Goal: Task Accomplishment & Management: Use online tool/utility

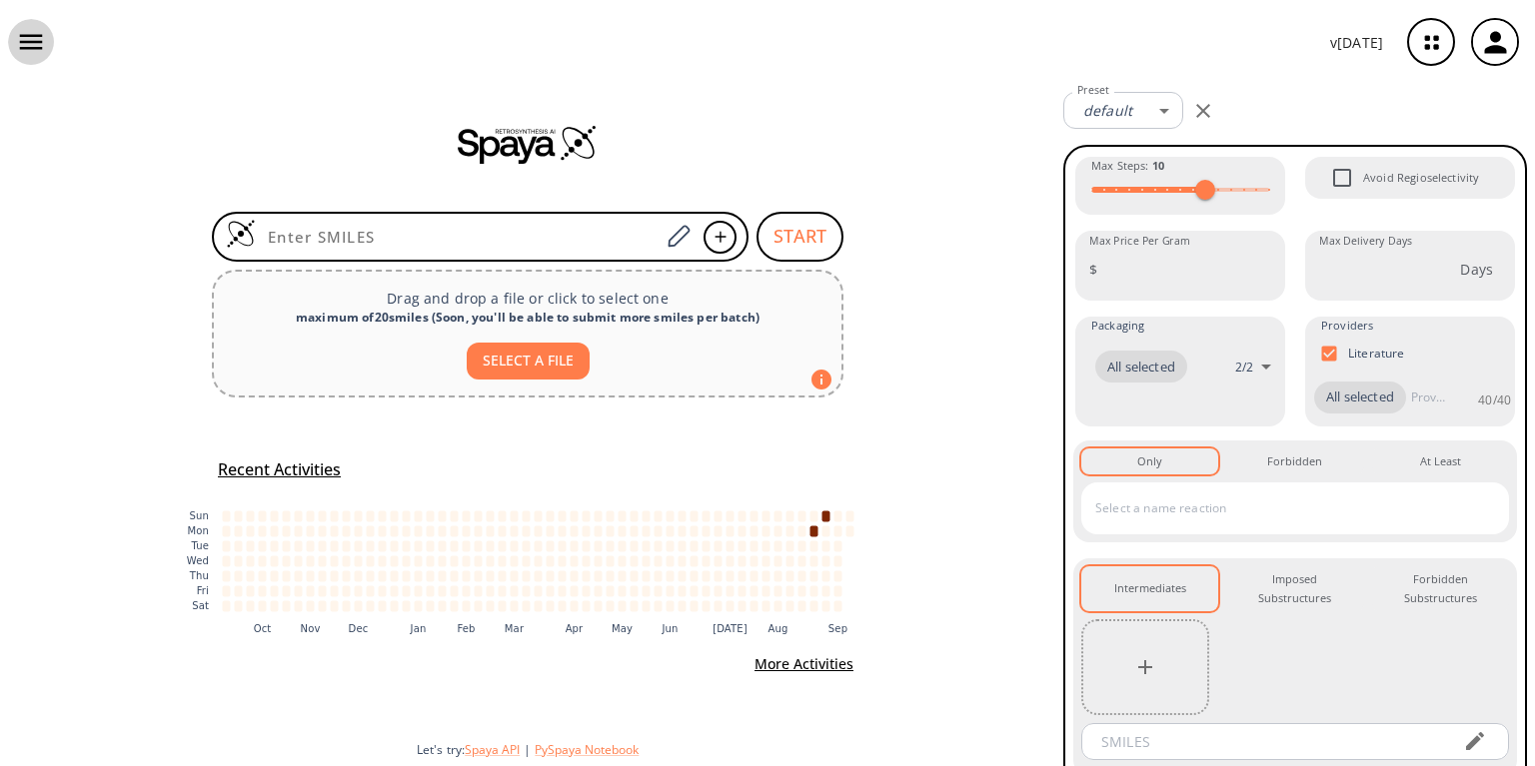
click at [47, 45] on button "button" at bounding box center [31, 42] width 46 height 46
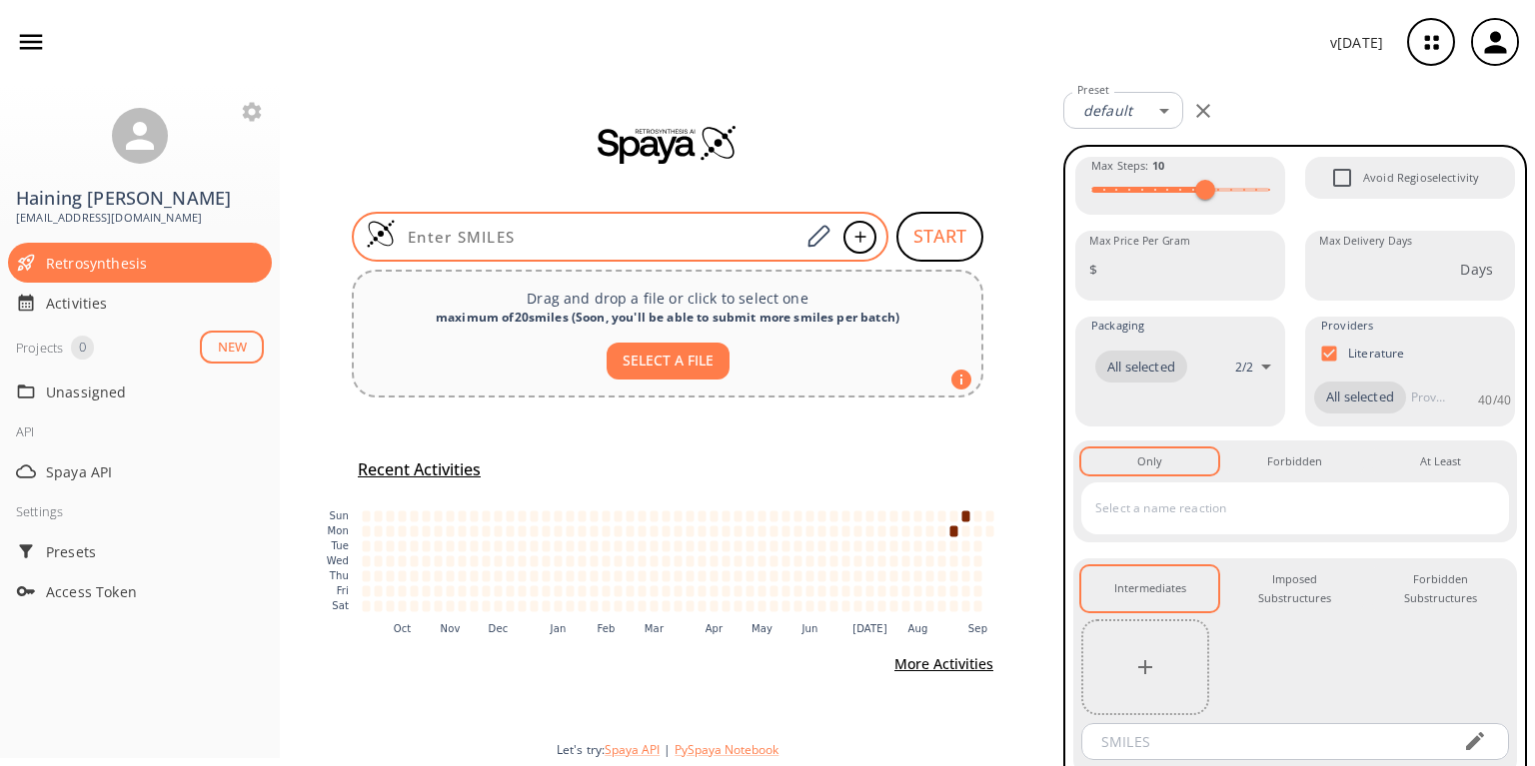
click at [540, 234] on input at bounding box center [598, 237] width 404 height 20
paste input "CC1=C(C)C23C4C5C6(C=N)C1C21C=CC51C463"
type input "CC1=C(C)C23C4C5C6(C=N)C1C21C=CC51C463"
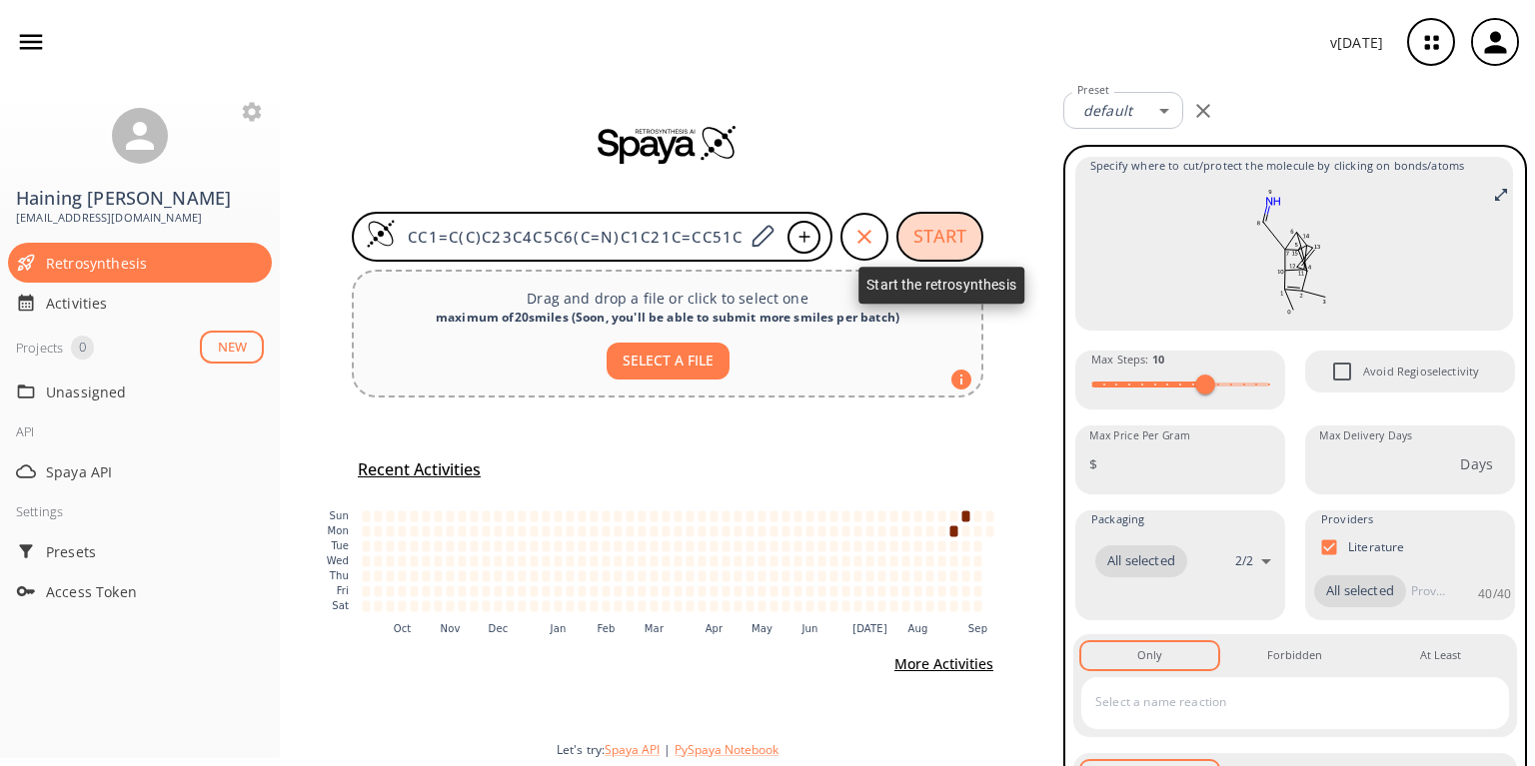
click at [935, 228] on button "START" at bounding box center [939, 237] width 87 height 50
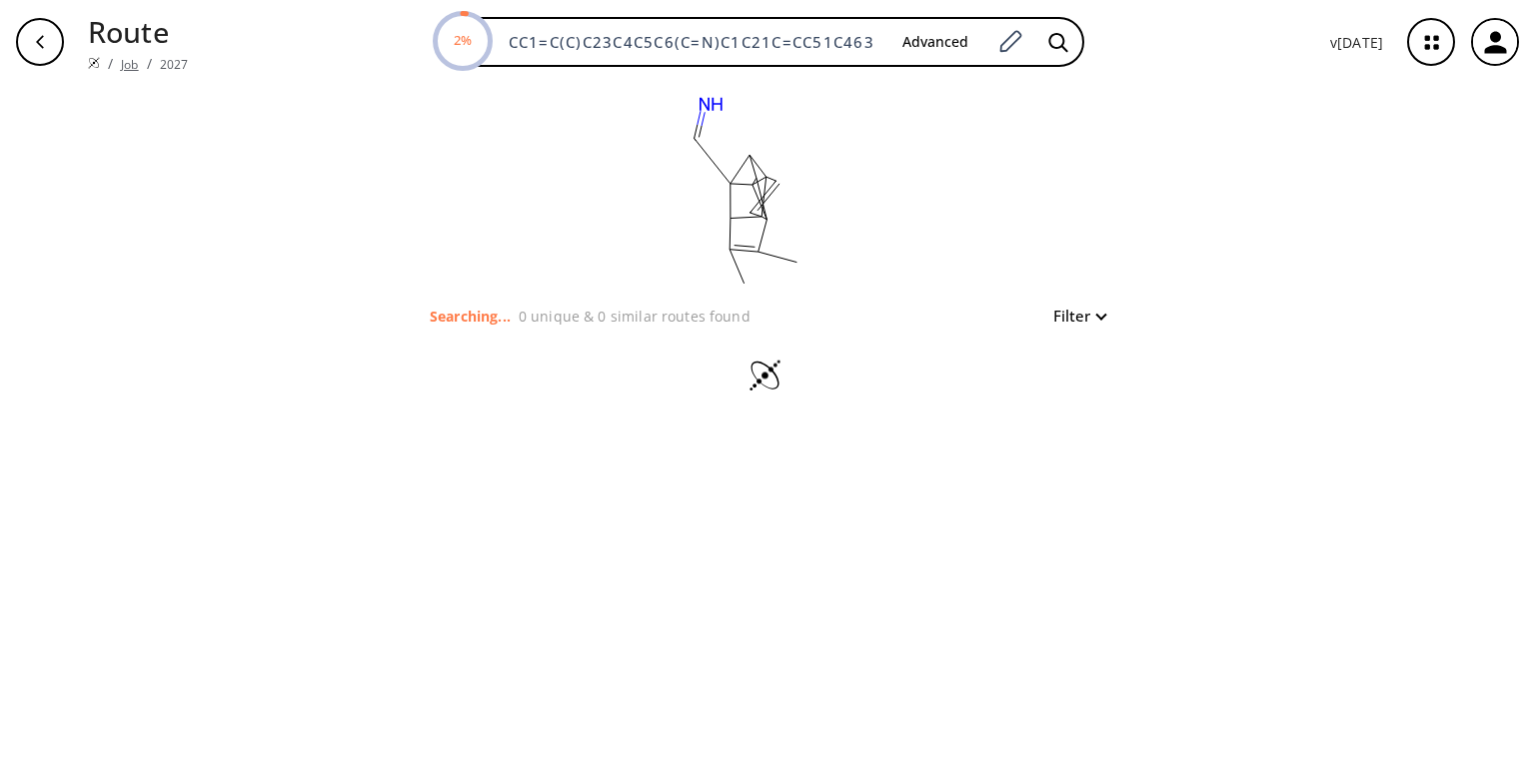
click at [124, 56] on link "Job" at bounding box center [129, 64] width 17 height 17
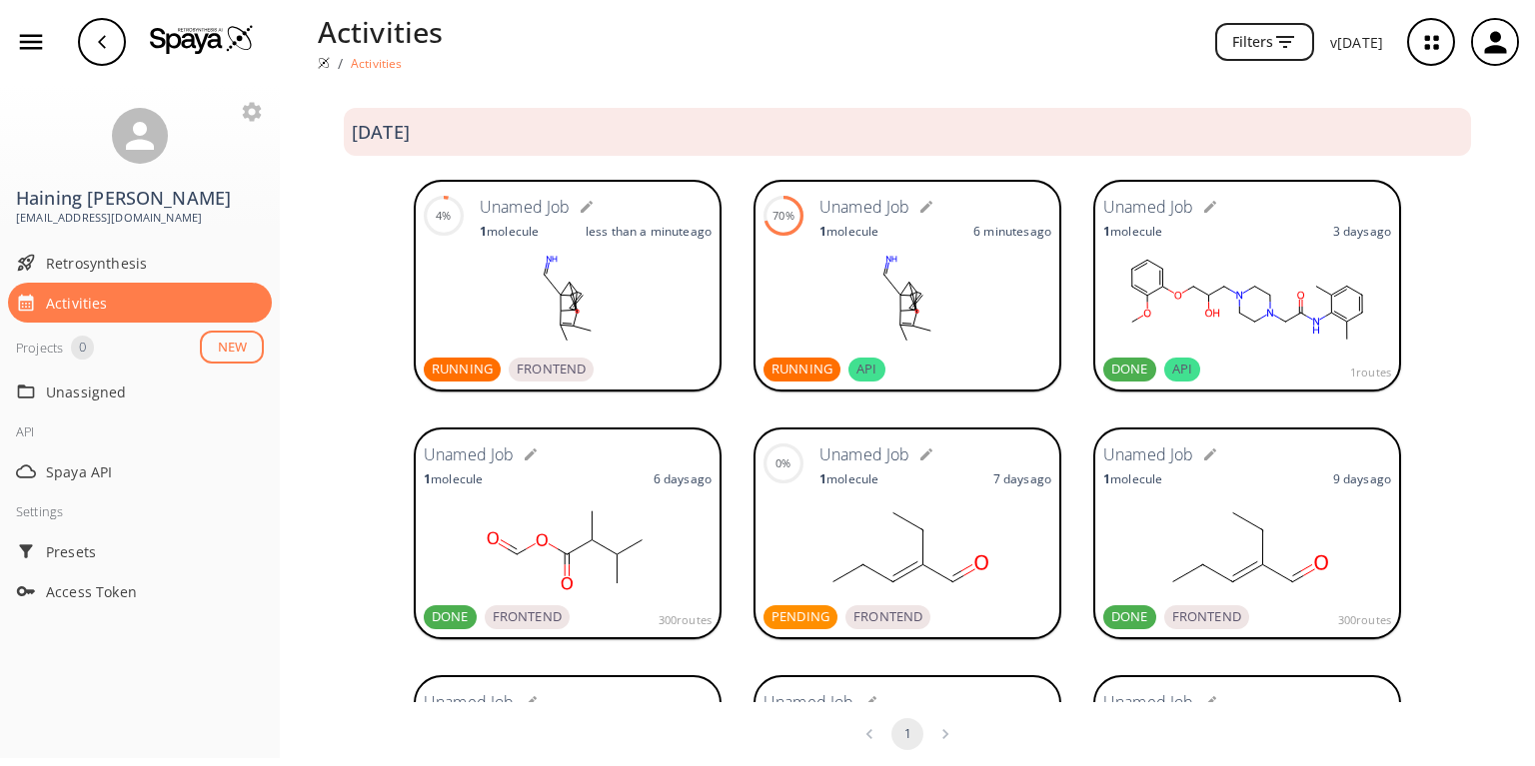
click at [893, 363] on div at bounding box center [972, 370] width 158 height 24
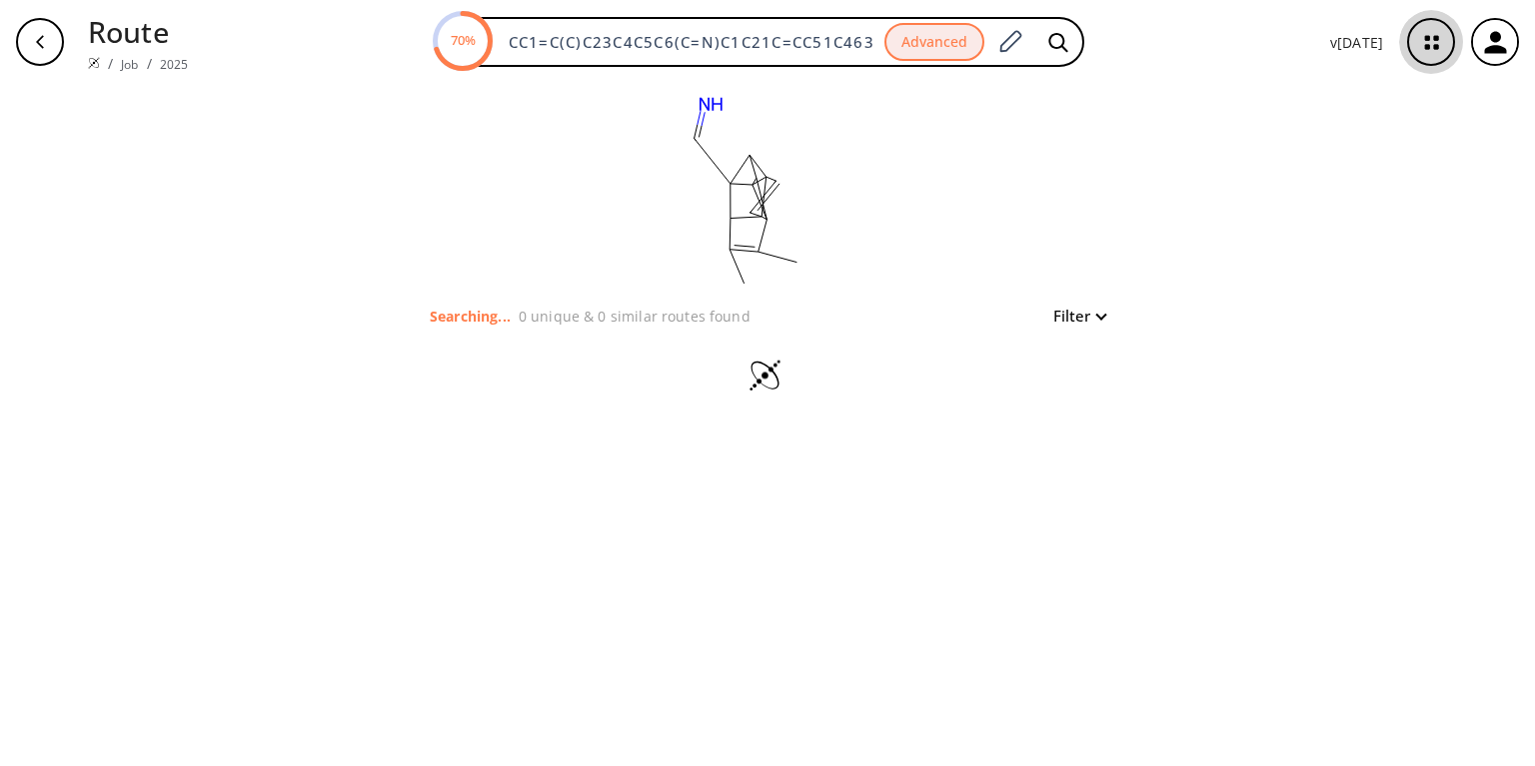
click at [1422, 28] on icon "button" at bounding box center [1431, 42] width 53 height 53
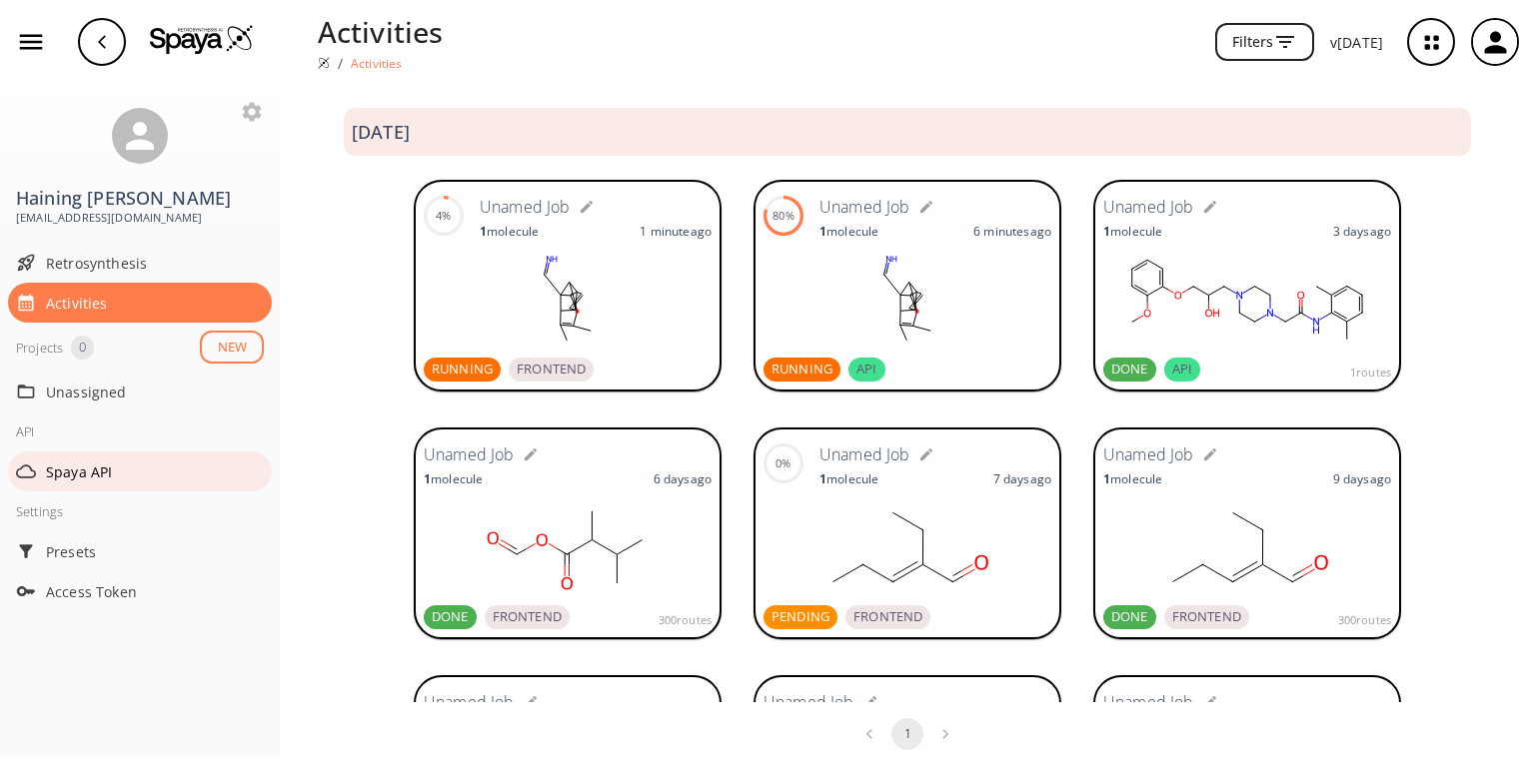
drag, startPoint x: 93, startPoint y: 455, endPoint x: 41, endPoint y: 444, distance: 53.1
click at [41, 462] on div at bounding box center [31, 472] width 30 height 20
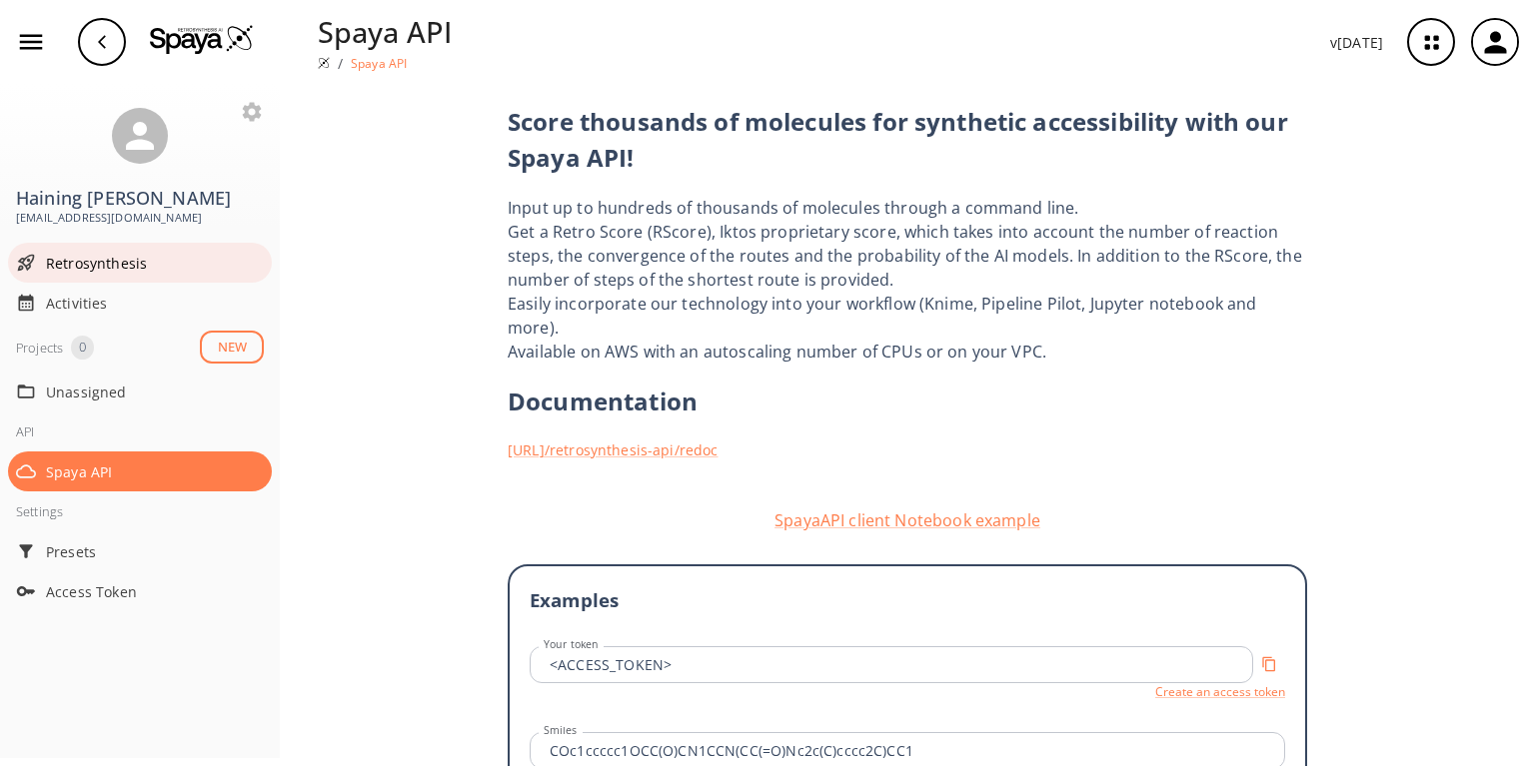
click at [96, 253] on span "Retrosynthesis" at bounding box center [155, 263] width 218 height 21
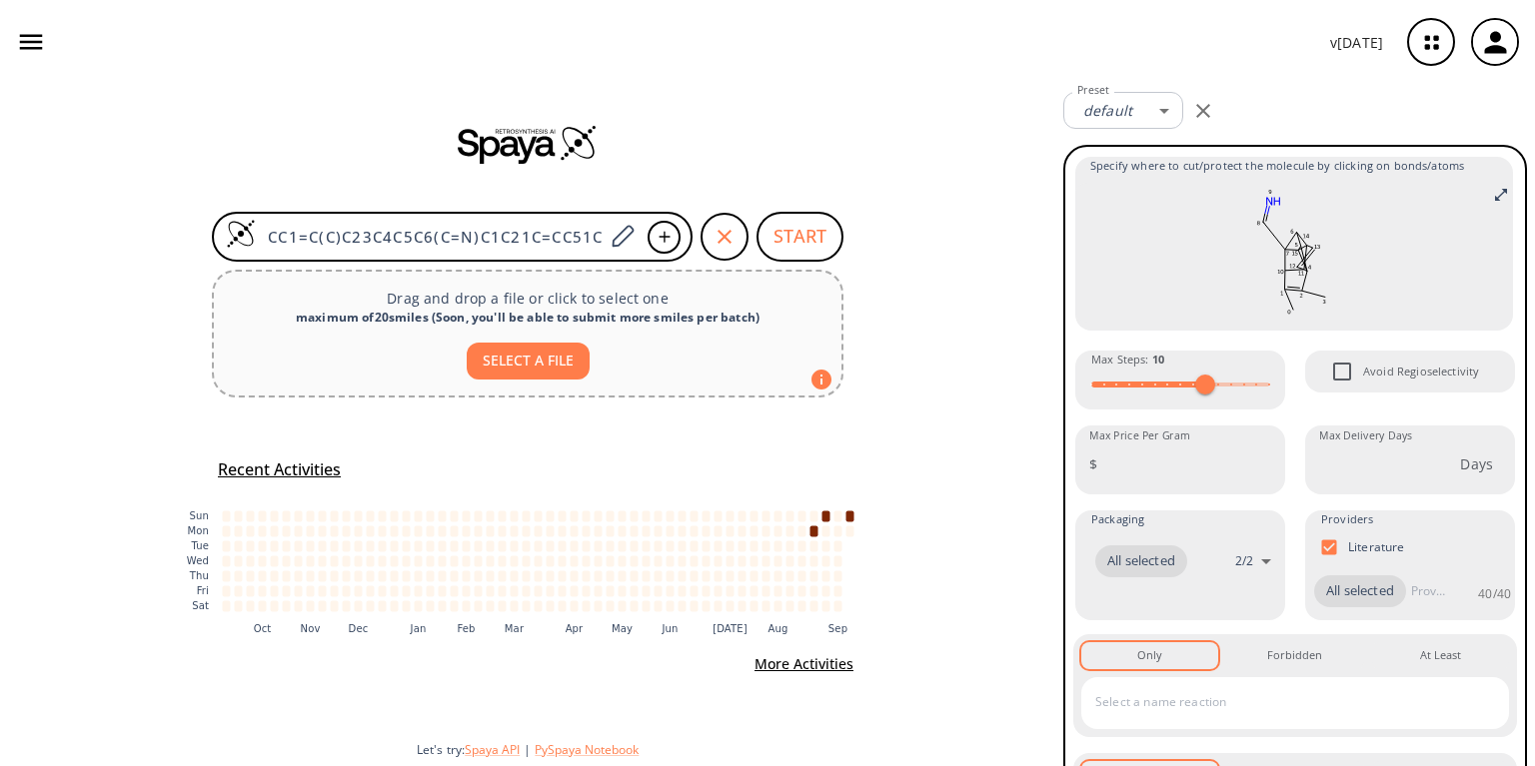
click at [40, 44] on icon "button" at bounding box center [31, 42] width 30 height 30
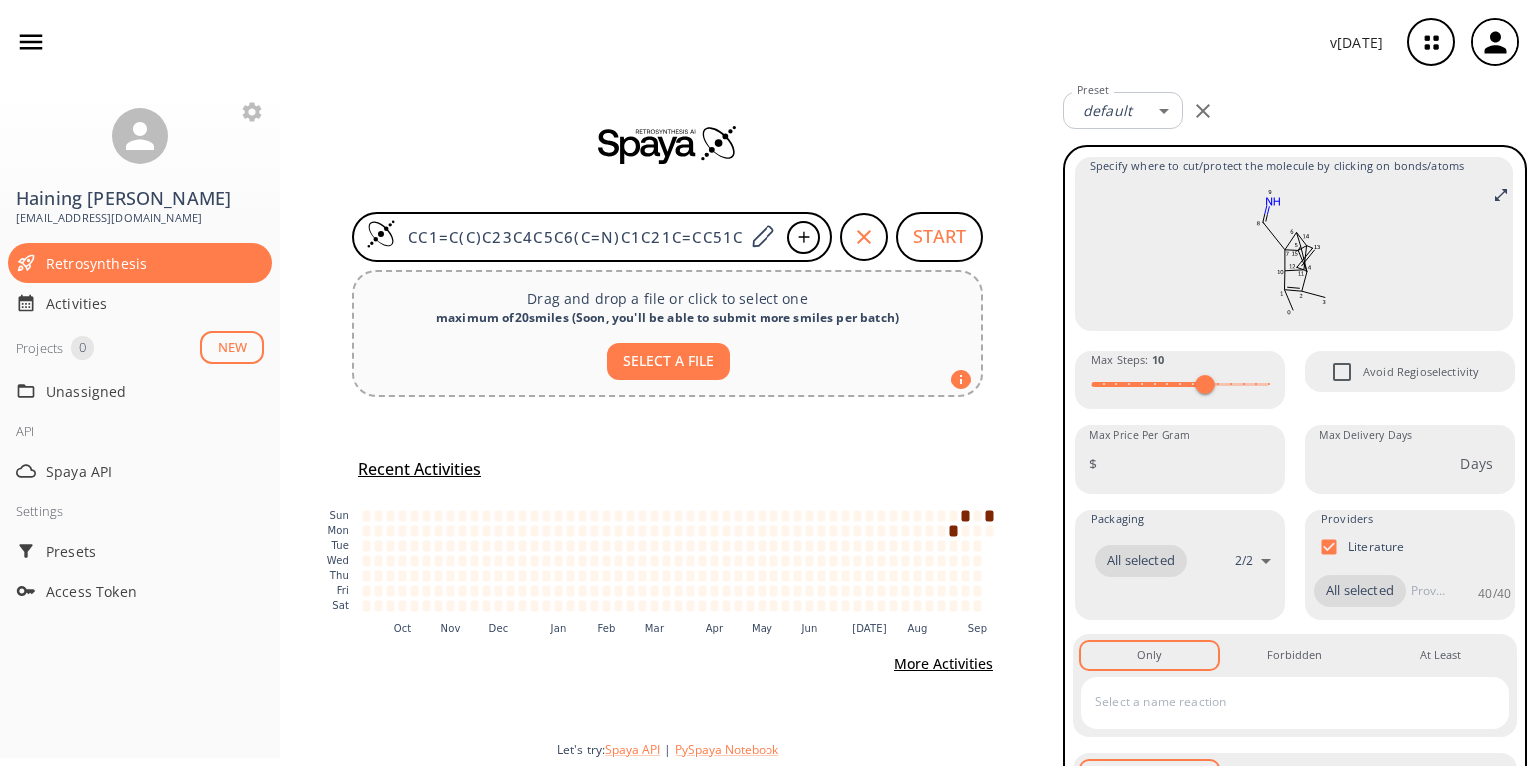
click at [377, 60] on div "v 1.9.39" at bounding box center [767, 42] width 1535 height 84
click at [34, 43] on icon "button" at bounding box center [31, 42] width 23 height 15
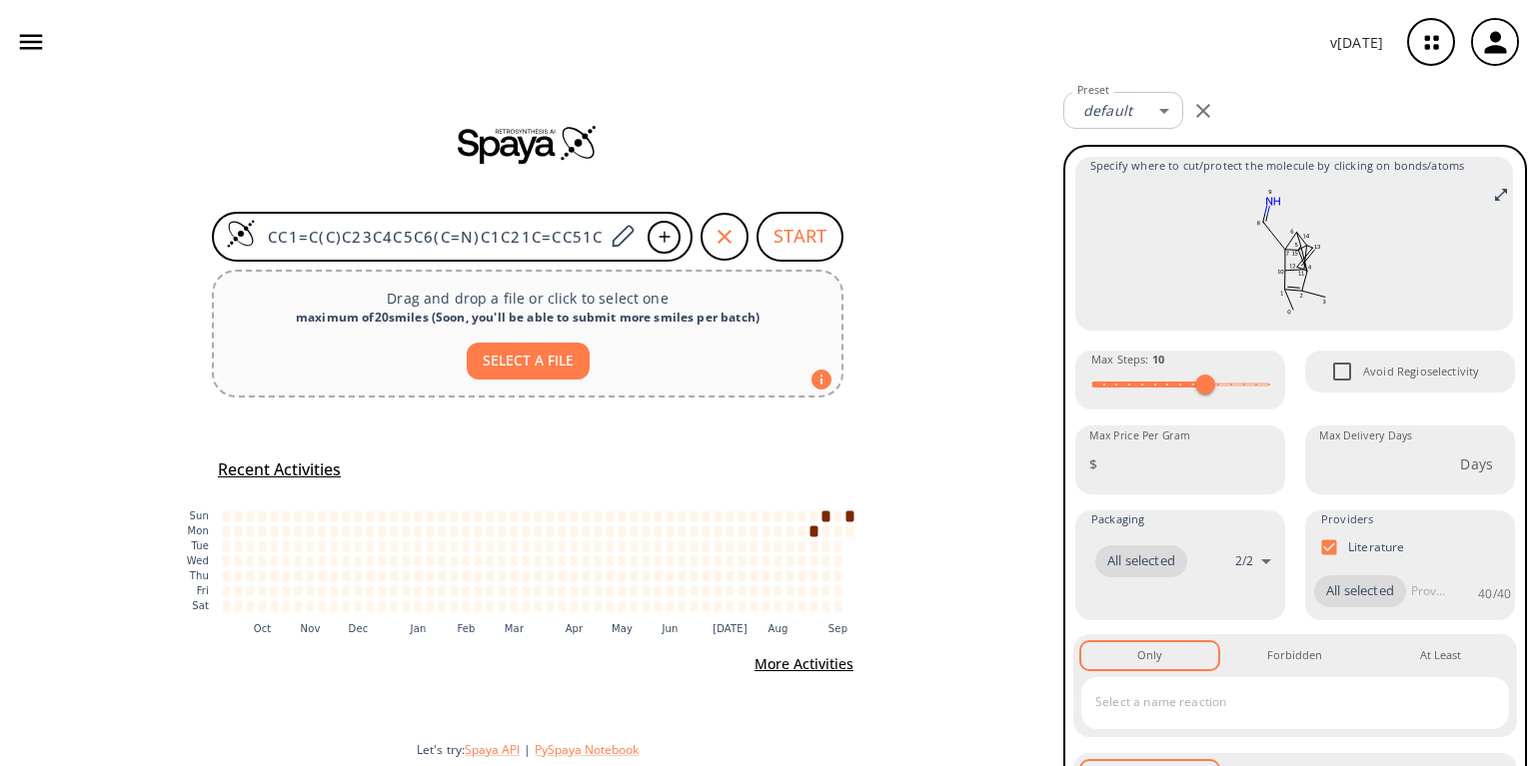
click at [1508, 40] on icon "button" at bounding box center [1495, 42] width 33 height 33
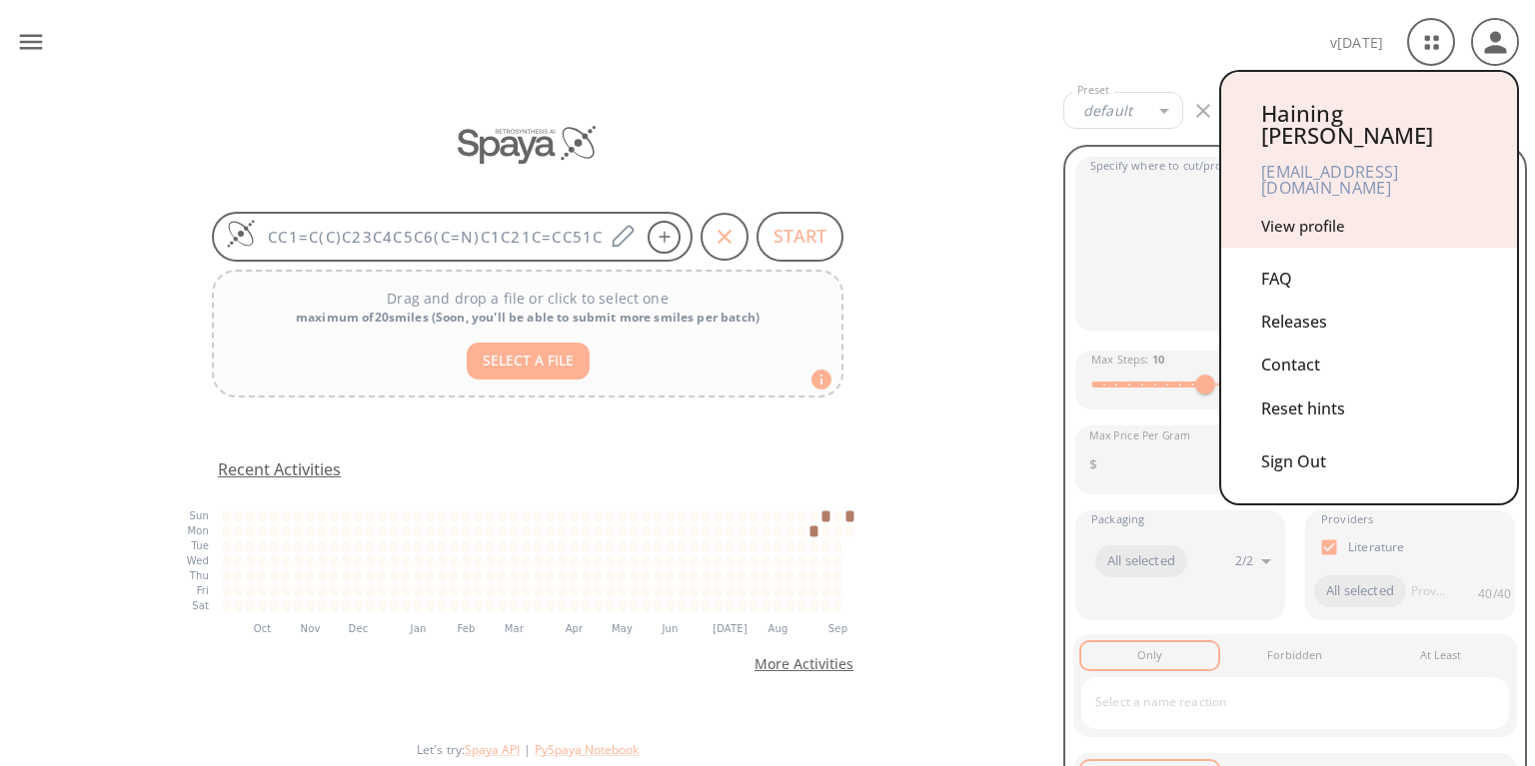
click at [29, 43] on div at bounding box center [767, 383] width 1535 height 766
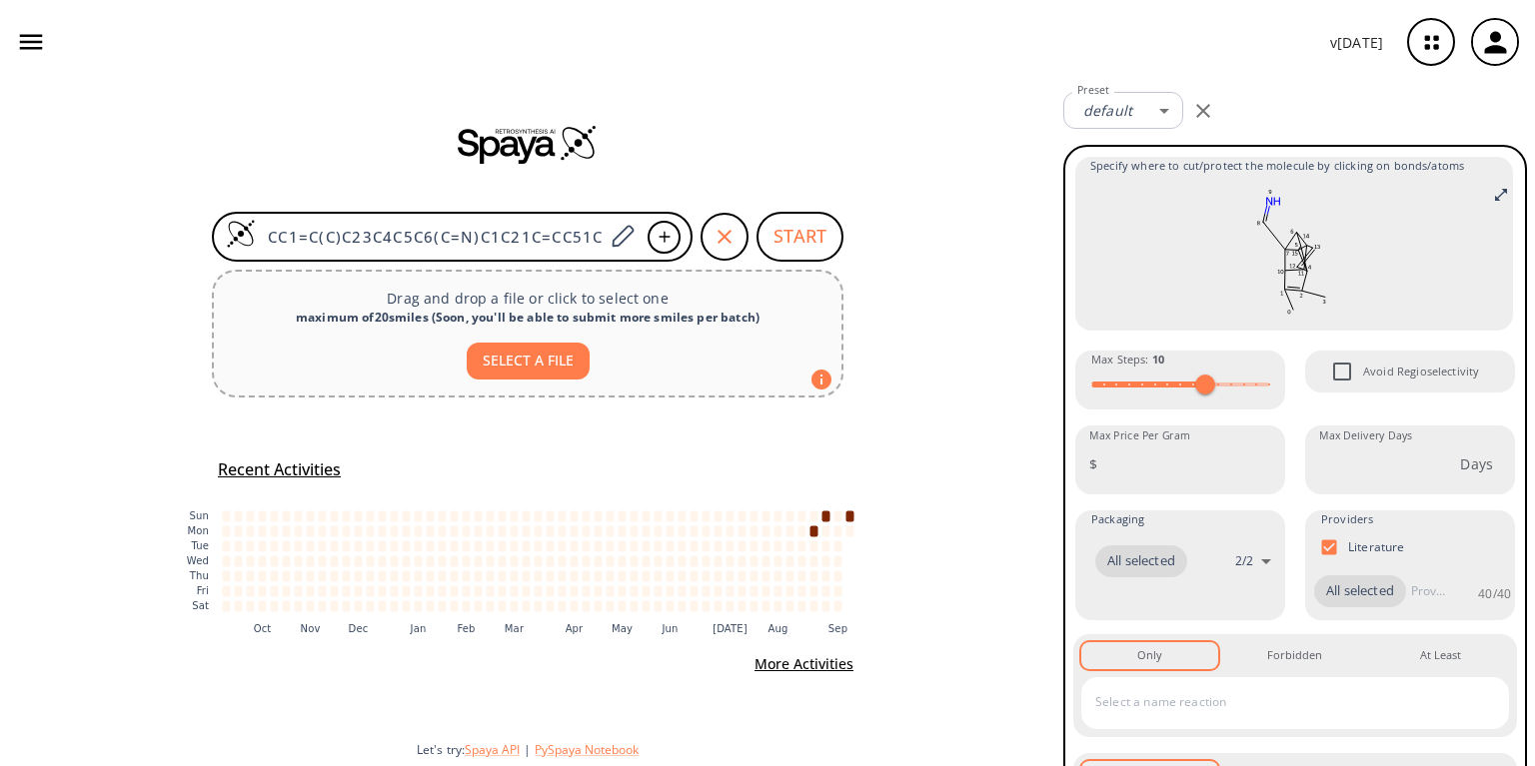
click at [1506, 41] on icon "button" at bounding box center [1495, 42] width 33 height 33
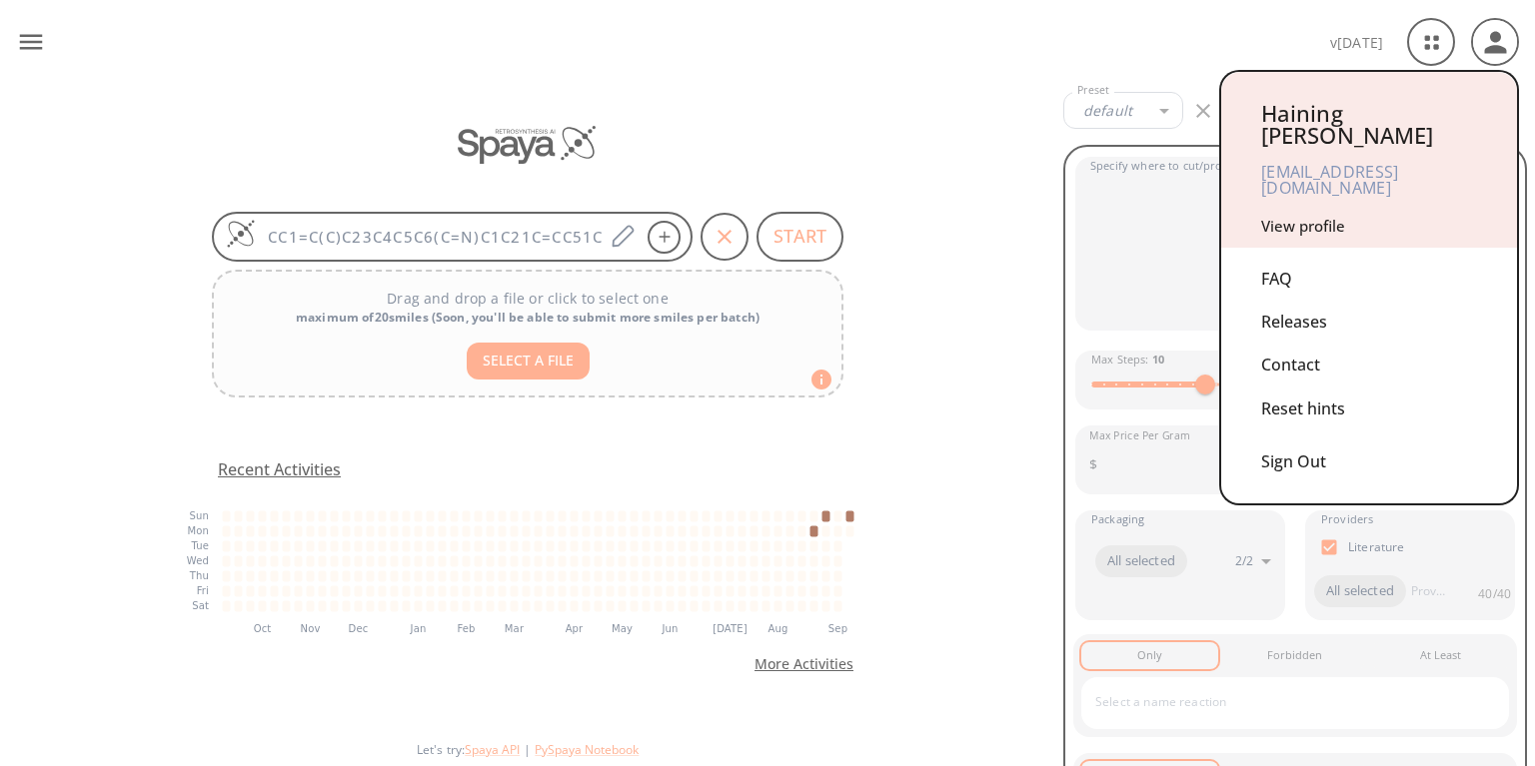
click at [39, 100] on div at bounding box center [767, 383] width 1535 height 766
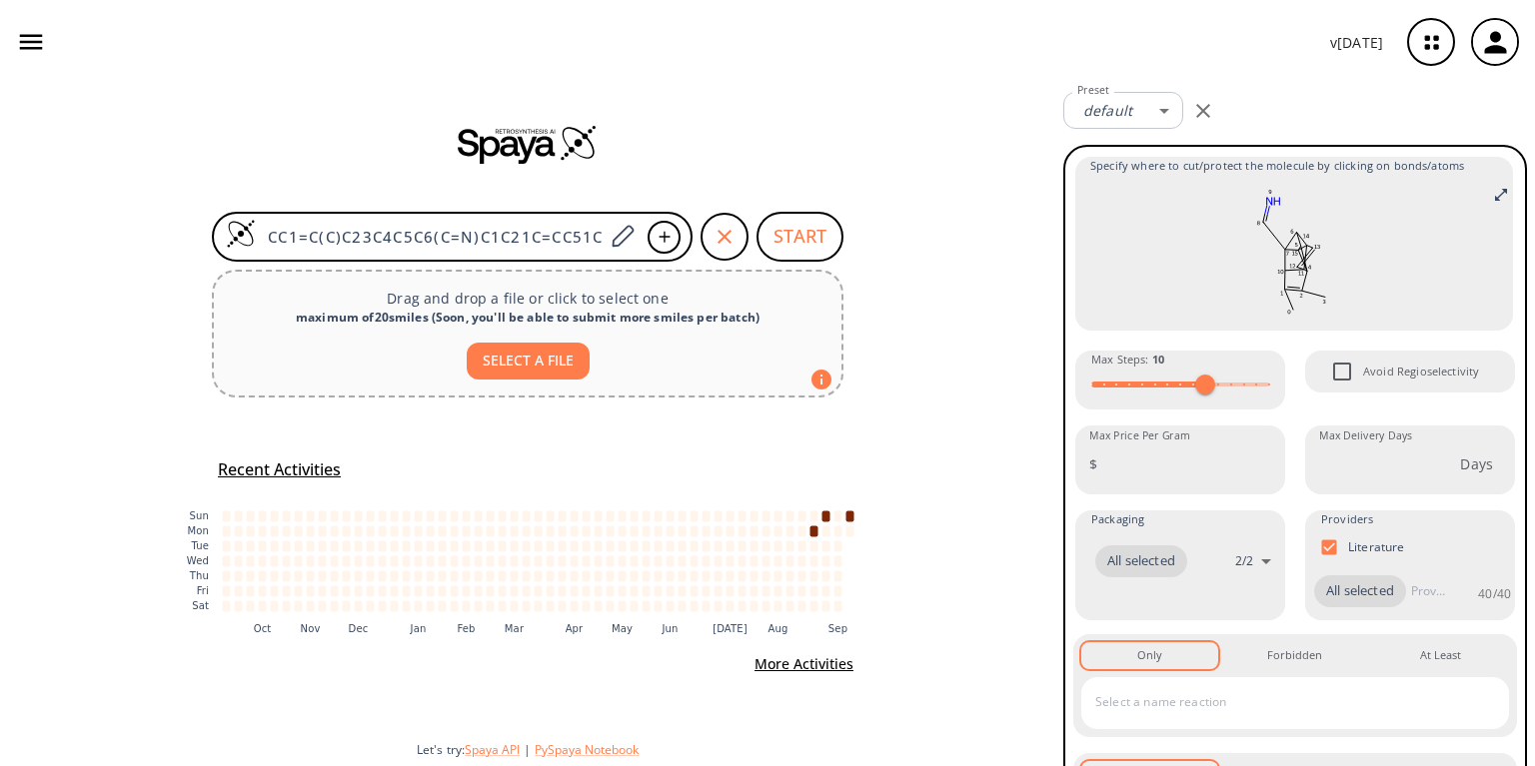
click at [26, 52] on icon "button" at bounding box center [31, 42] width 30 height 30
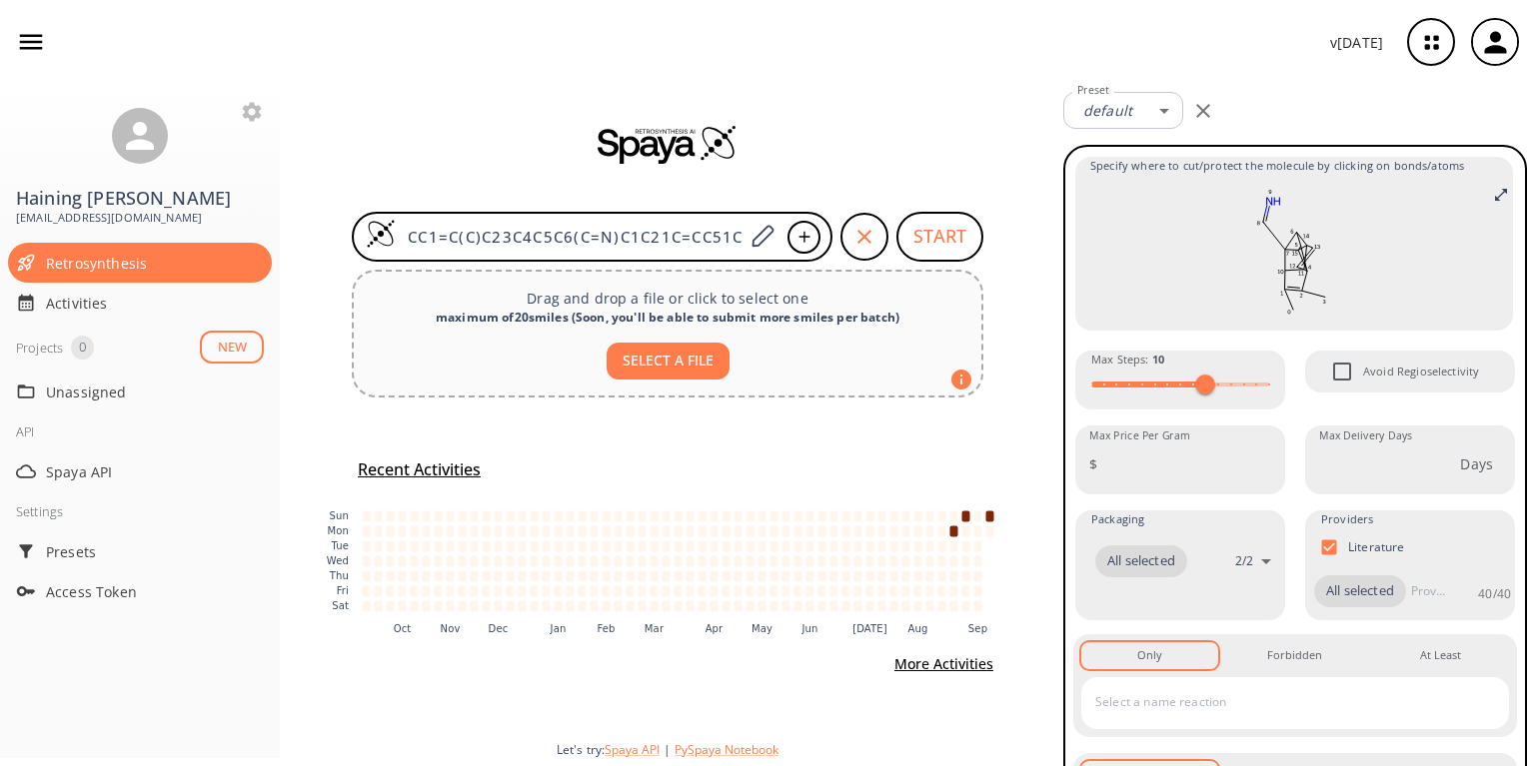
click at [36, 35] on icon "button" at bounding box center [31, 42] width 23 height 15
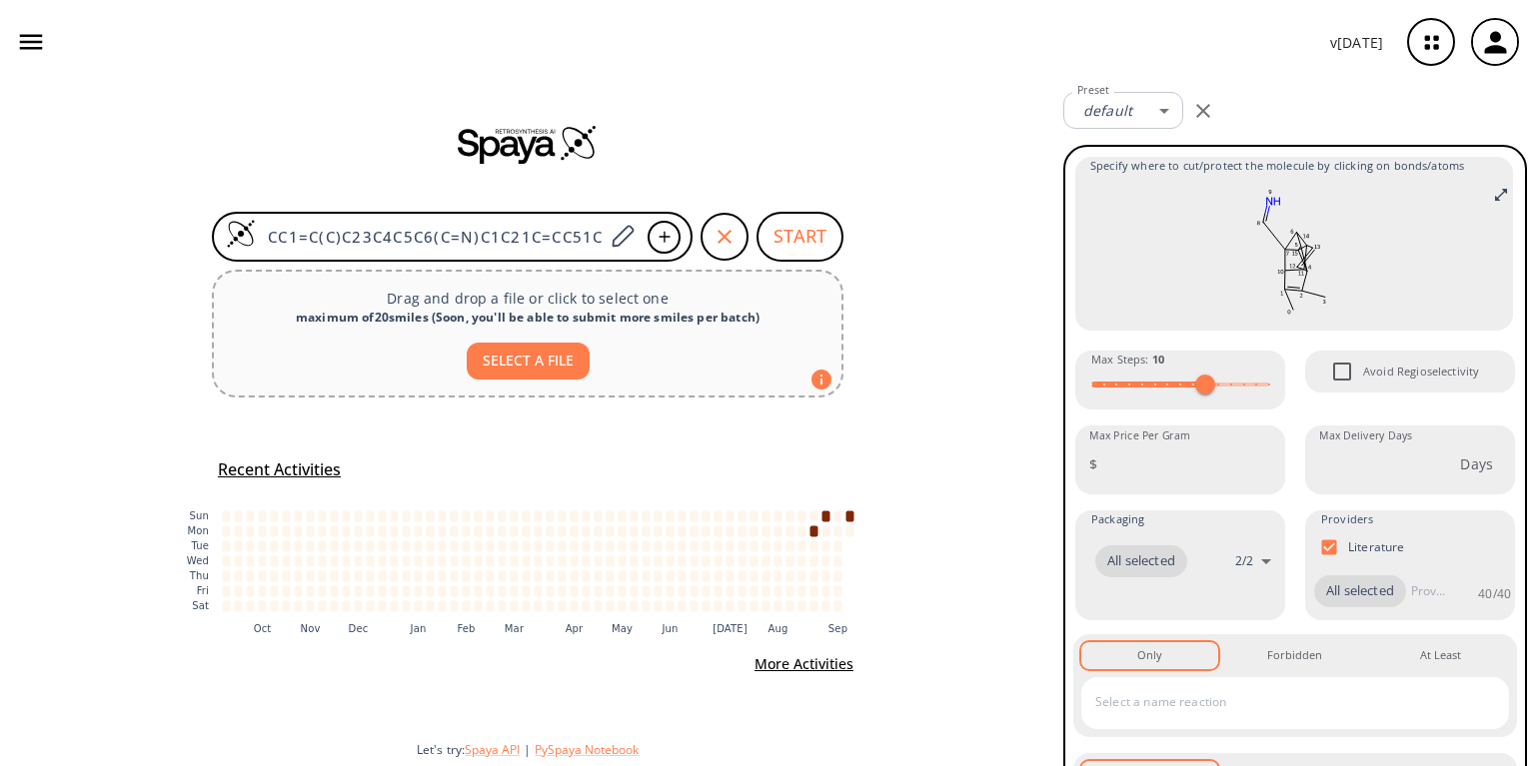
click at [562, 146] on img at bounding box center [528, 144] width 140 height 40
click at [576, 140] on img at bounding box center [528, 144] width 140 height 40
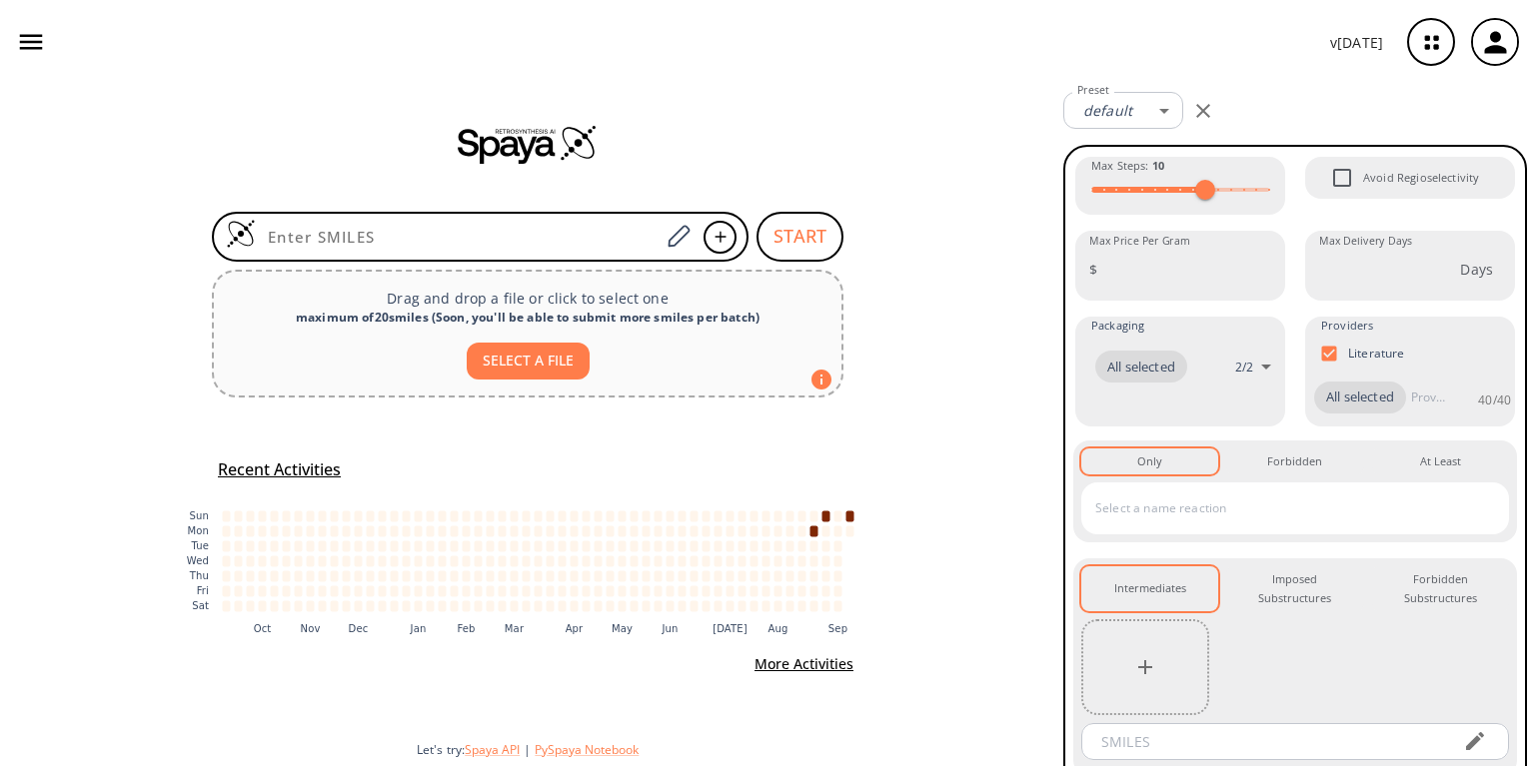
click at [1439, 47] on icon "button" at bounding box center [1431, 42] width 53 height 53
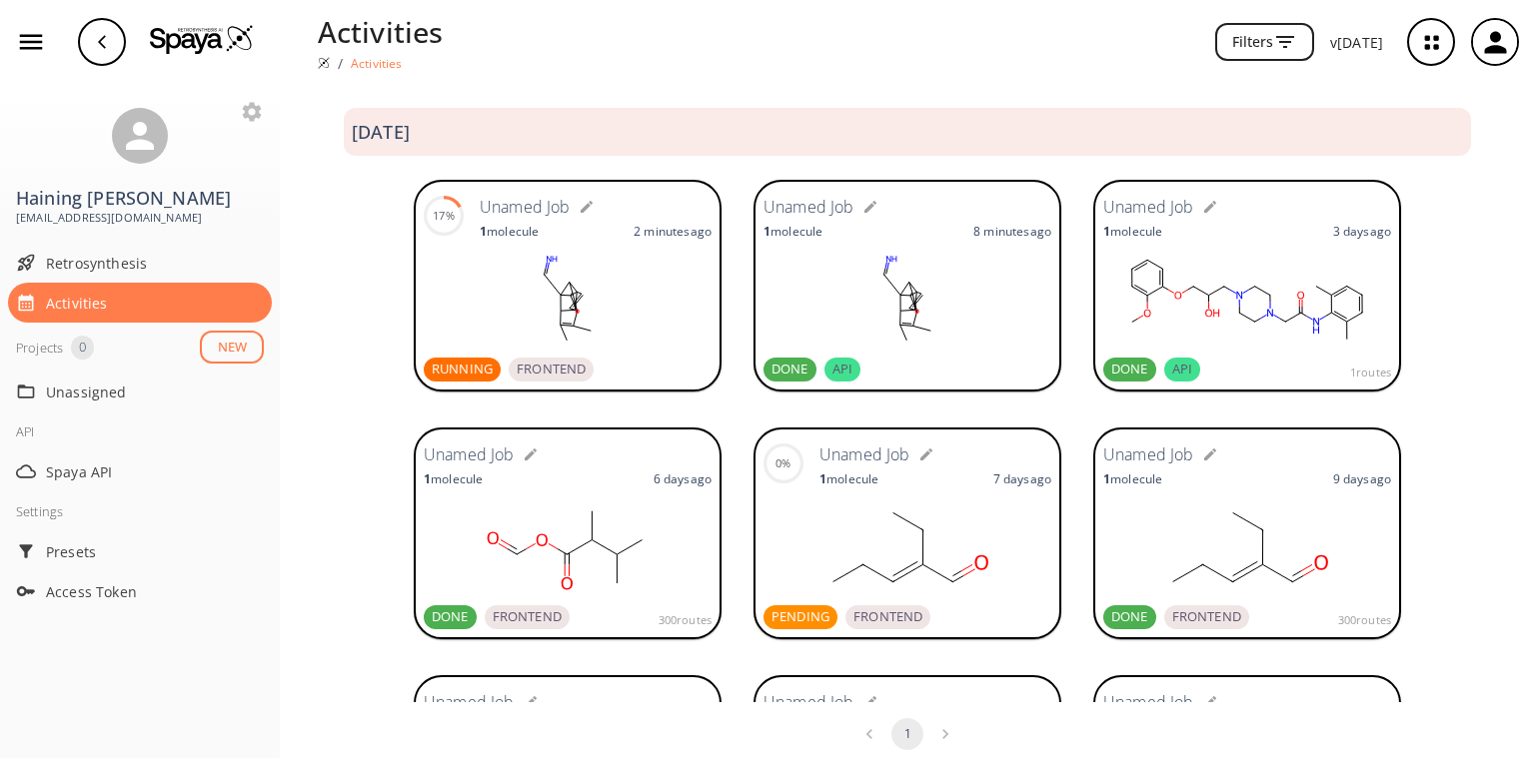
click at [984, 348] on rect at bounding box center [907, 300] width 288 height 100
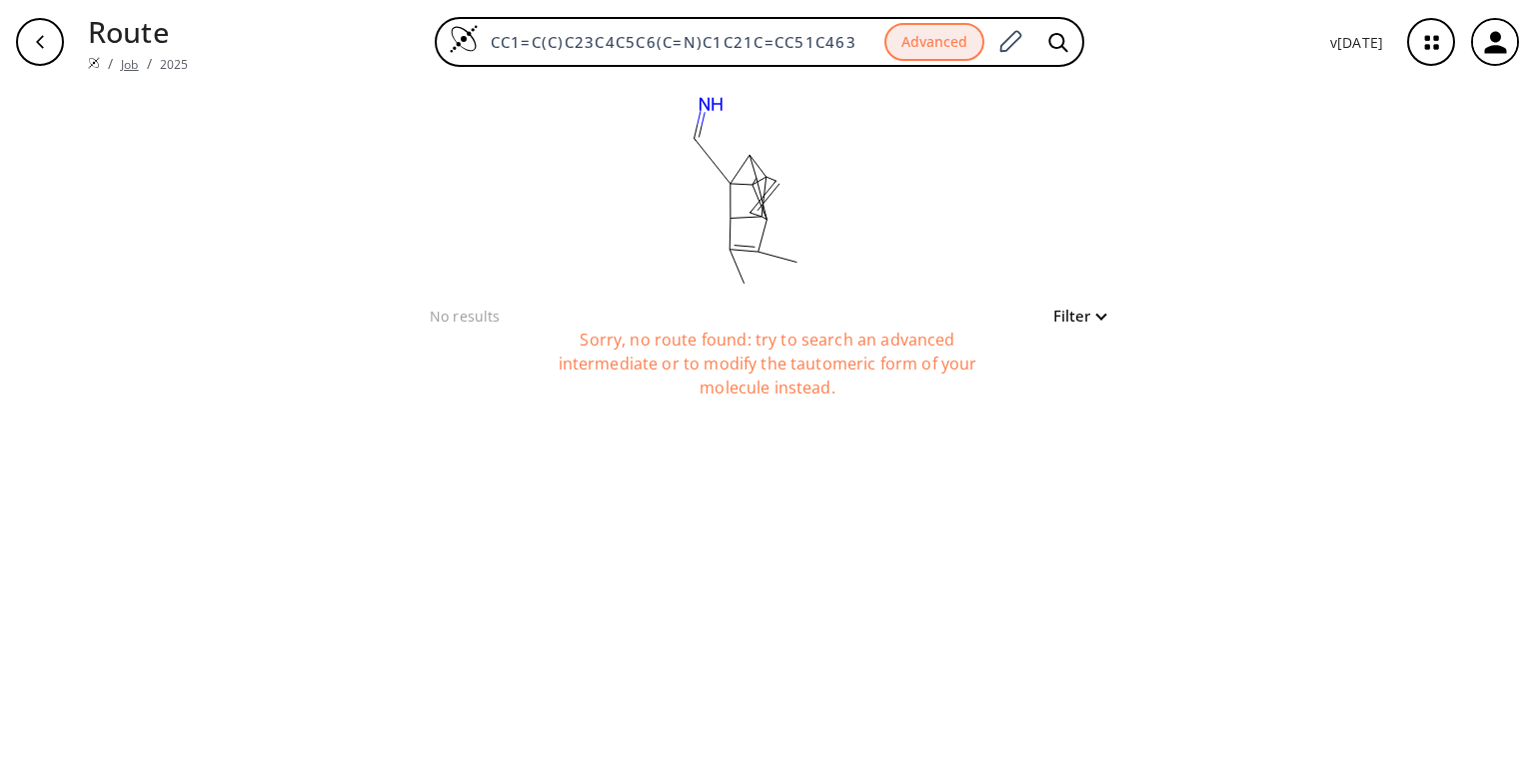
click at [127, 56] on link "Job" at bounding box center [129, 64] width 17 height 17
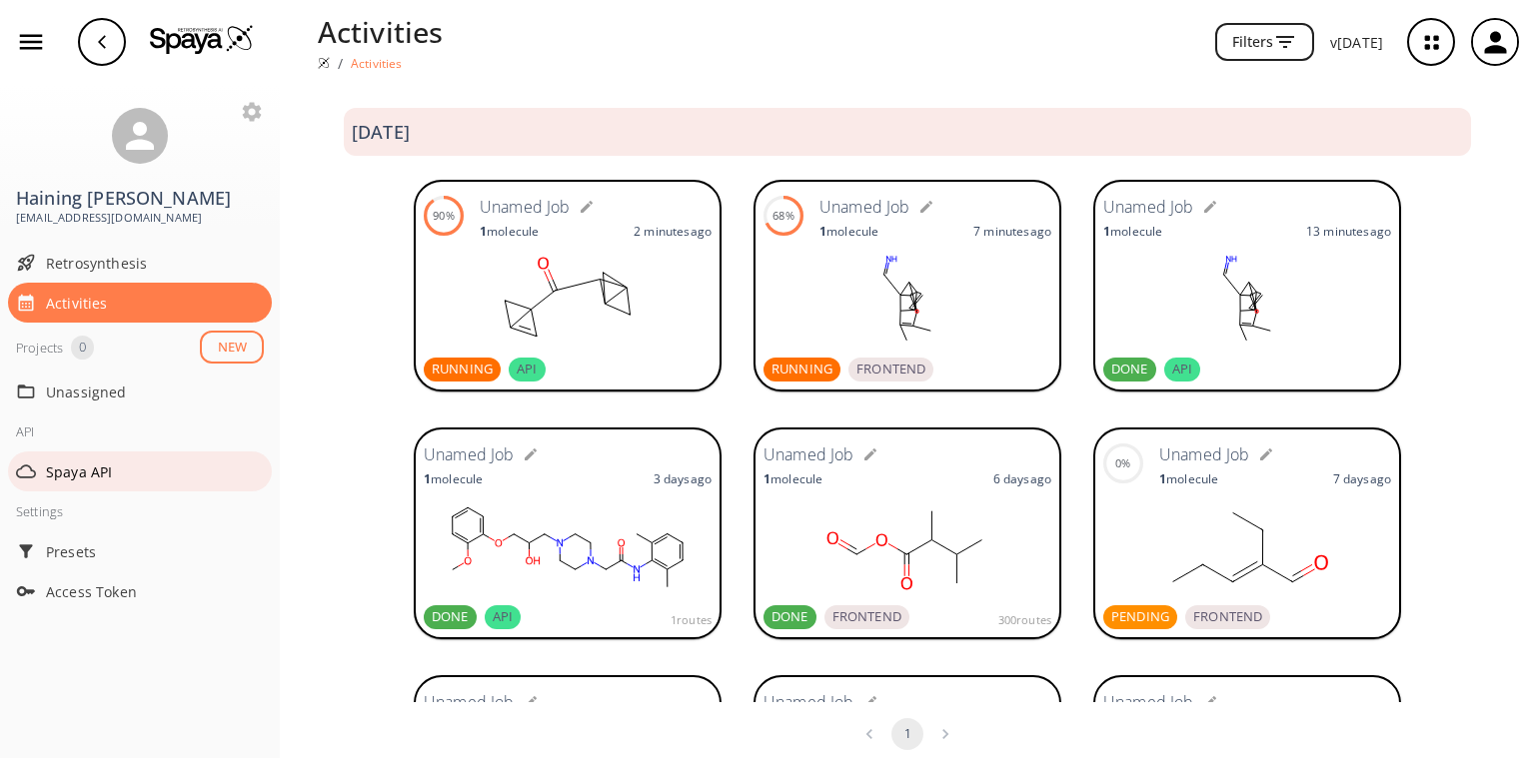
click at [71, 462] on span "Spaya API" at bounding box center [155, 472] width 218 height 21
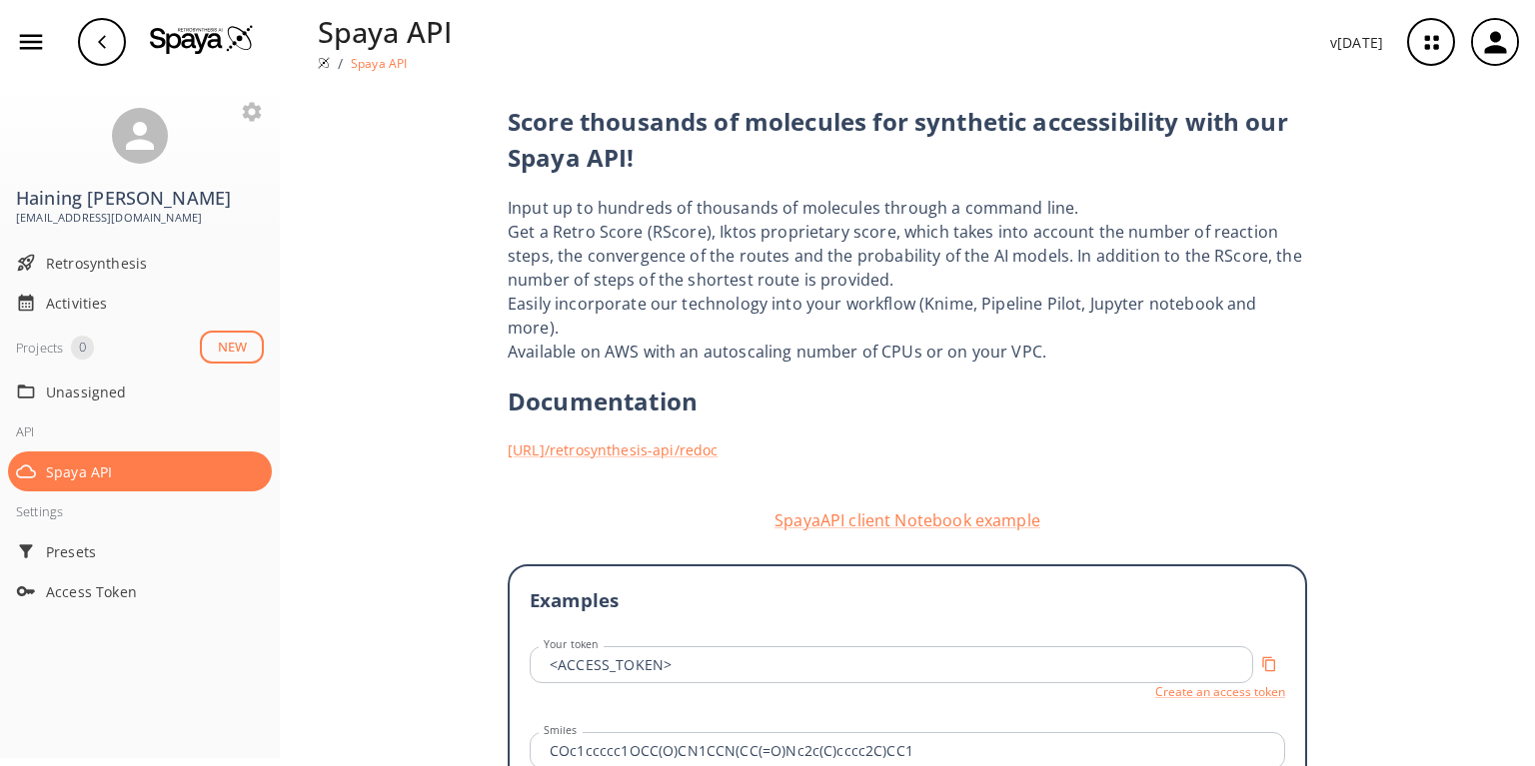
drag, startPoint x: 904, startPoint y: 286, endPoint x: 882, endPoint y: 272, distance: 26.1
click at [882, 272] on div "Score thousands of molecules for synthetic accessibility with our Spaya API! In…" at bounding box center [907, 698] width 799 height 1228
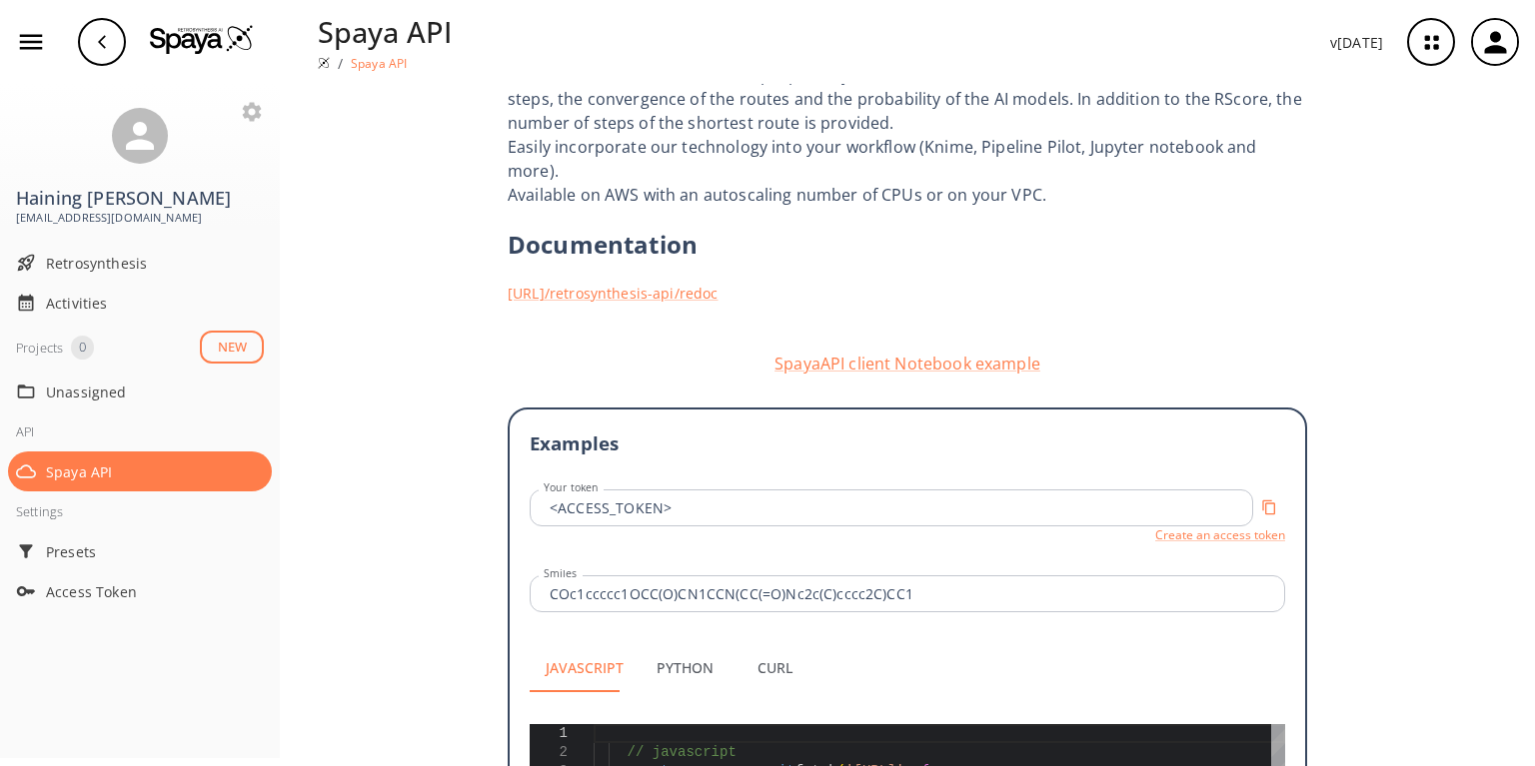
scroll to position [111, 0]
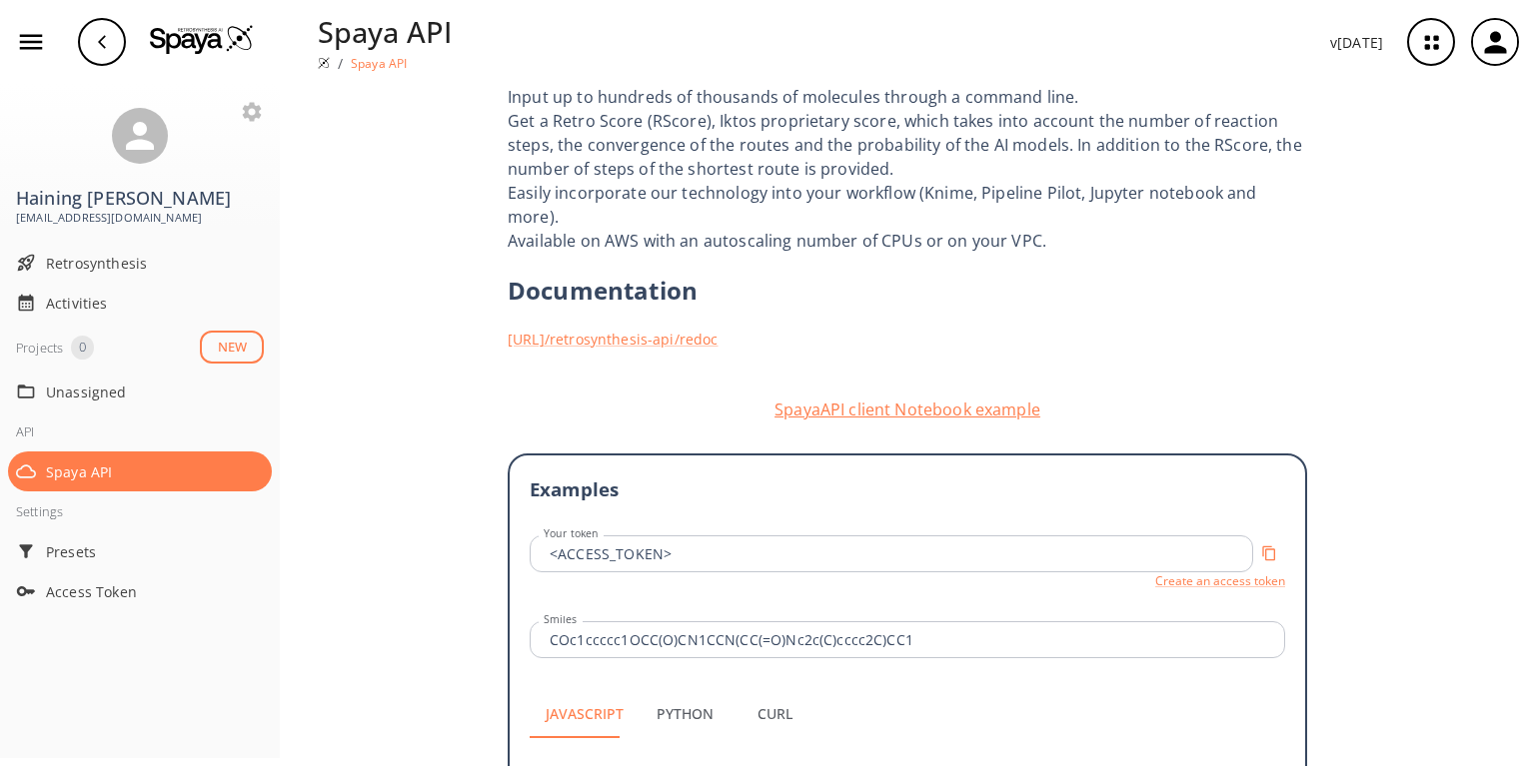
click at [945, 398] on button "SpayaAPI client Notebook example" at bounding box center [907, 410] width 799 height 24
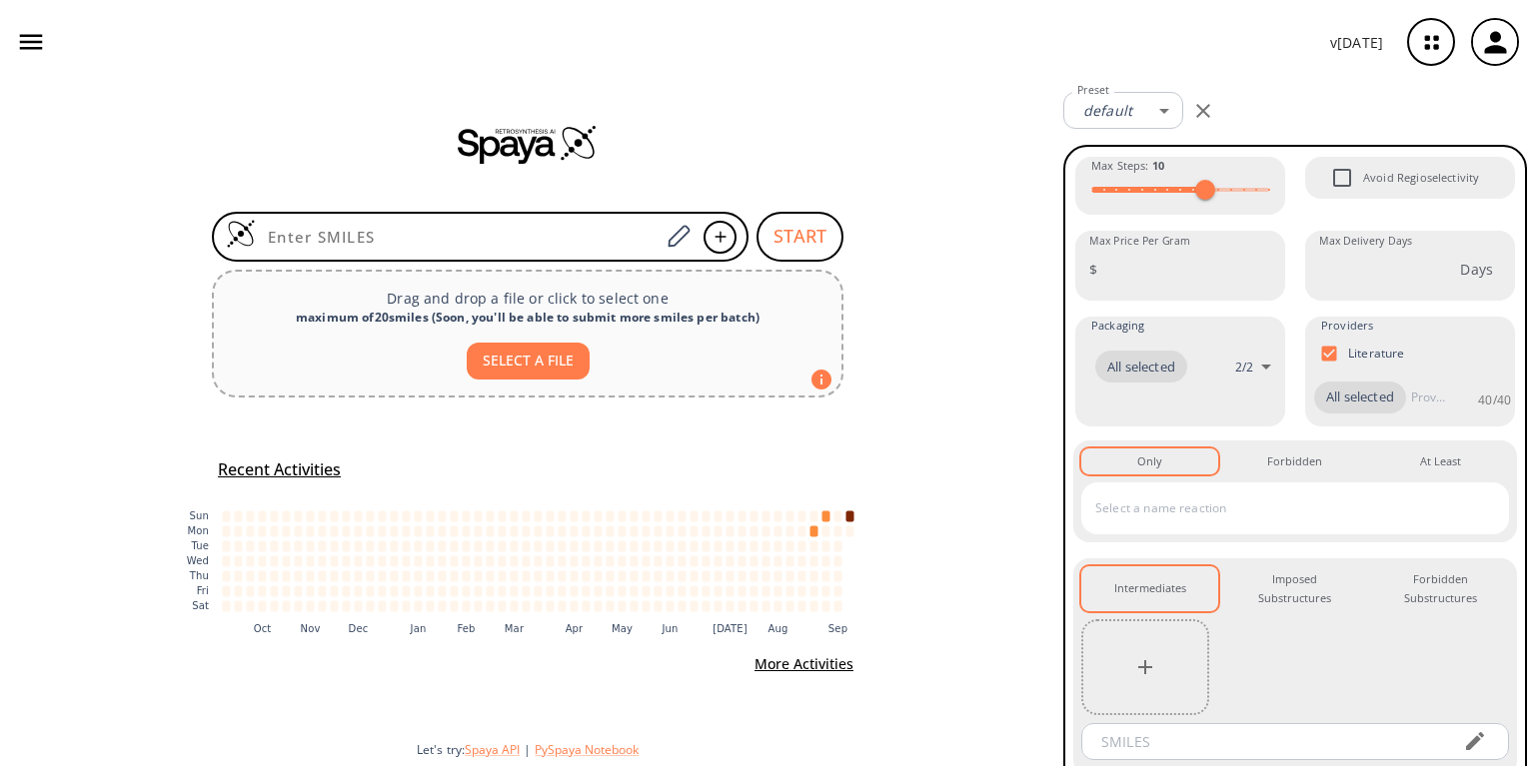
click at [25, 43] on icon "button" at bounding box center [31, 42] width 23 height 15
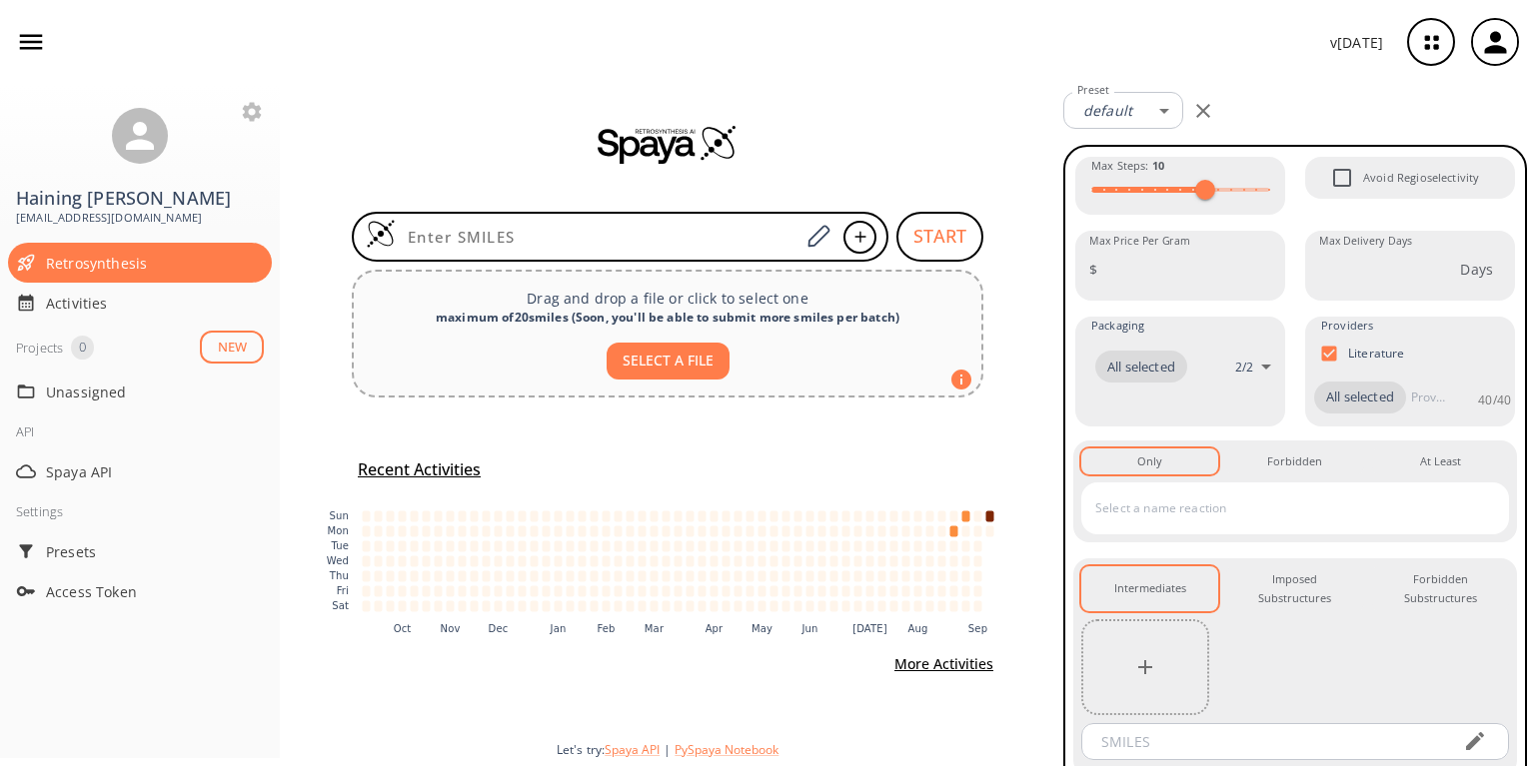
click at [1423, 48] on icon "button" at bounding box center [1431, 42] width 53 height 53
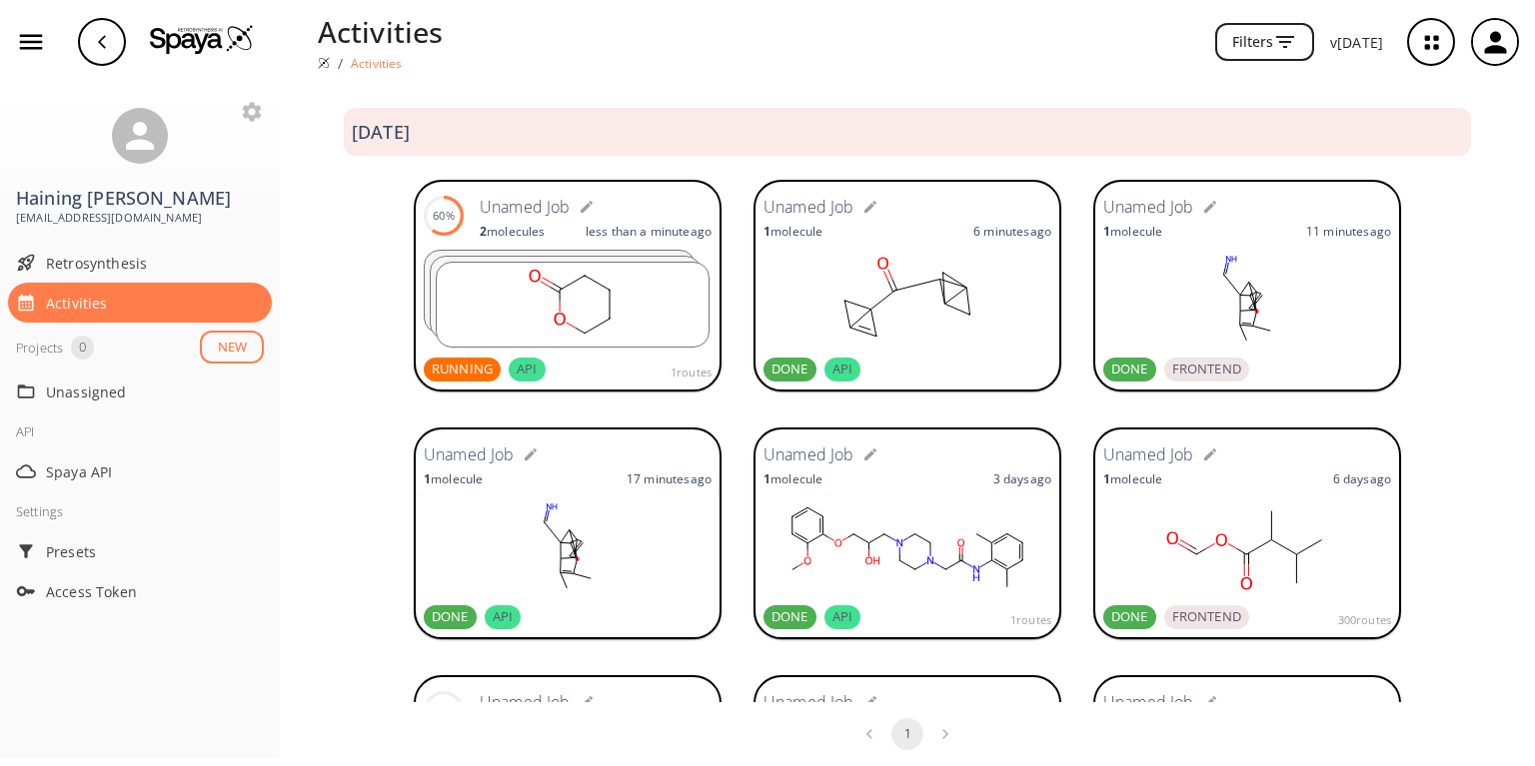
click at [506, 308] on rect at bounding box center [573, 305] width 272 height 84
click at [522, 305] on rect at bounding box center [573, 305] width 272 height 84
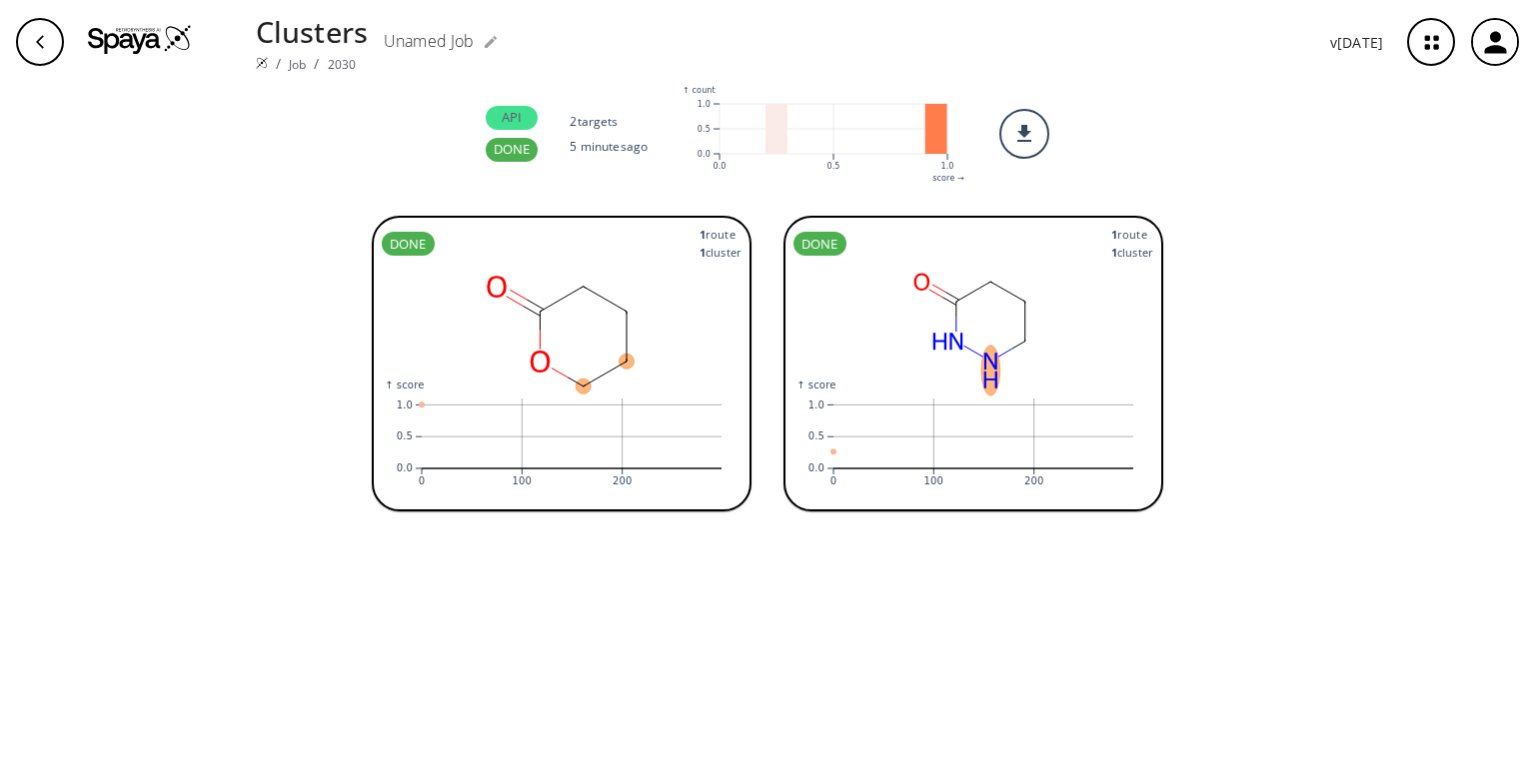
click at [461, 379] on icon ":where(.plot-d6a7b5) { --plot-background: white; display: block; height: auto; …" at bounding box center [562, 439] width 360 height 120
click at [872, 402] on icon ":where(.plot-d6a7b5) { --plot-background: white; display: block; height: auto; …" at bounding box center [973, 439] width 360 height 120
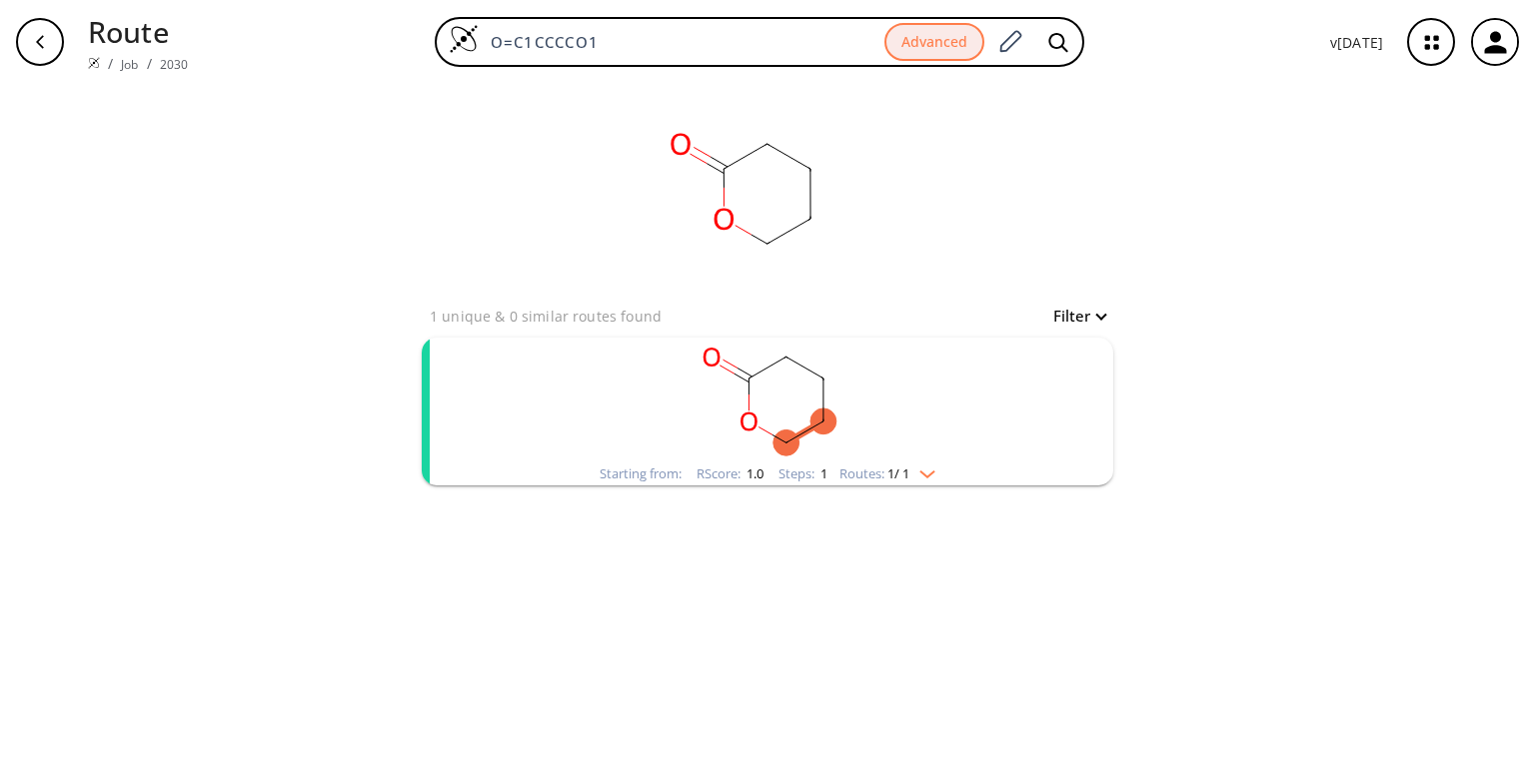
click at [931, 468] on img "clusters" at bounding box center [922, 471] width 26 height 16
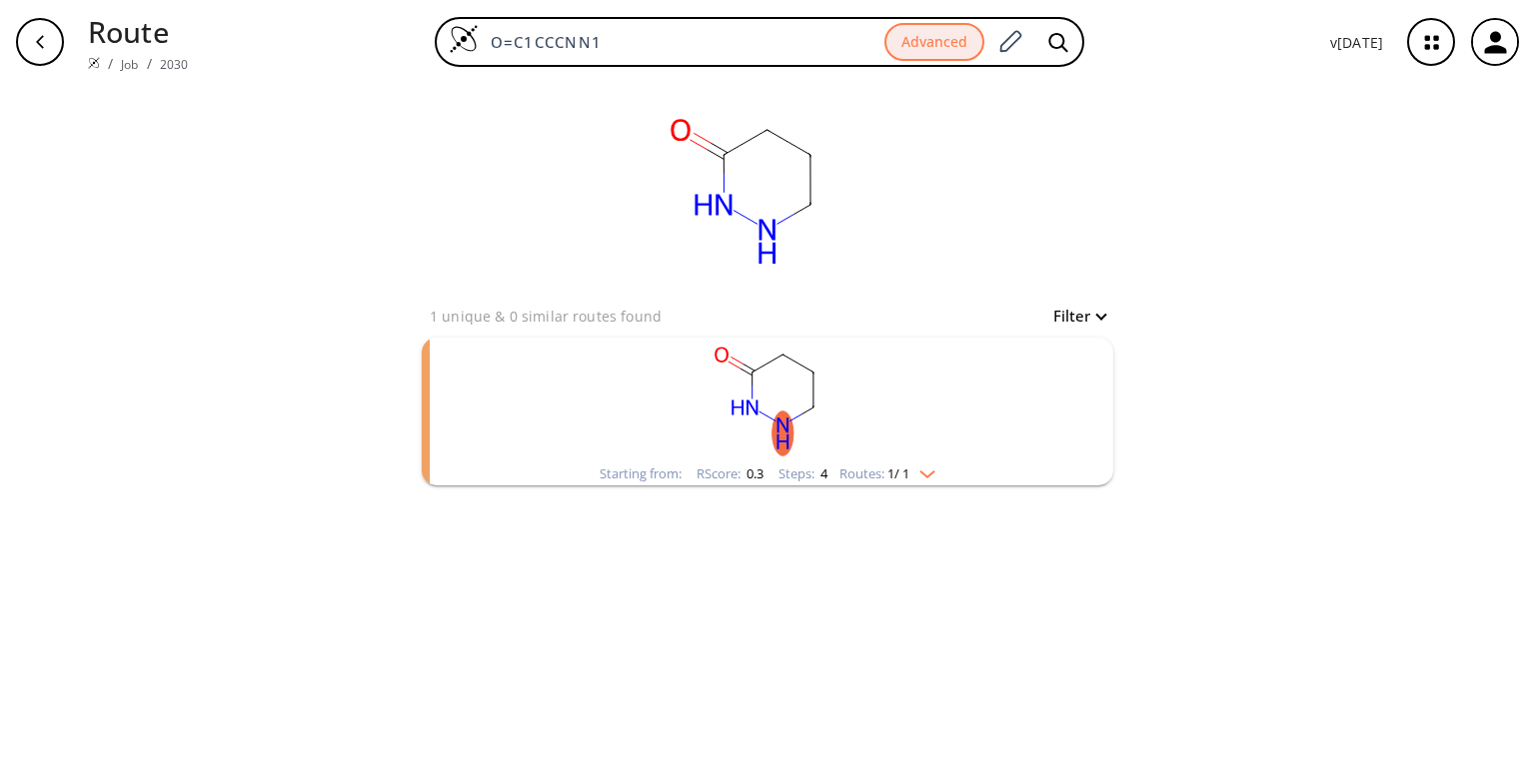
click at [950, 469] on div "Starting from: RScore : 0.3 Steps : 4 Routes: 1 / 1" at bounding box center [768, 474] width 366 height 23
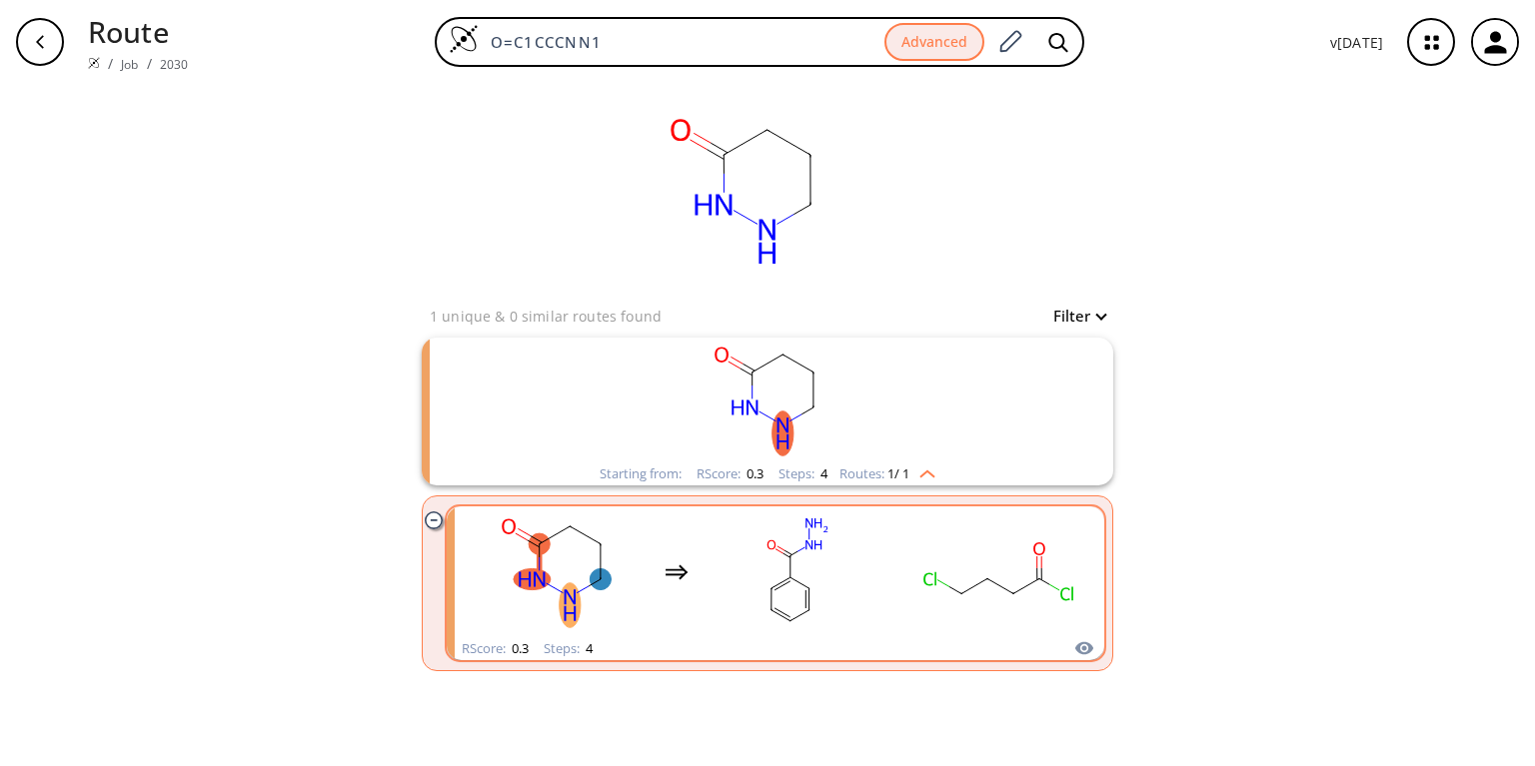
click at [972, 576] on rect "clusters" at bounding box center [998, 572] width 180 height 125
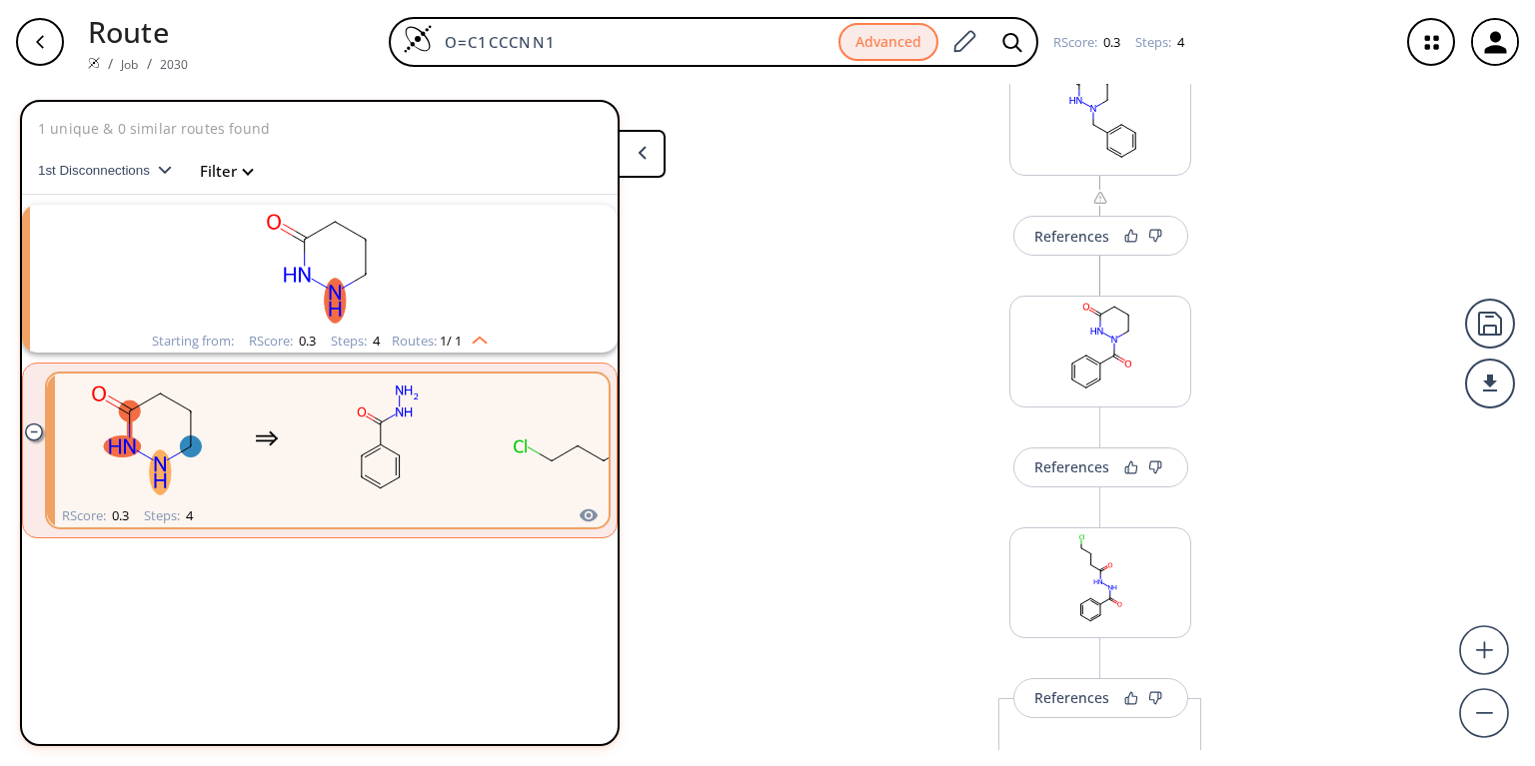
scroll to position [334, 0]
click at [123, 56] on link "Job" at bounding box center [129, 64] width 17 height 17
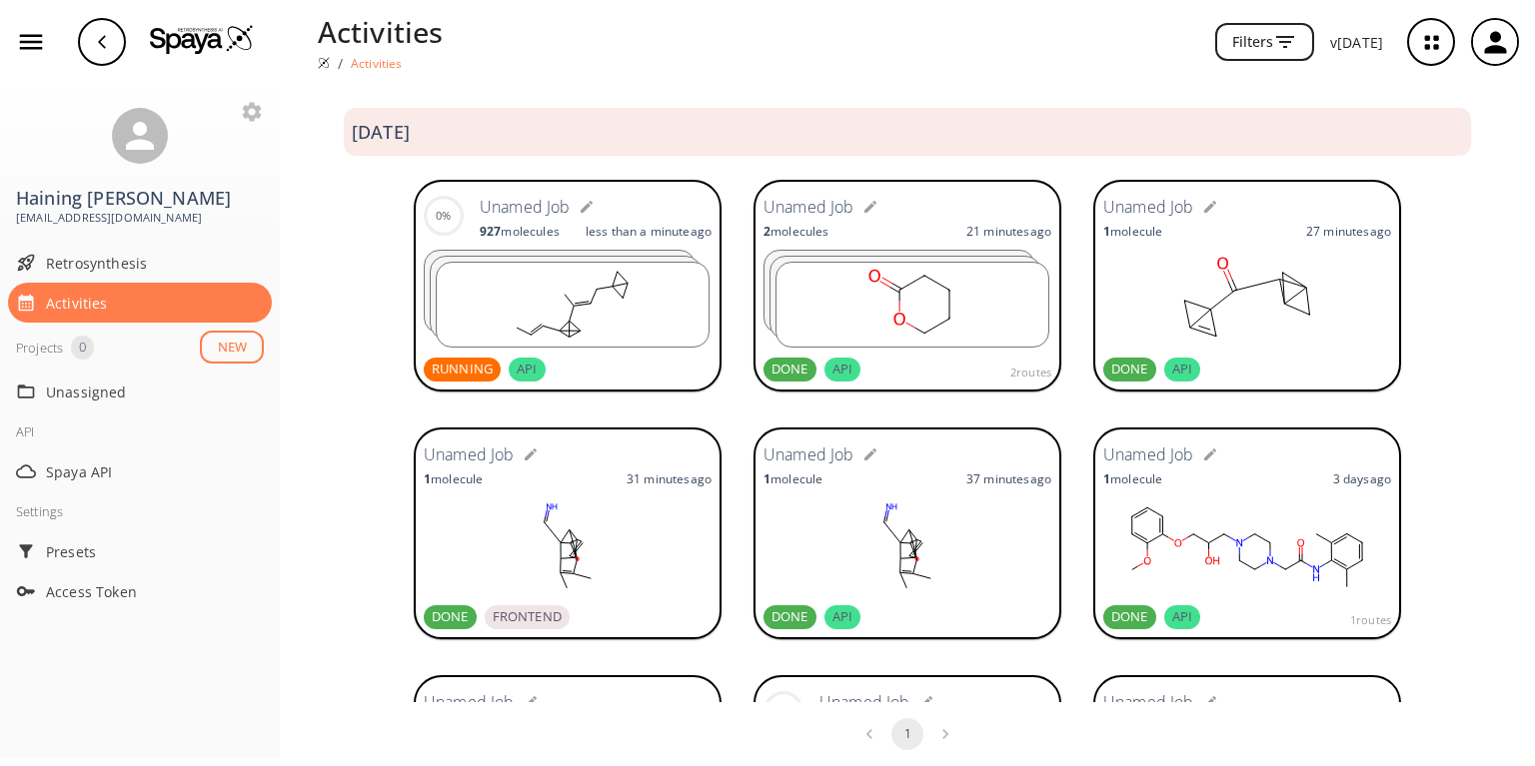
click at [609, 313] on rect at bounding box center [573, 305] width 272 height 84
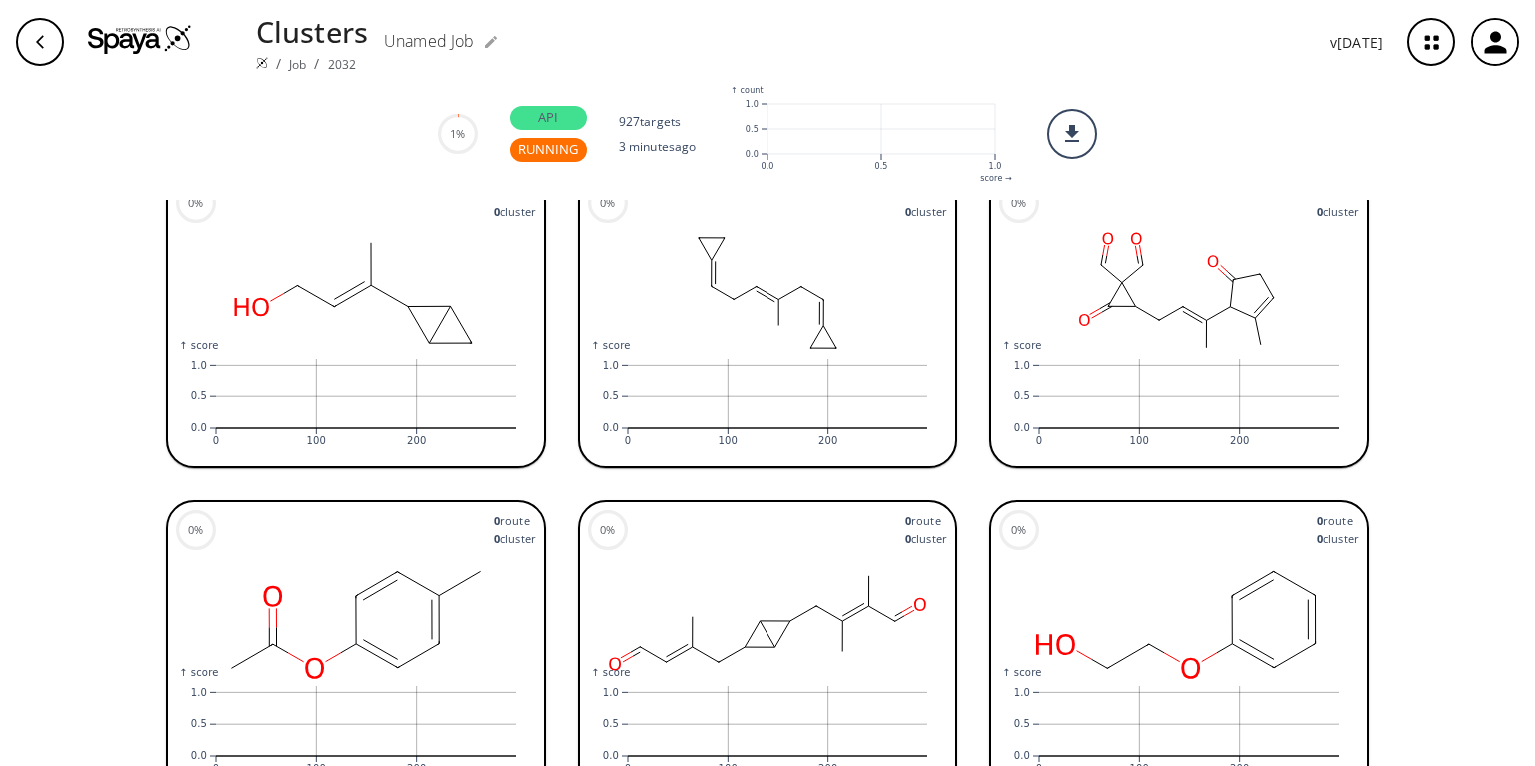
scroll to position [3597, 0]
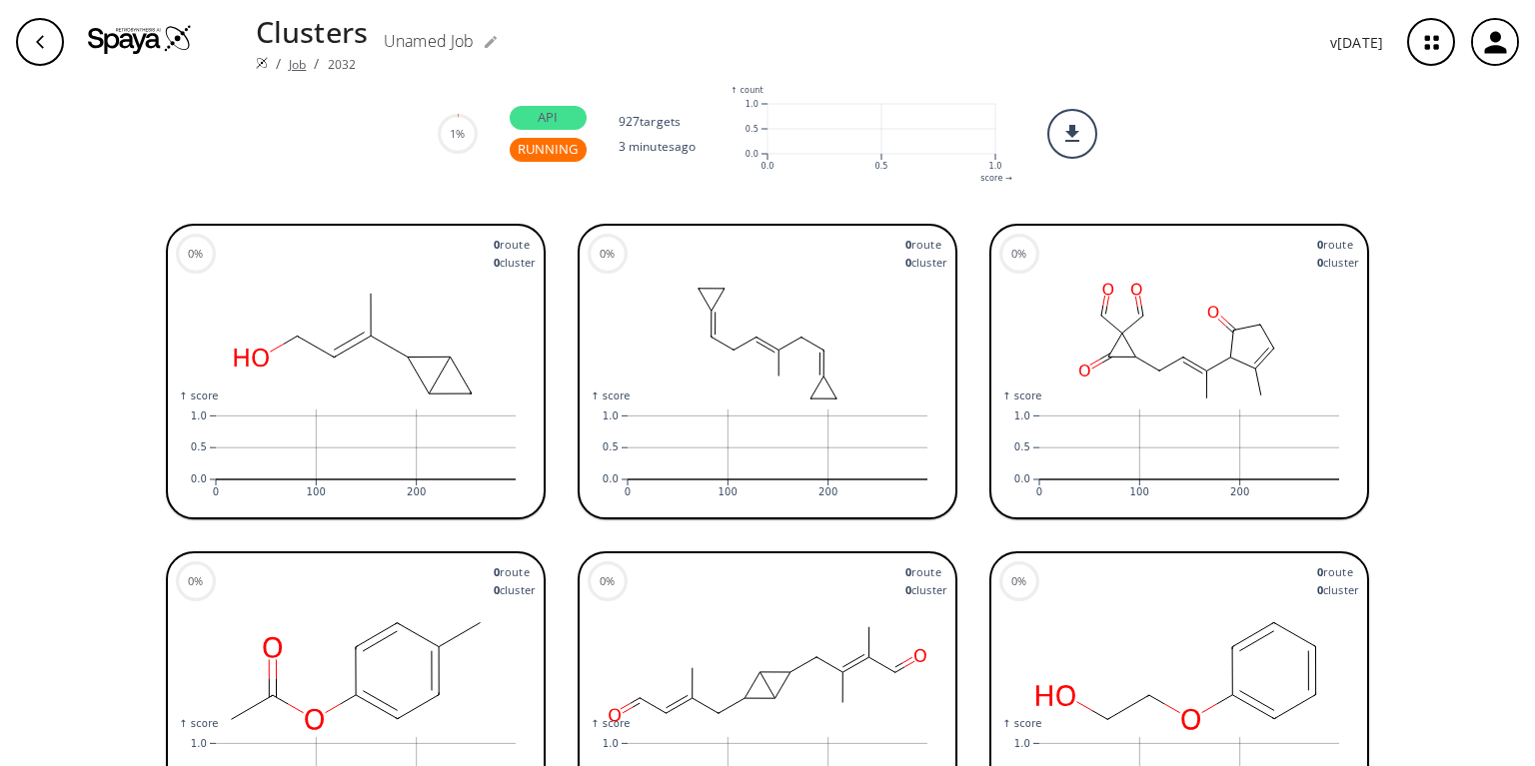
click at [292, 56] on link "Job" at bounding box center [297, 64] width 17 height 17
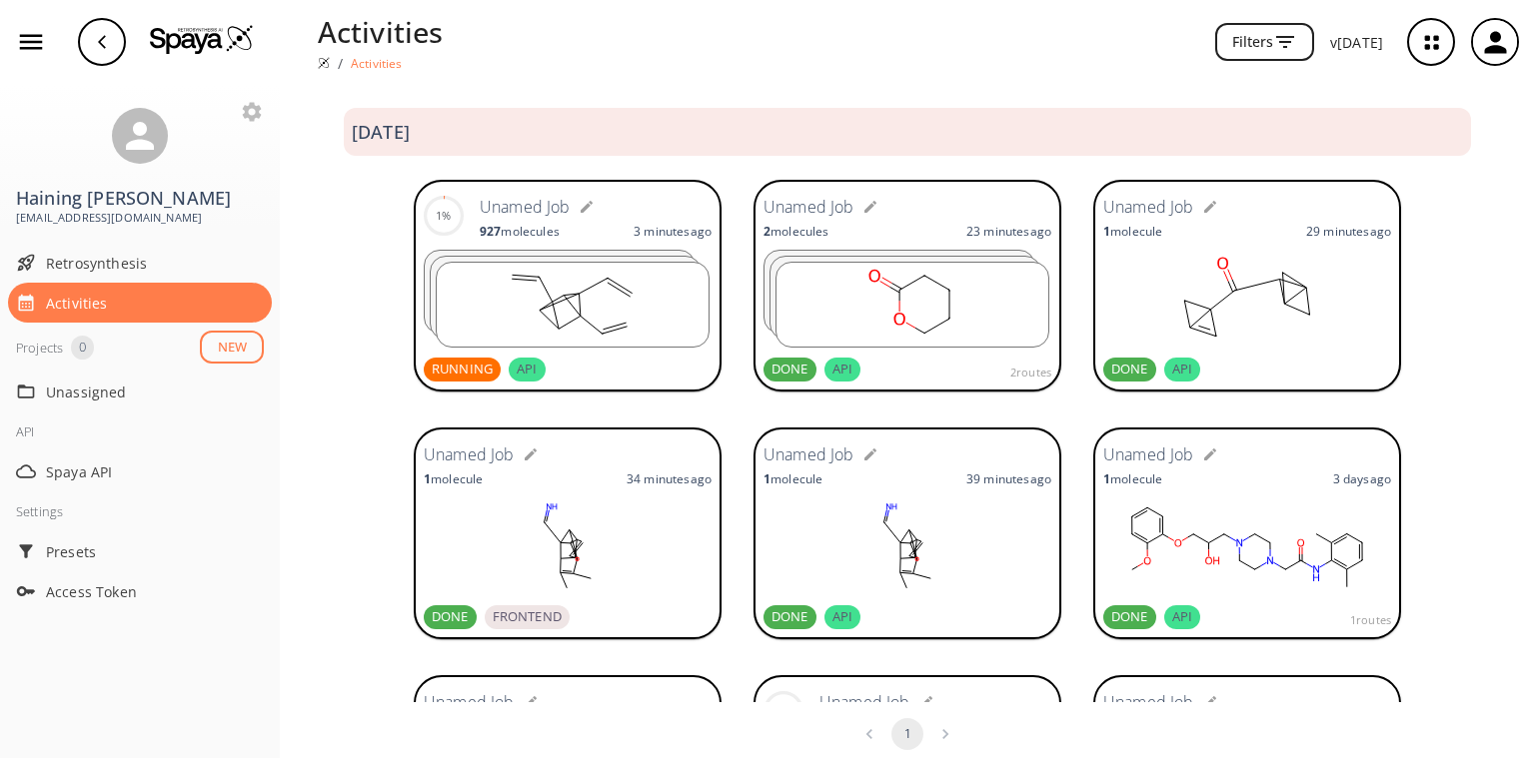
click at [610, 278] on ellipse at bounding box center [608, 278] width 16 height 16
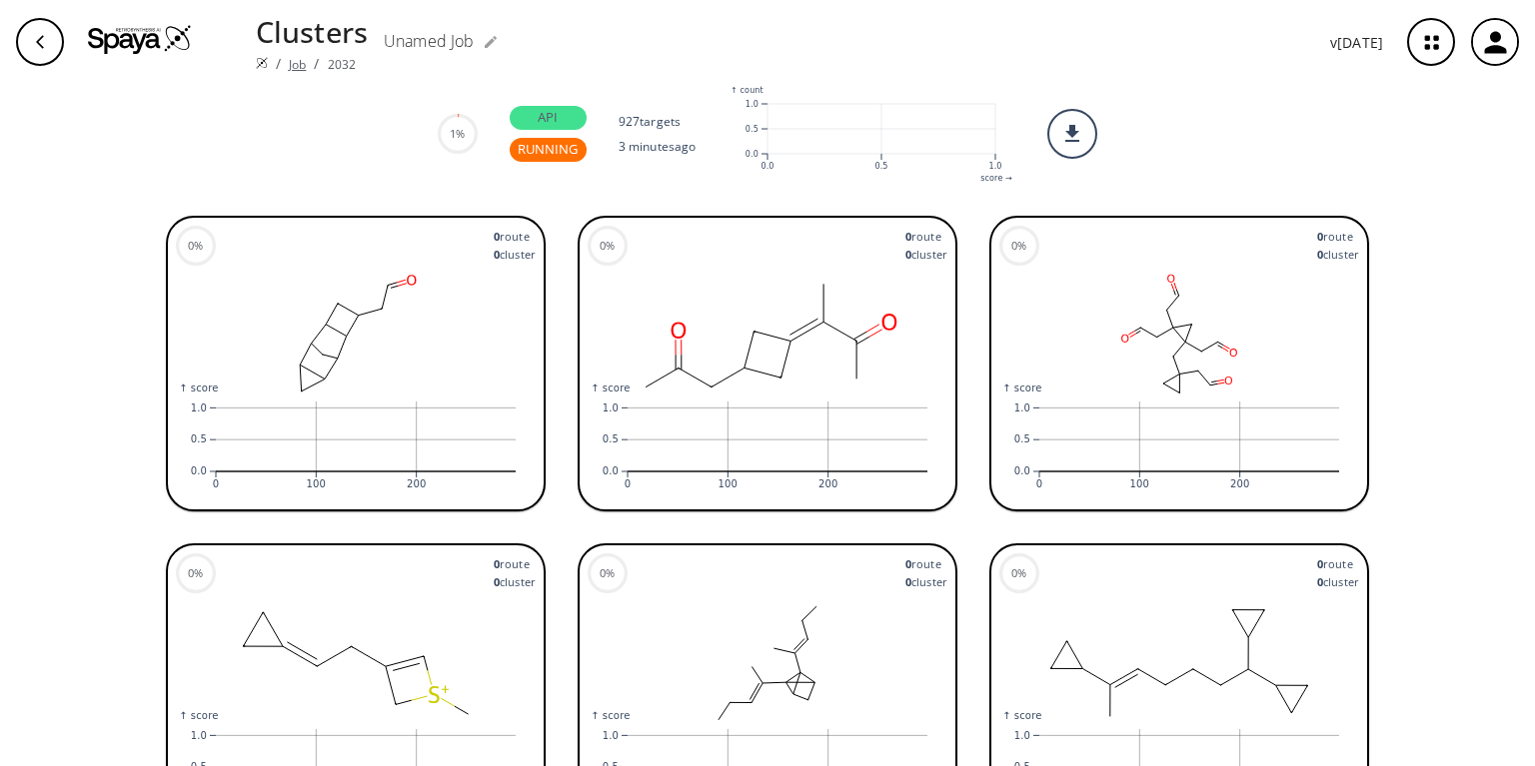
click at [294, 56] on link "Job" at bounding box center [297, 64] width 17 height 17
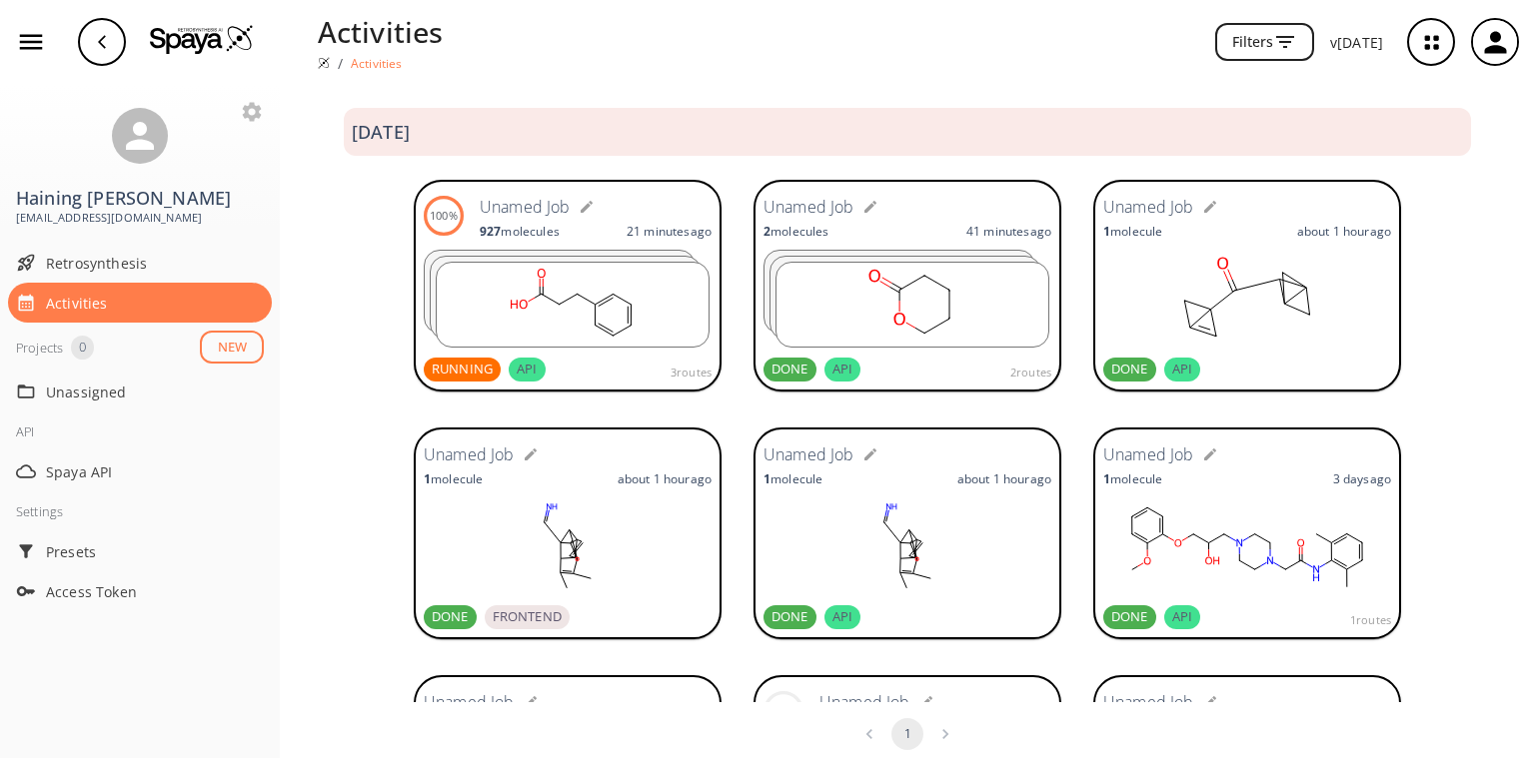
click at [577, 288] on rect at bounding box center [573, 305] width 272 height 84
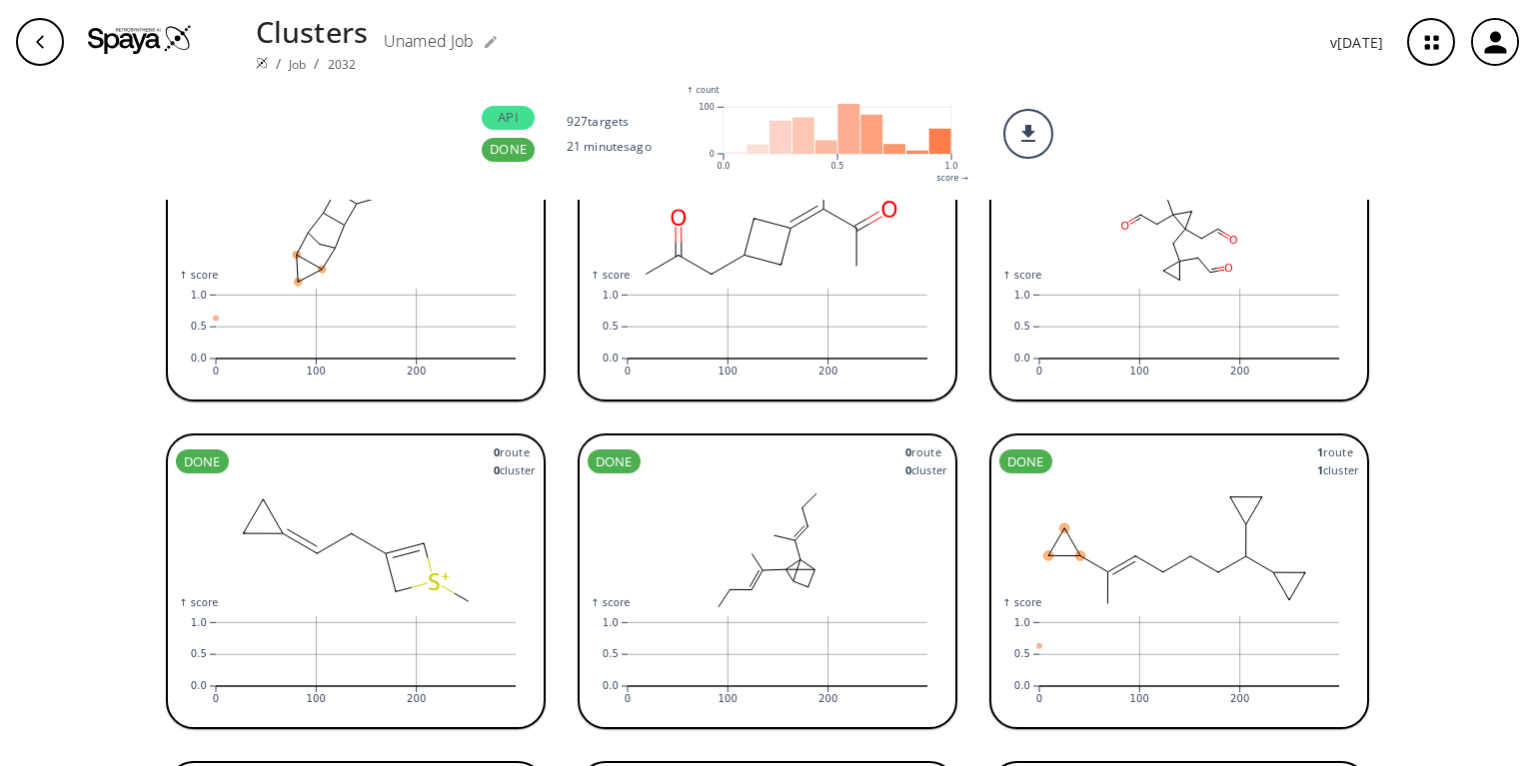
scroll to position [160, 0]
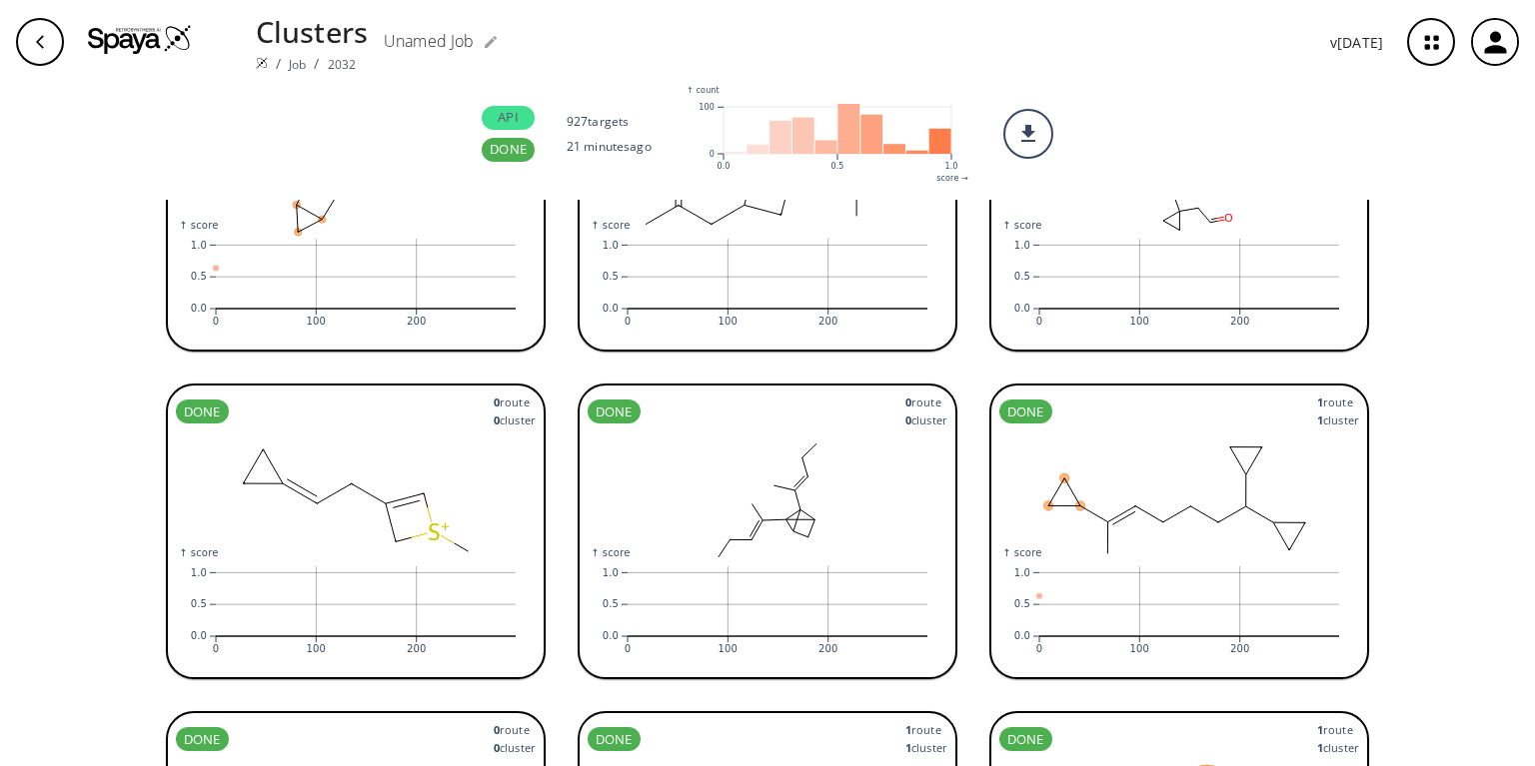
click at [928, 147] on rect "rect" at bounding box center [939, 141] width 22 height 25
click at [928, 142] on rect "rect" at bounding box center [939, 141] width 22 height 25
drag, startPoint x: 895, startPoint y: 108, endPoint x: 924, endPoint y: 144, distance: 46.2
click at [926, 147] on icon ":where(.plot-d6a7b5) { --plot-background: white; display: block; height: auto; …" at bounding box center [827, 134] width 288 height 100
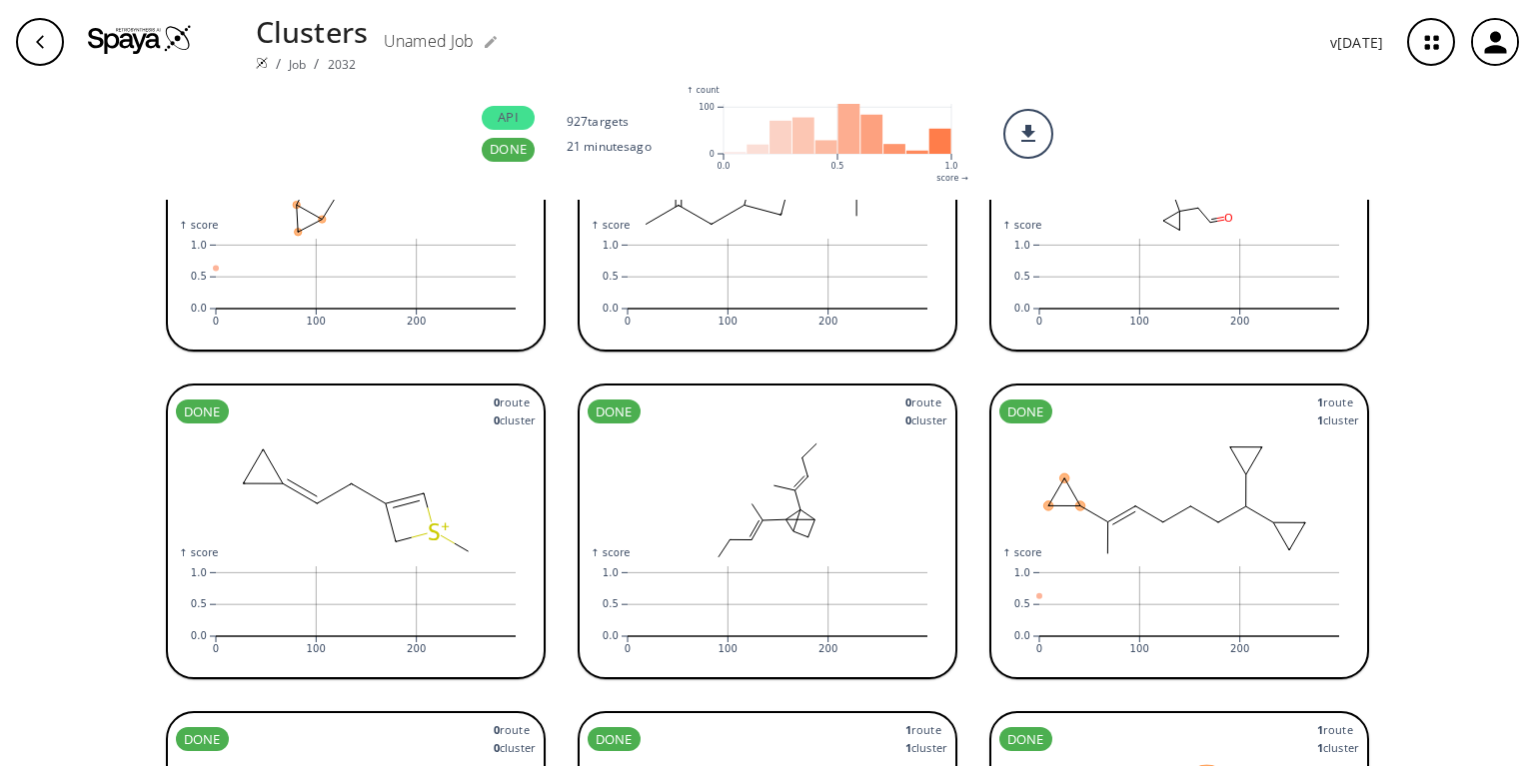
click at [928, 141] on rect "rect" at bounding box center [939, 141] width 22 height 25
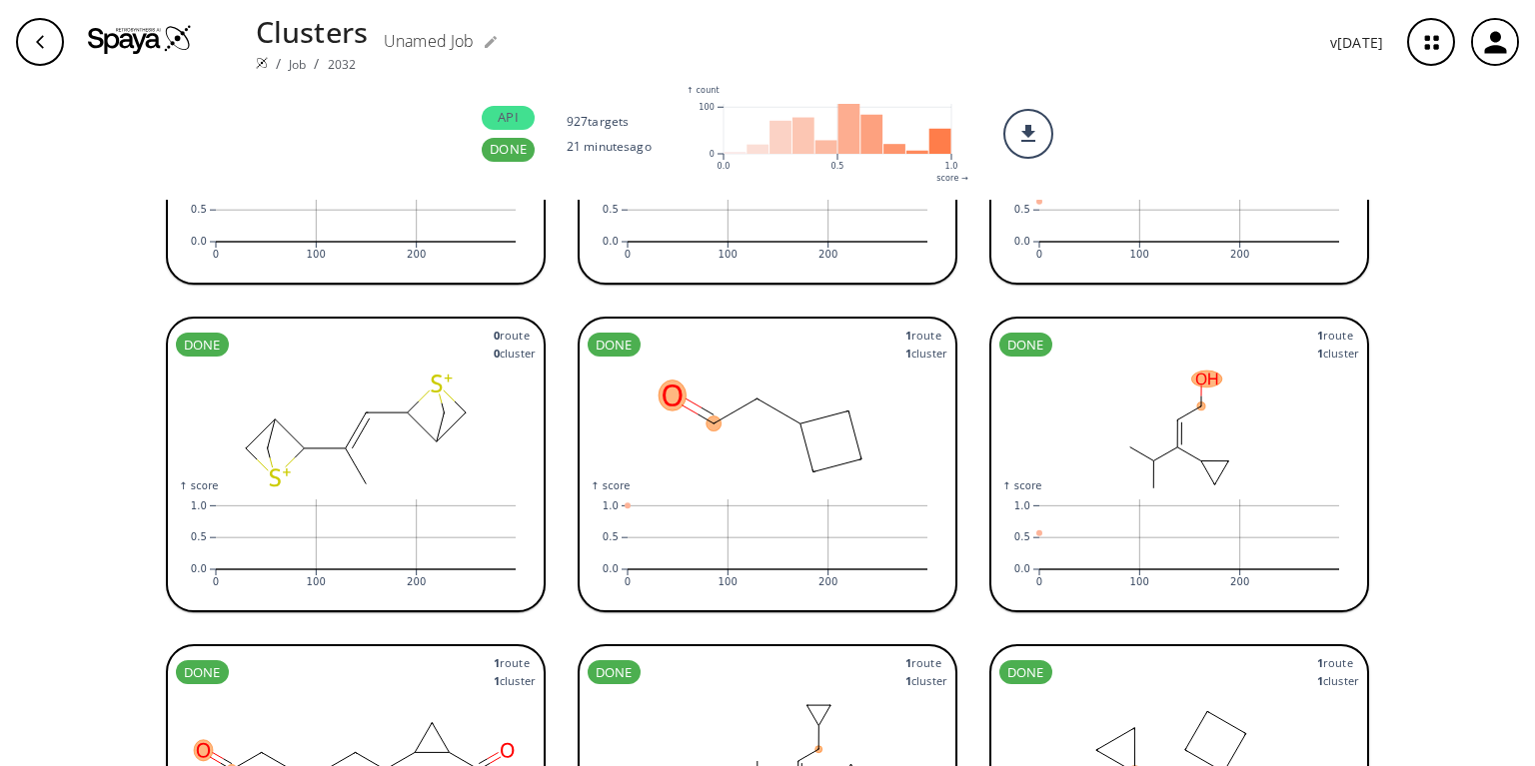
scroll to position [640, 0]
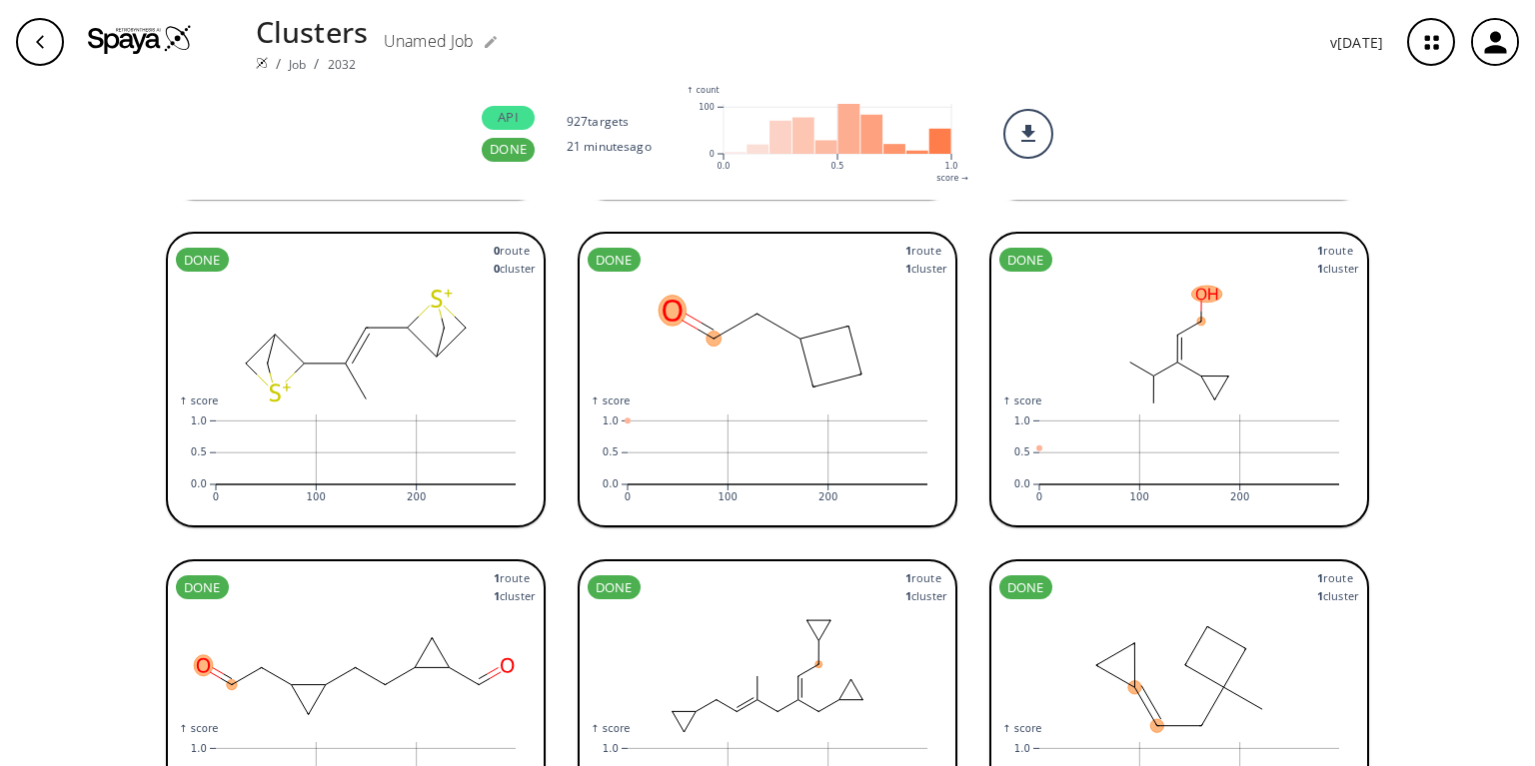
click at [779, 361] on rect at bounding box center [768, 349] width 360 height 140
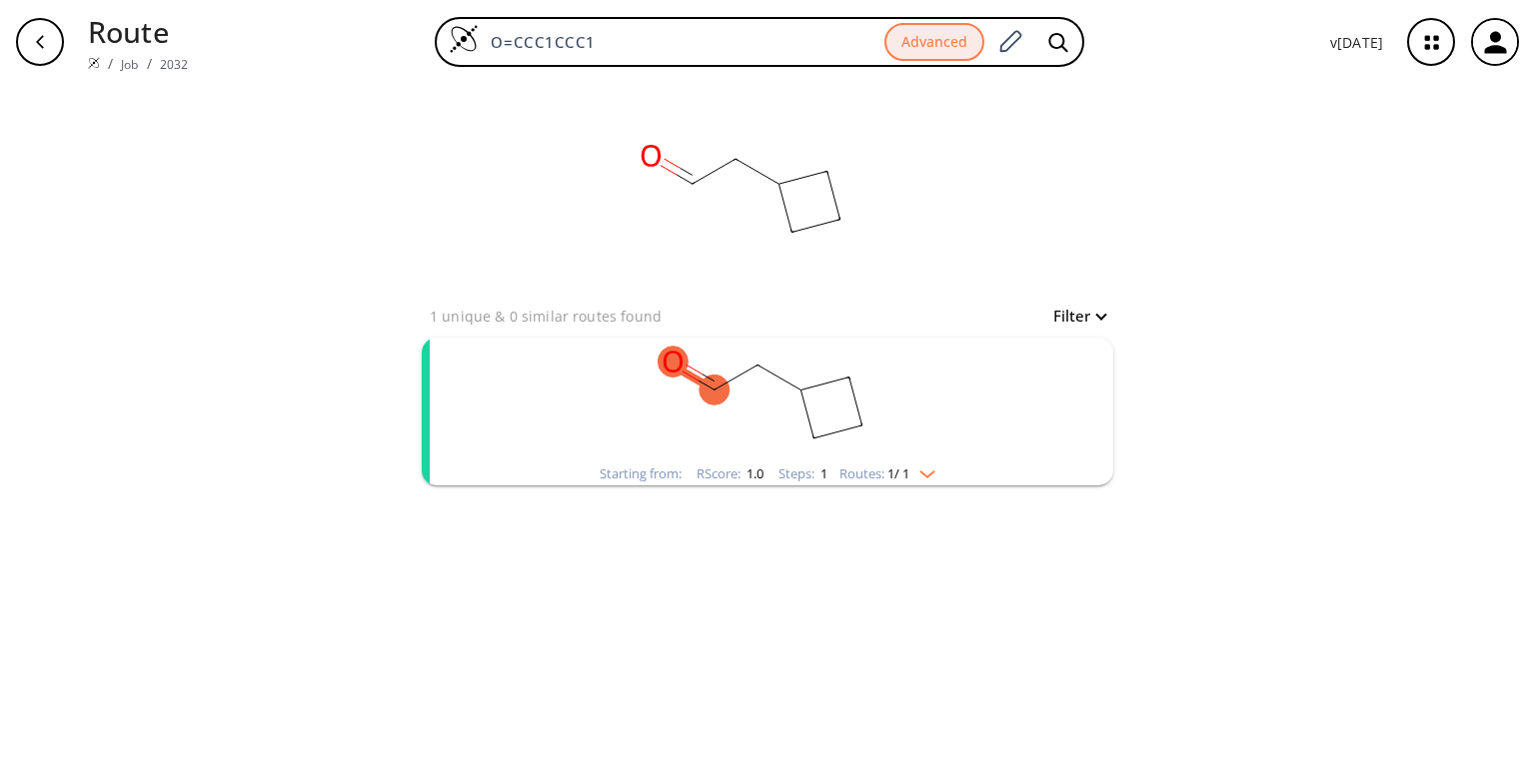
click at [930, 470] on img "clusters" at bounding box center [922, 471] width 26 height 16
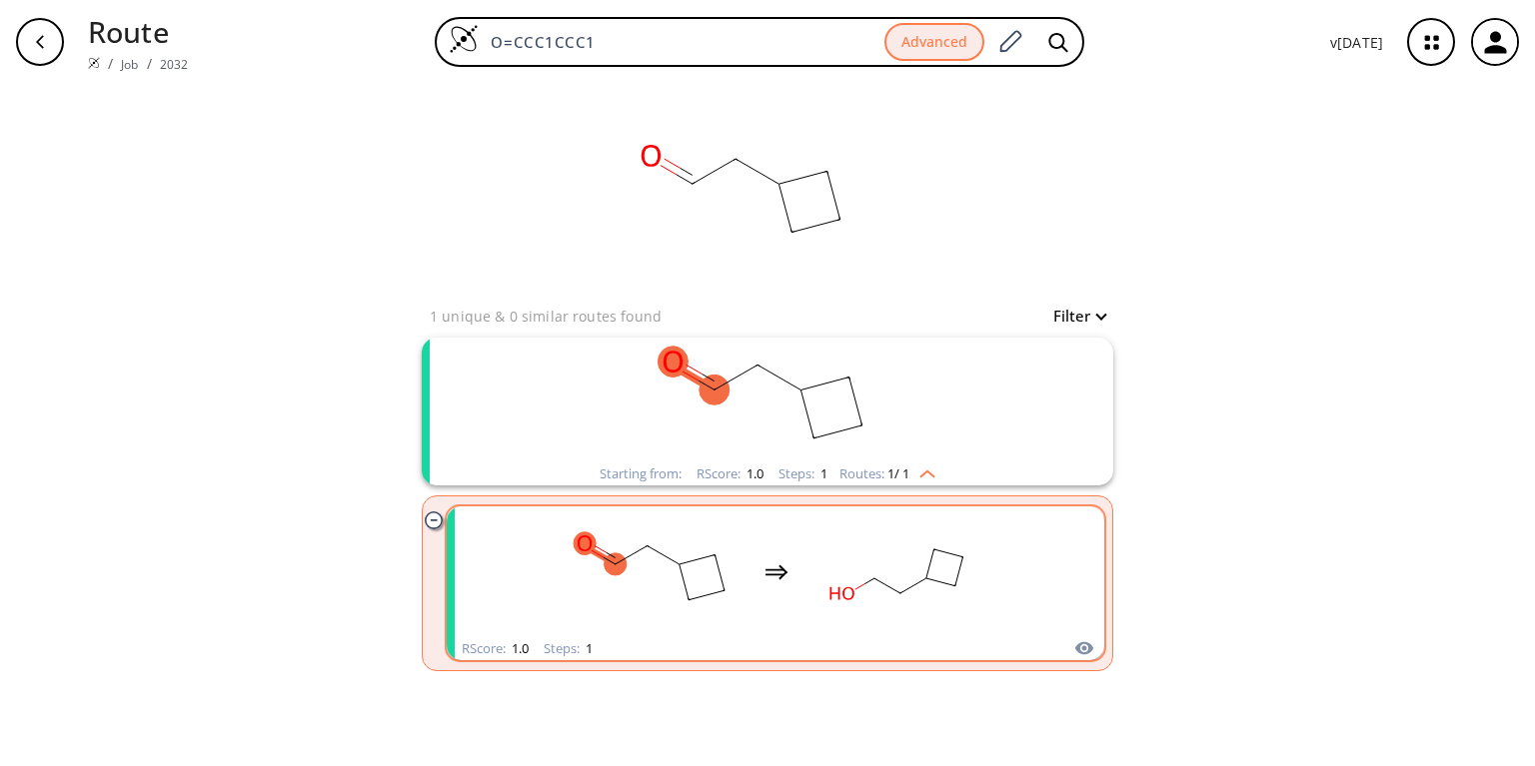
click at [944, 591] on rect "clusters" at bounding box center [898, 572] width 180 height 125
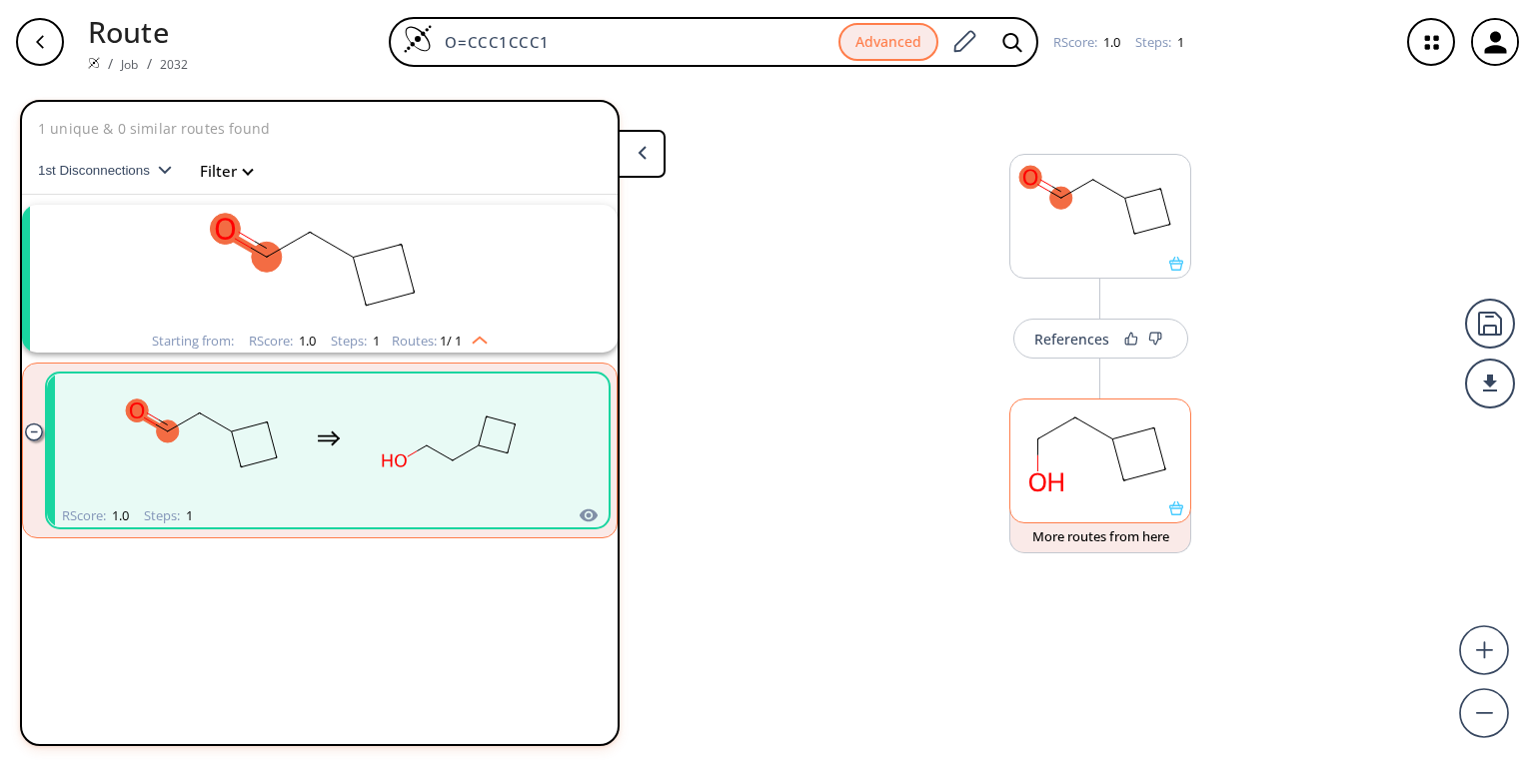
click at [1099, 492] on rect at bounding box center [1100, 451] width 180 height 102
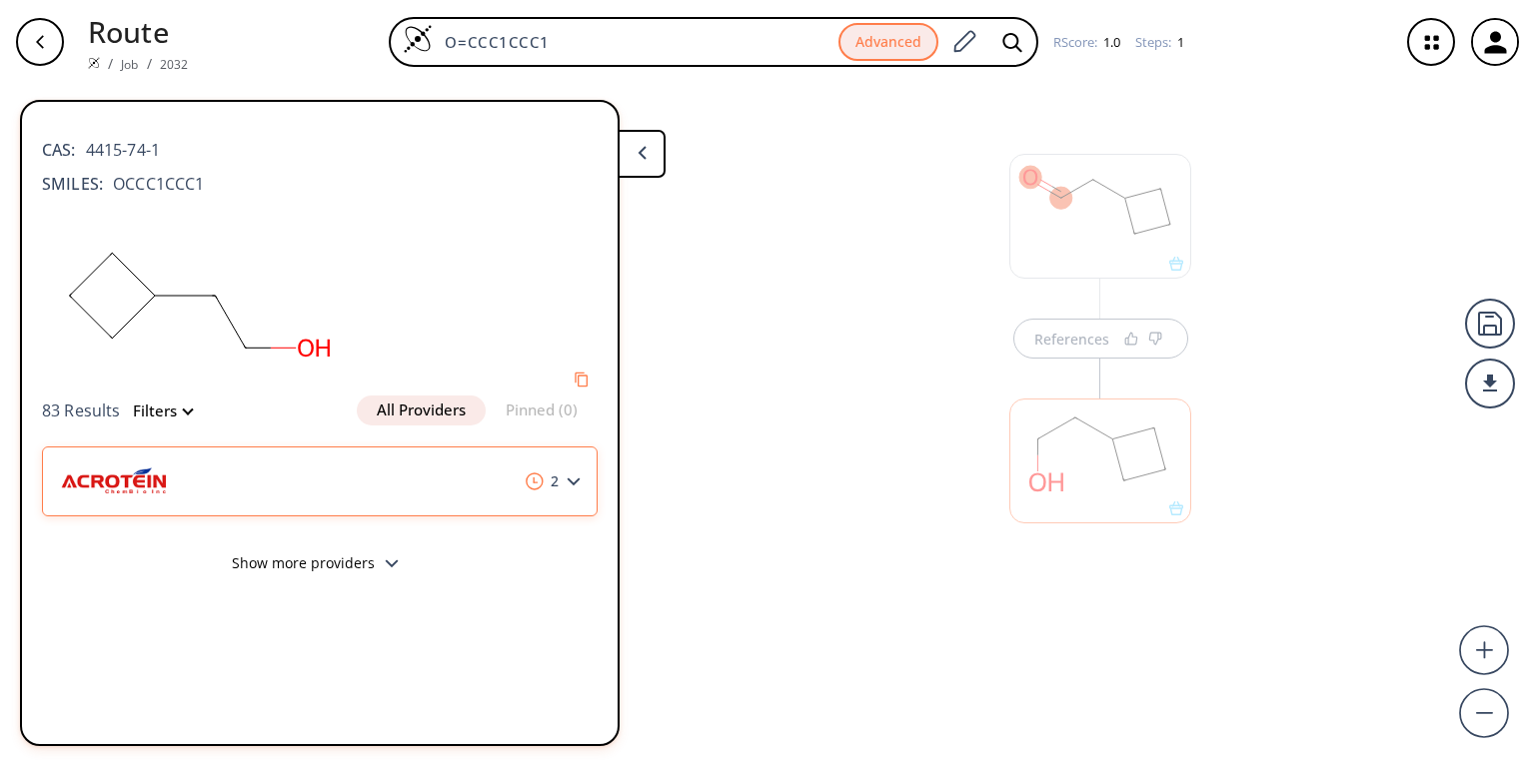
click at [578, 478] on icon at bounding box center [574, 482] width 14 height 9
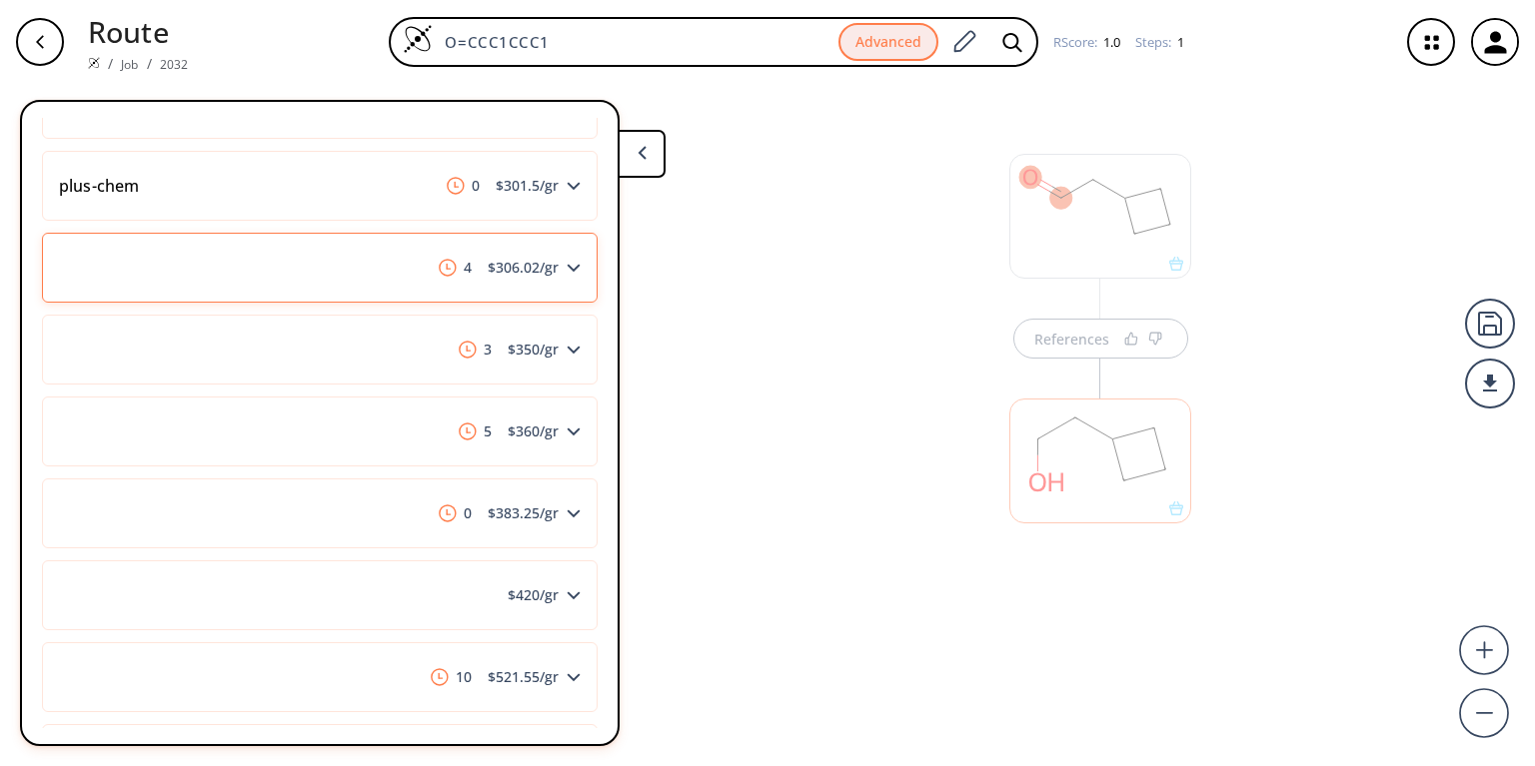
scroll to position [1199, 0]
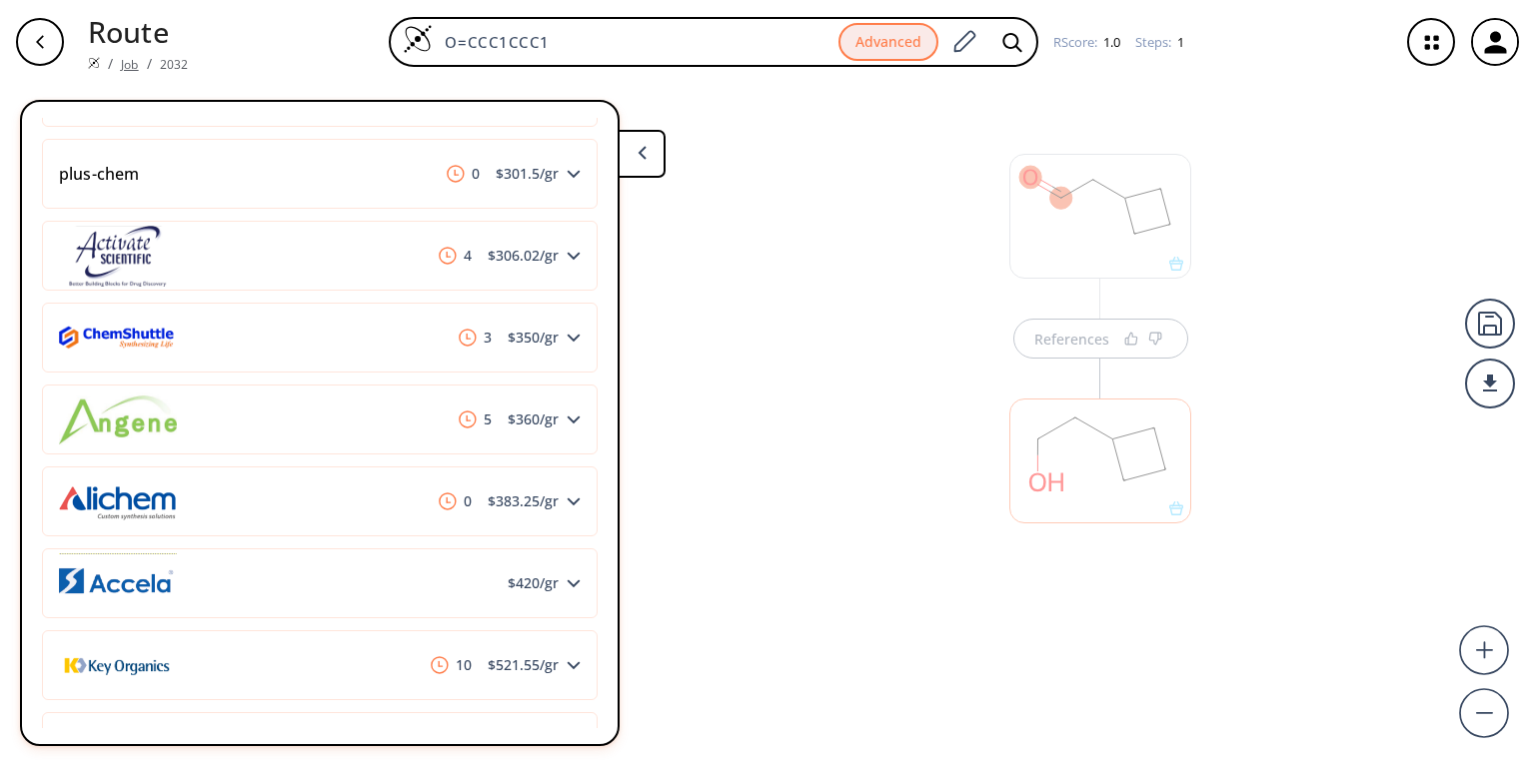
click at [122, 56] on link "Job" at bounding box center [129, 64] width 17 height 17
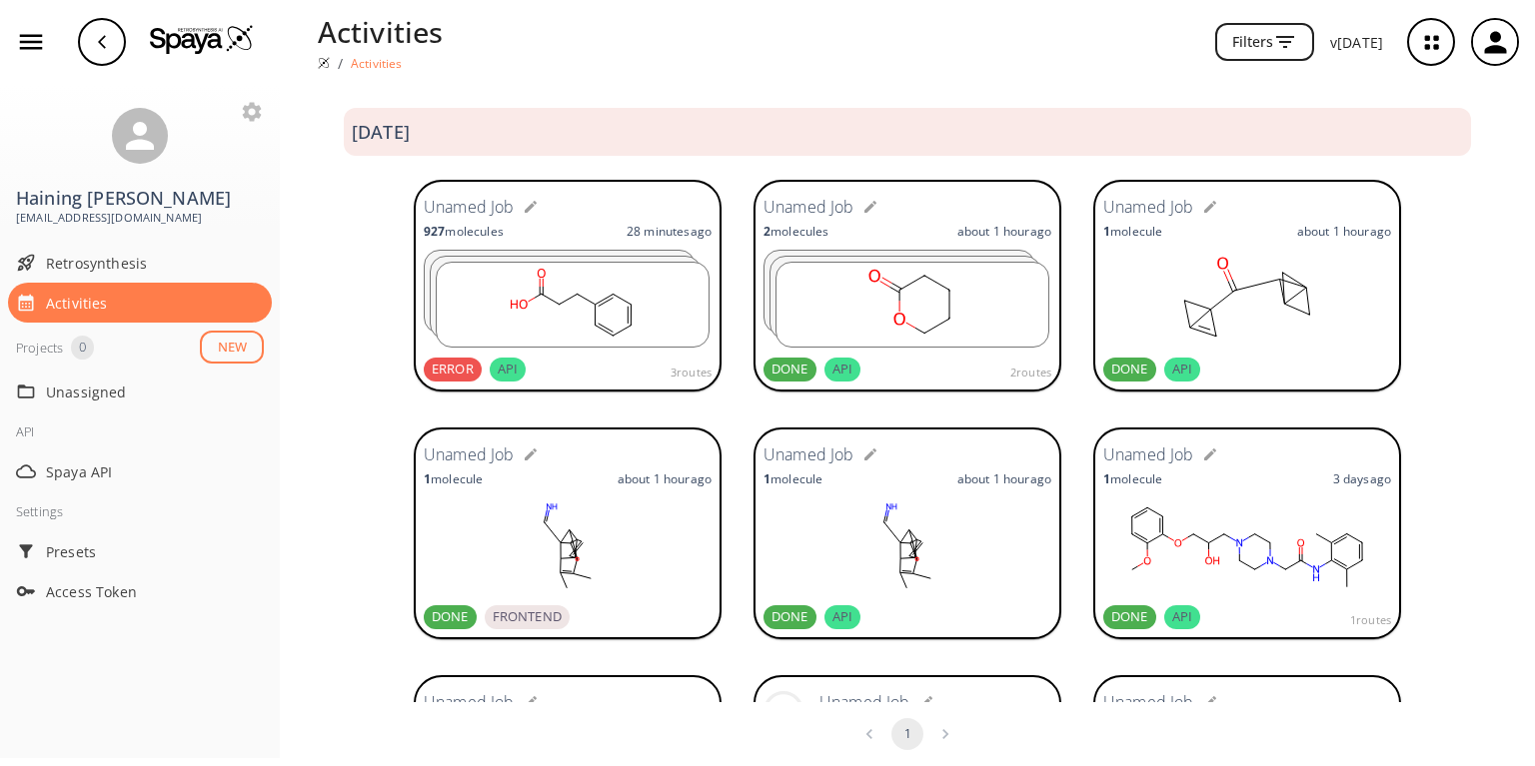
click at [434, 363] on div "ERROR" at bounding box center [453, 370] width 58 height 24
click at [76, 253] on span "Retrosynthesis" at bounding box center [155, 263] width 218 height 21
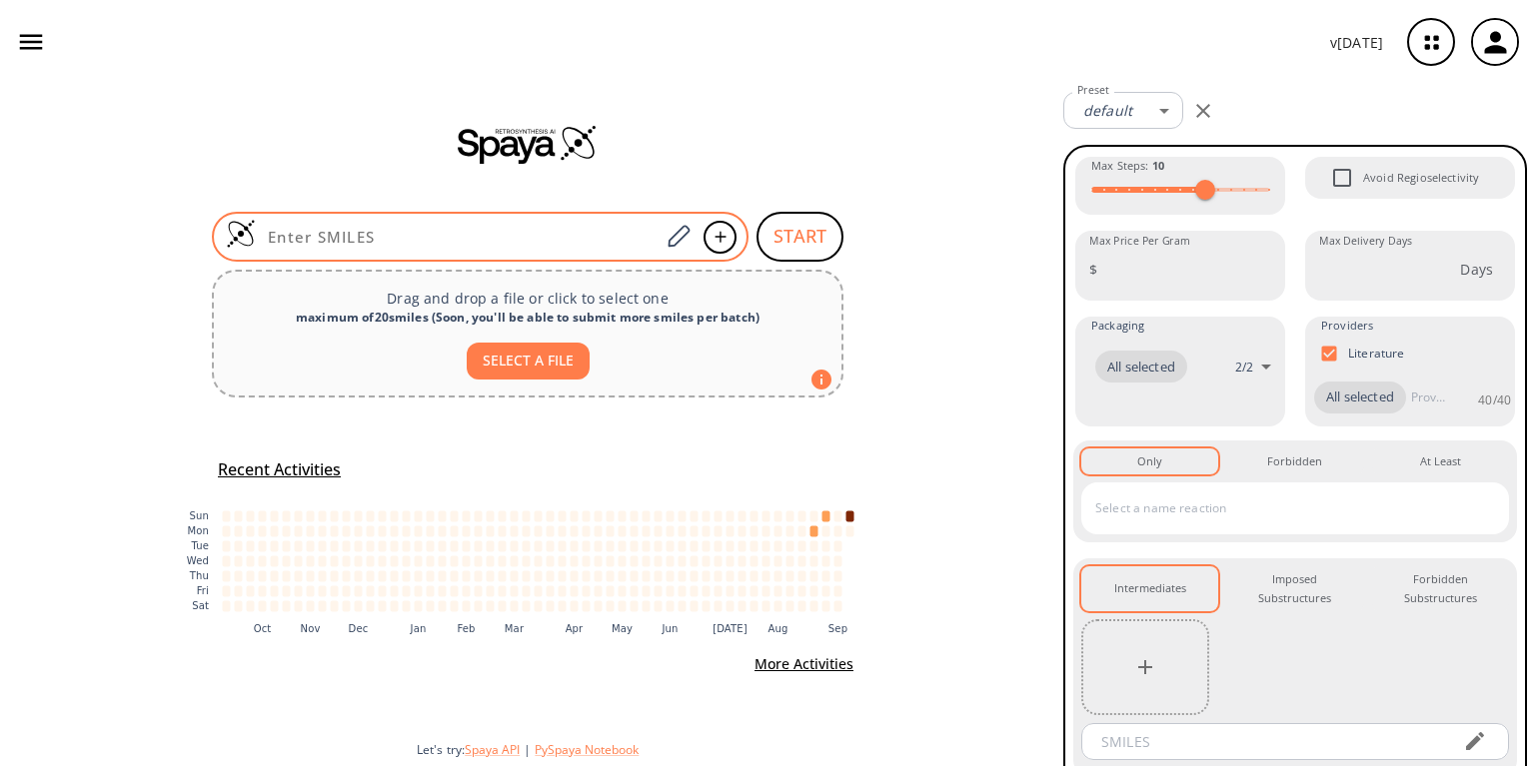
click at [420, 229] on input at bounding box center [458, 237] width 404 height 20
paste input "C/C=C/C12C3C1C32/C(C)=C/CC12CC1C2"
type input "C/C=C/C12C3C1C32/C(C)=C/CC12CC1C2"
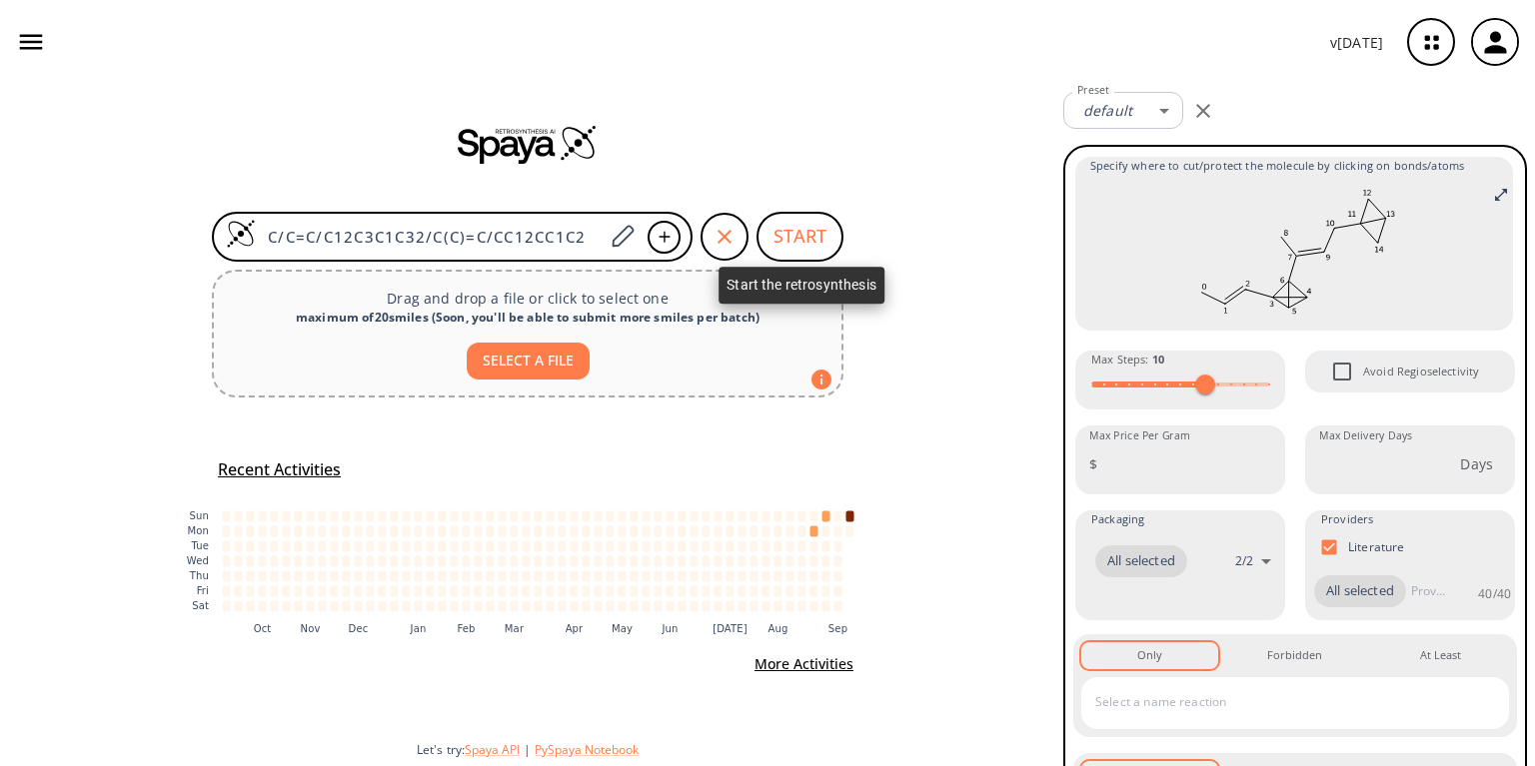
click at [799, 237] on button "START" at bounding box center [799, 237] width 87 height 50
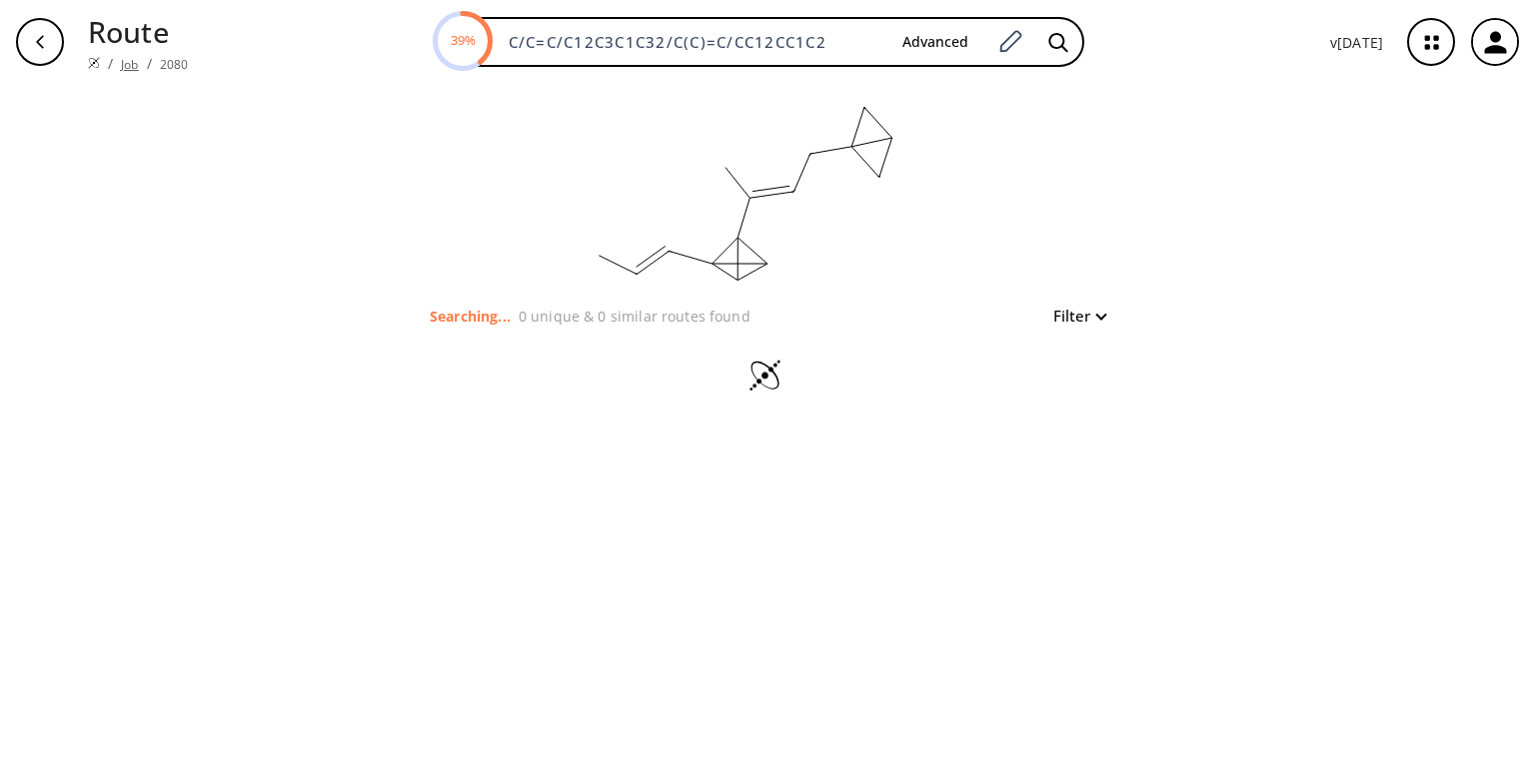
click at [121, 56] on link "Job" at bounding box center [129, 64] width 17 height 17
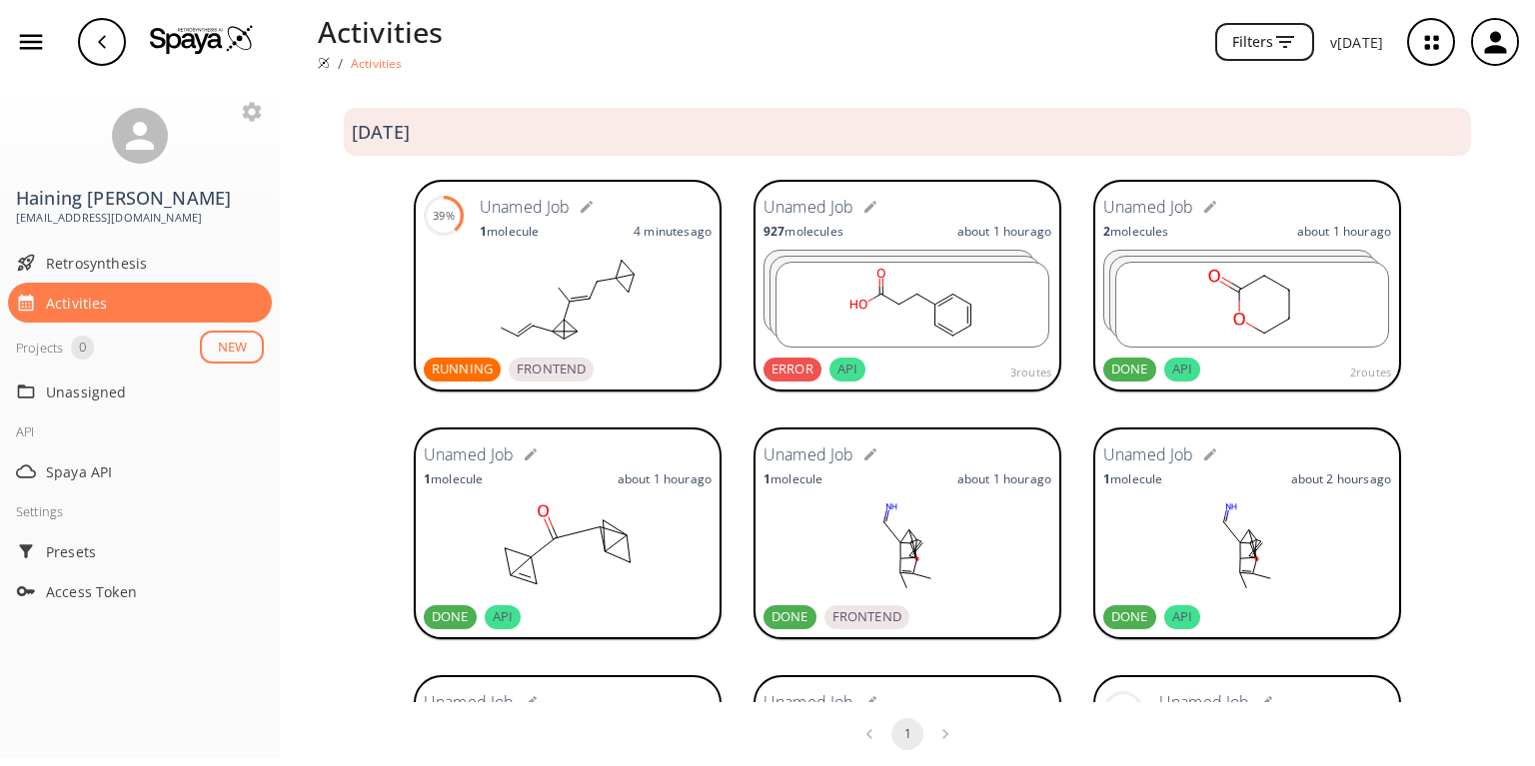
click at [781, 369] on span "ERROR" at bounding box center [792, 370] width 58 height 20
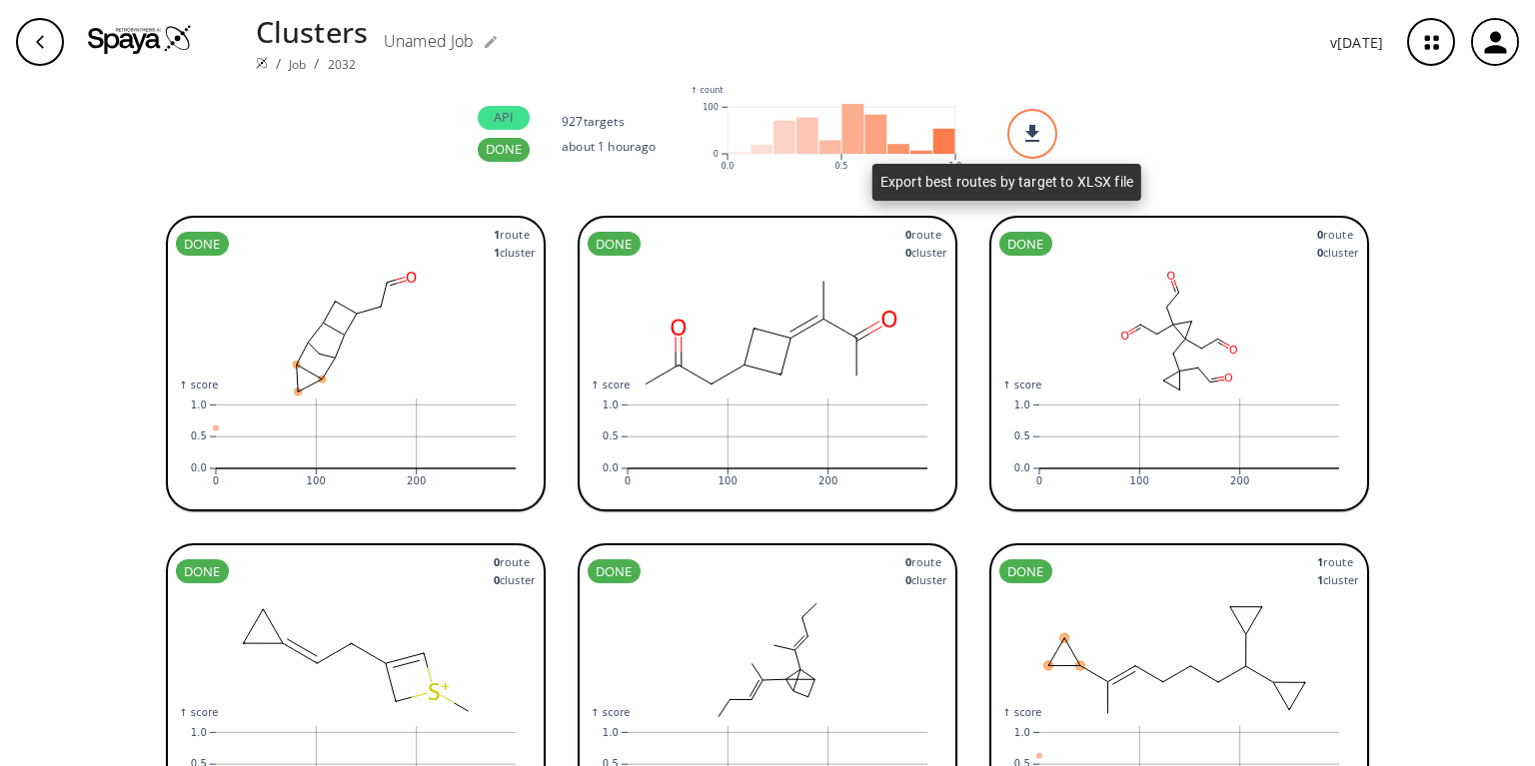
click at [1007, 131] on div at bounding box center [1032, 134] width 50 height 50
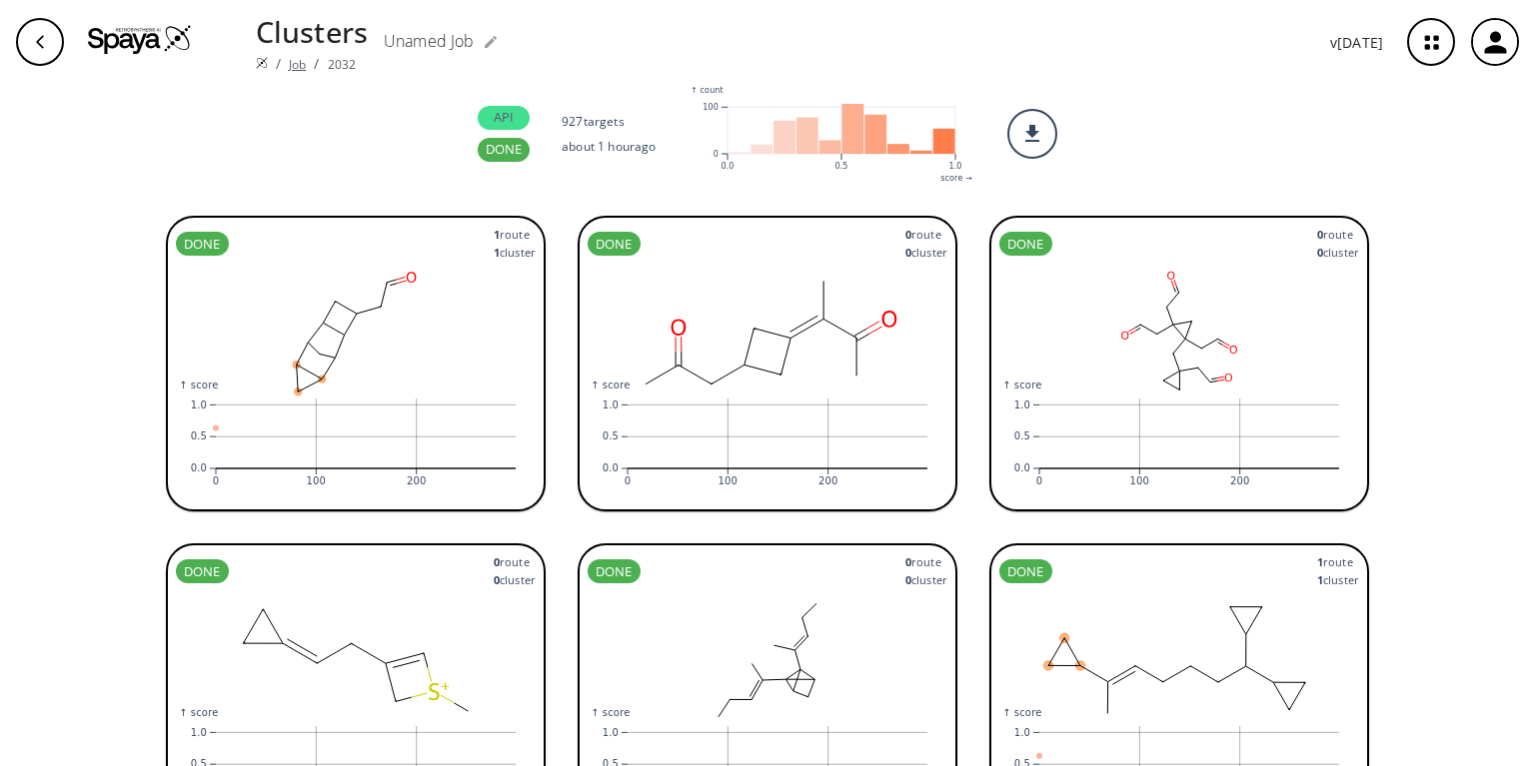
click at [295, 56] on link "Job" at bounding box center [297, 64] width 17 height 17
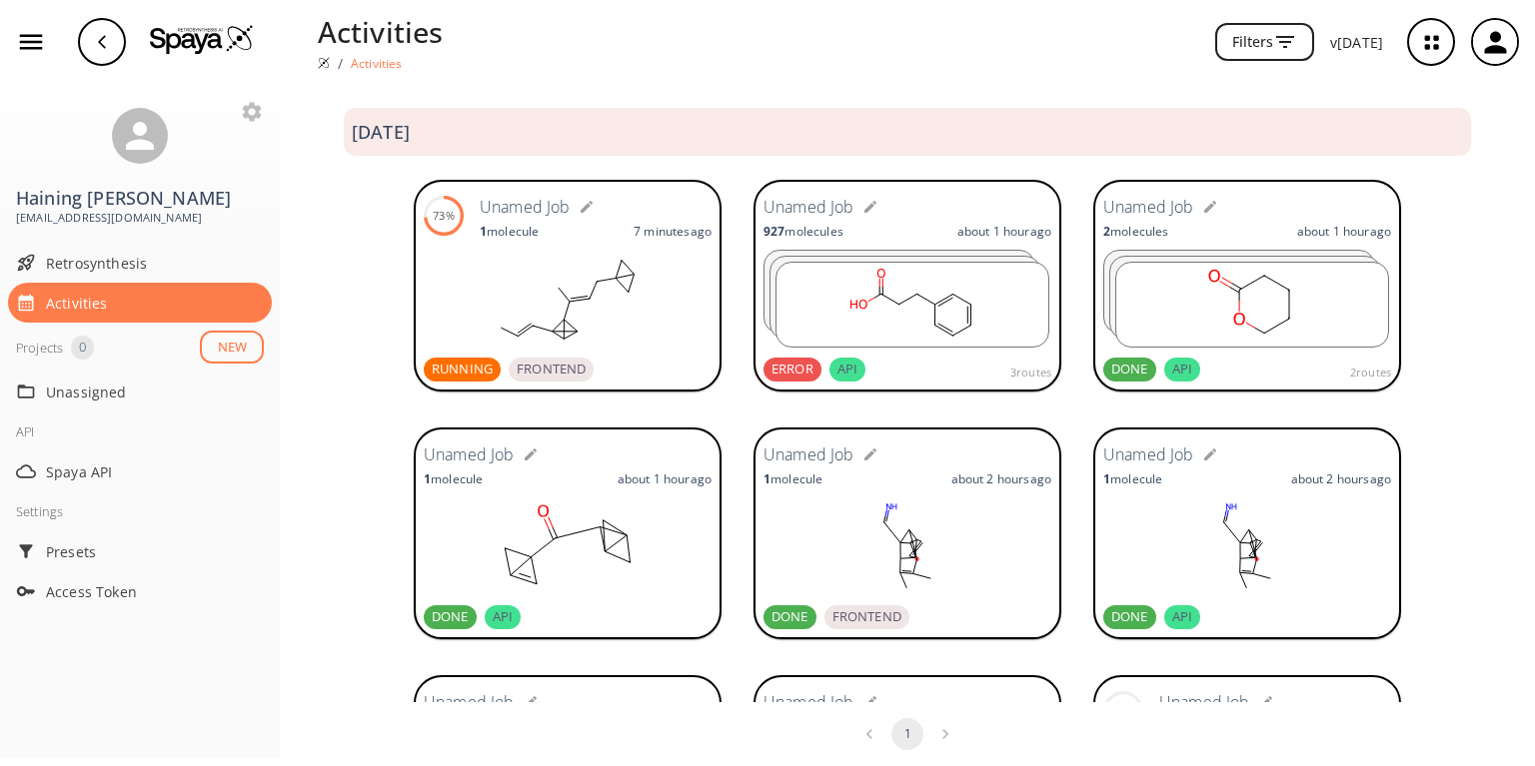
click at [210, 0] on div "Activities / Activities Filters v 1.9.39" at bounding box center [767, 42] width 1535 height 84
click at [586, 321] on rect at bounding box center [568, 300] width 288 height 100
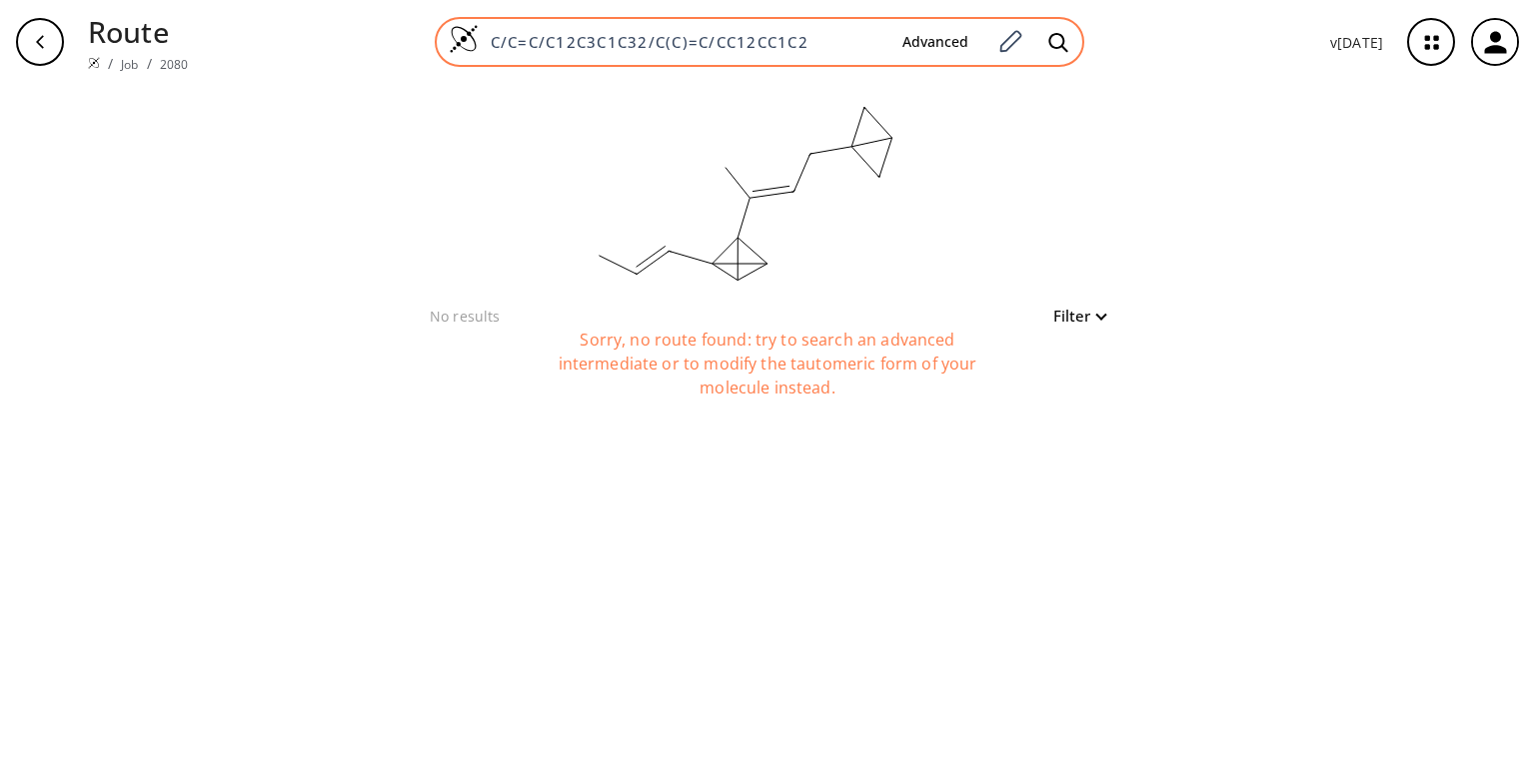
click at [549, 46] on input "C/C=C/C12C3C1C32/C(C)=C/CC12CC1C2" at bounding box center [683, 42] width 408 height 20
paste input "O=CCC1CCC1"
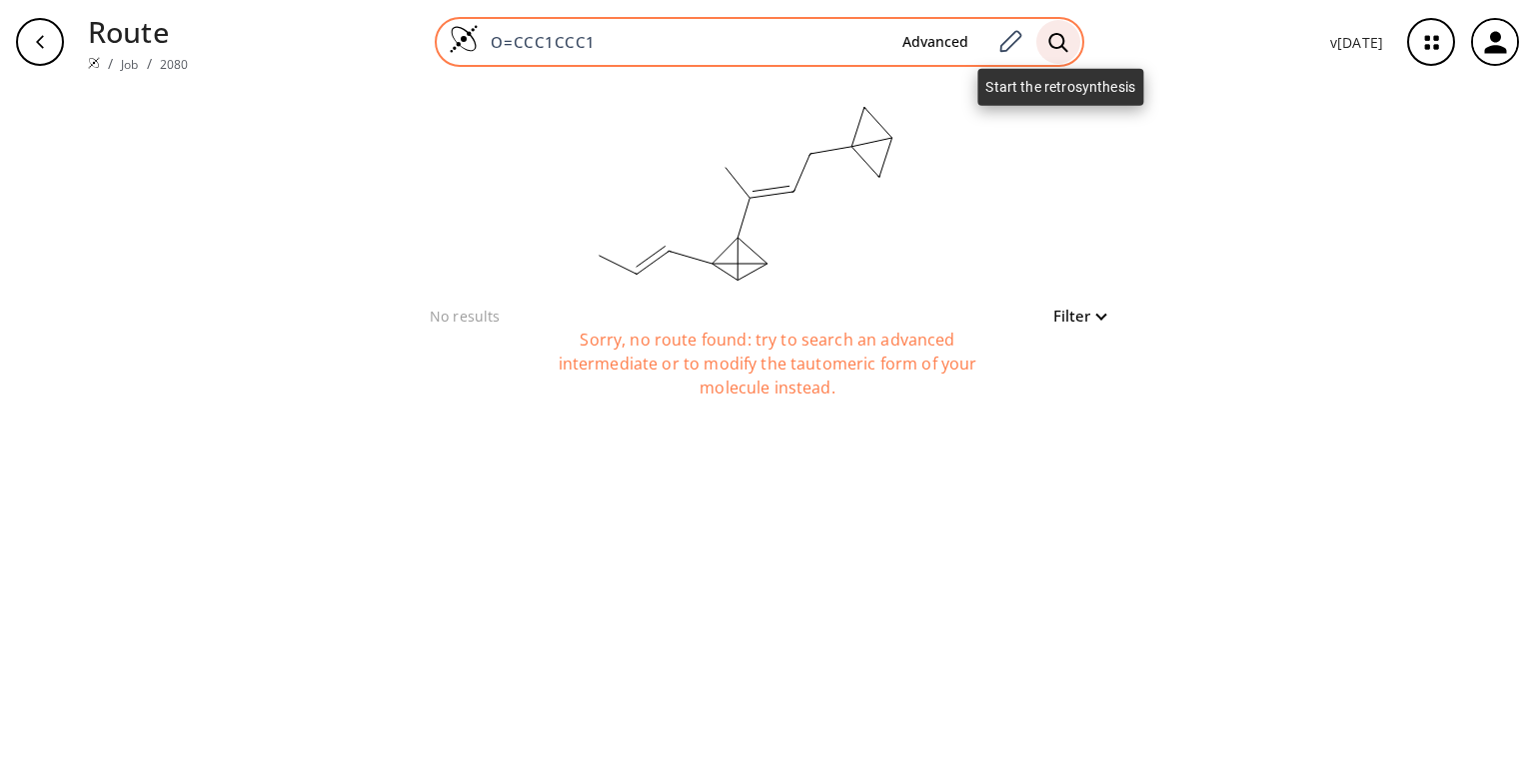
type input "O=CCC1CCC1"
click at [1059, 40] on icon at bounding box center [1058, 42] width 20 height 21
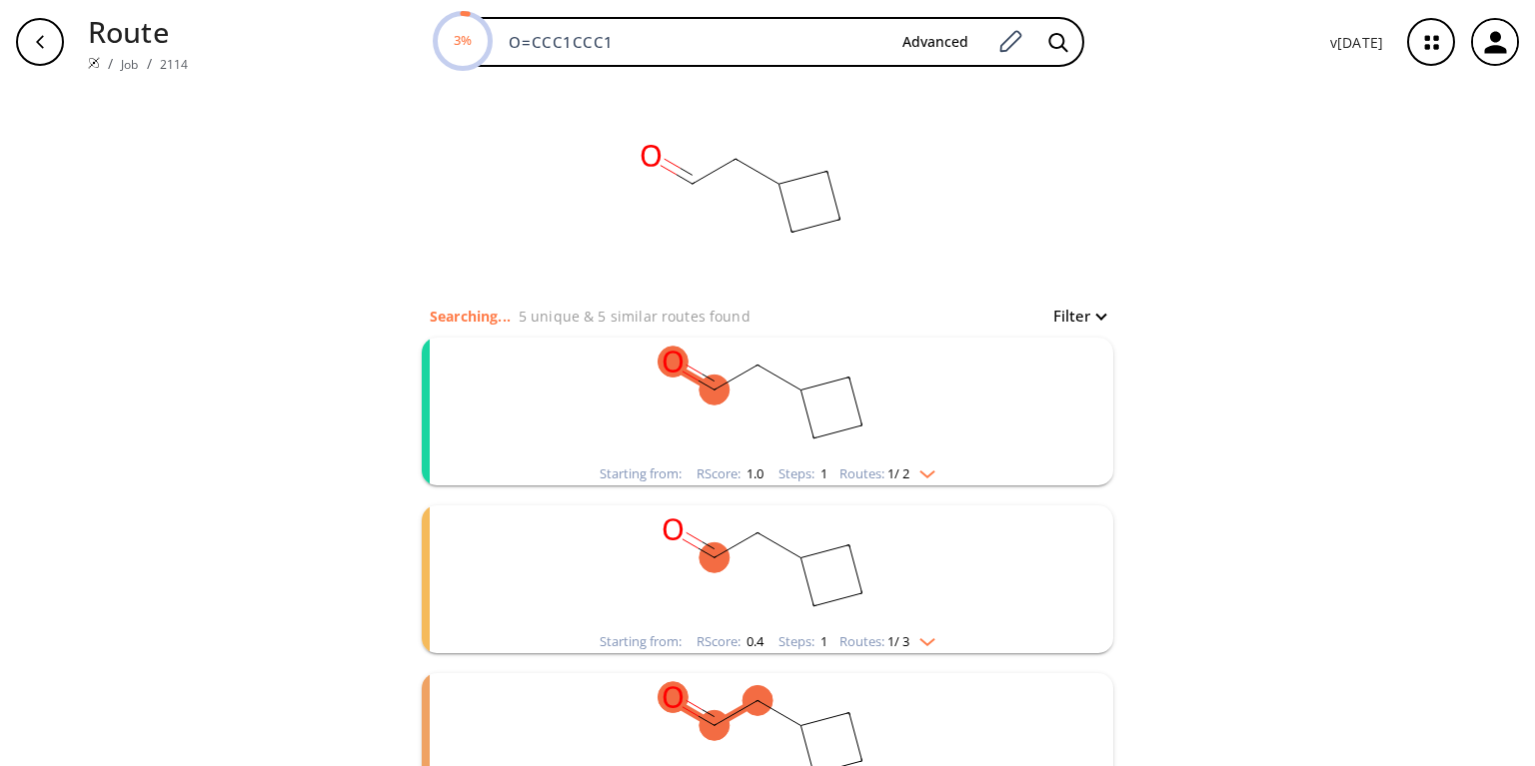
click at [640, 437] on rect "clusters" at bounding box center [768, 400] width 520 height 125
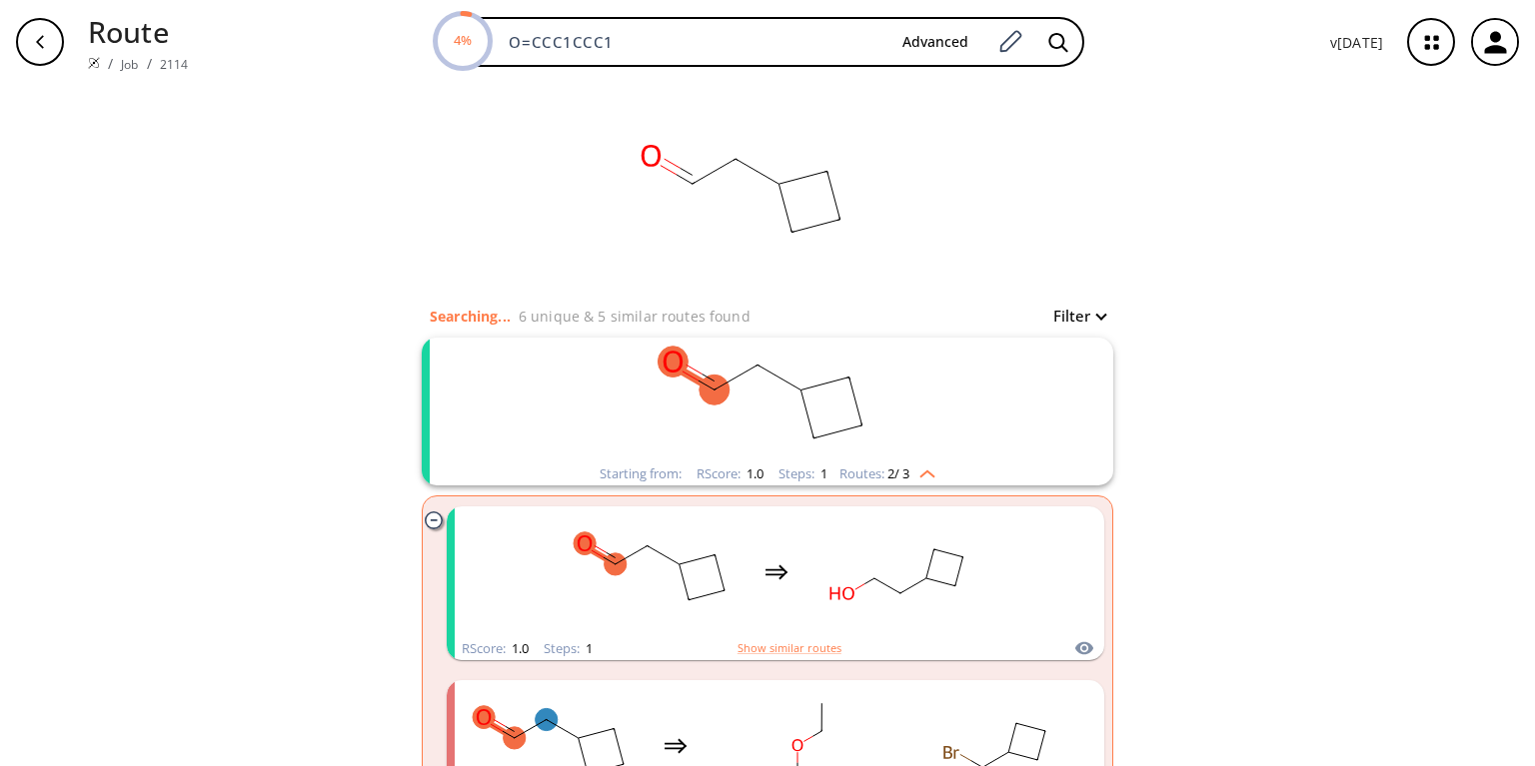
drag, startPoint x: 635, startPoint y: 40, endPoint x: 271, endPoint y: 28, distance: 363.9
click at [271, 28] on div "4% O=CCC1CCC1 Advanced" at bounding box center [759, 42] width 1110 height 50
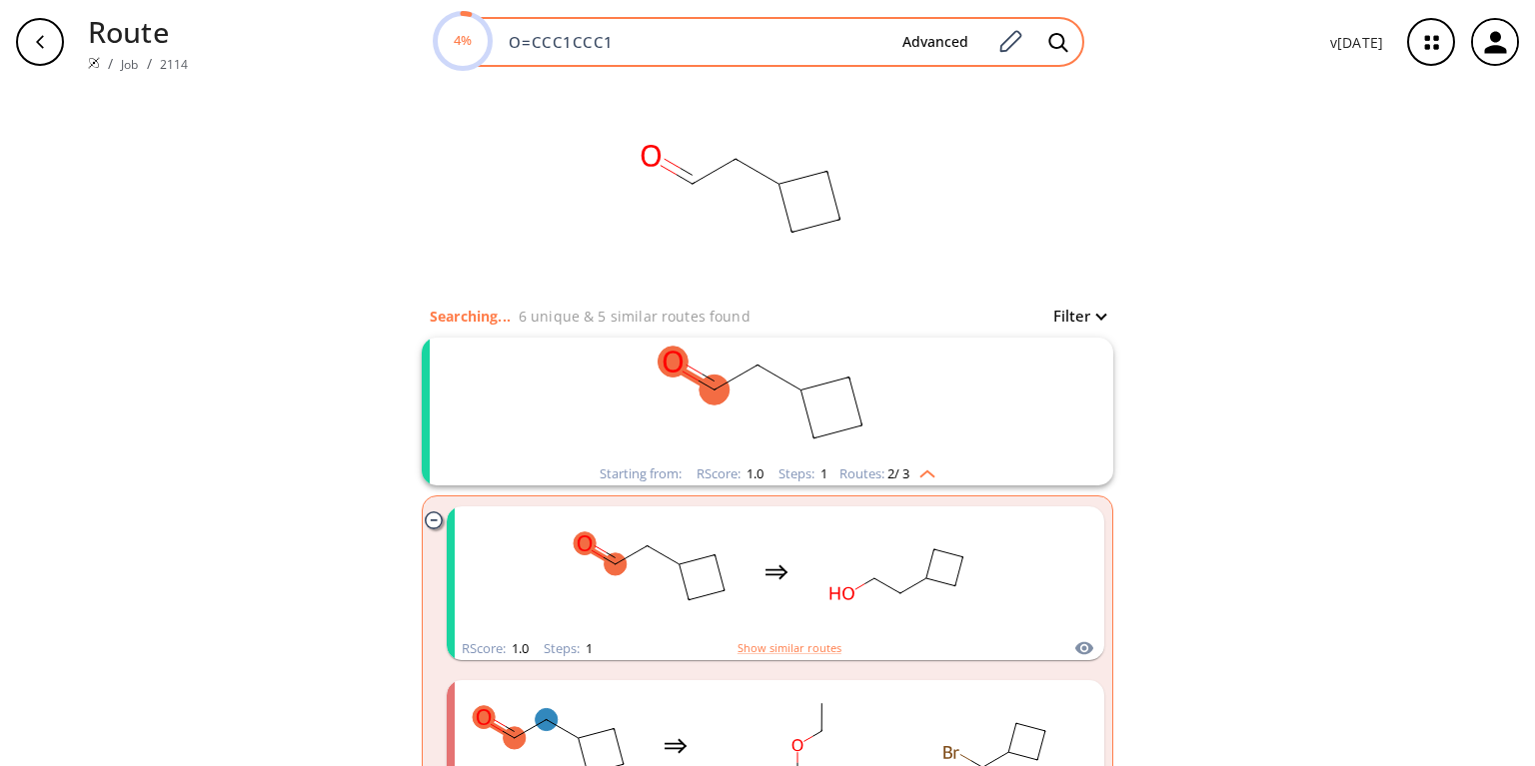
paste input "CC1(c2ccccc2)"
type input "CC1(c2ccccc2)CC1"
click at [1051, 43] on icon at bounding box center [1057, 41] width 19 height 19
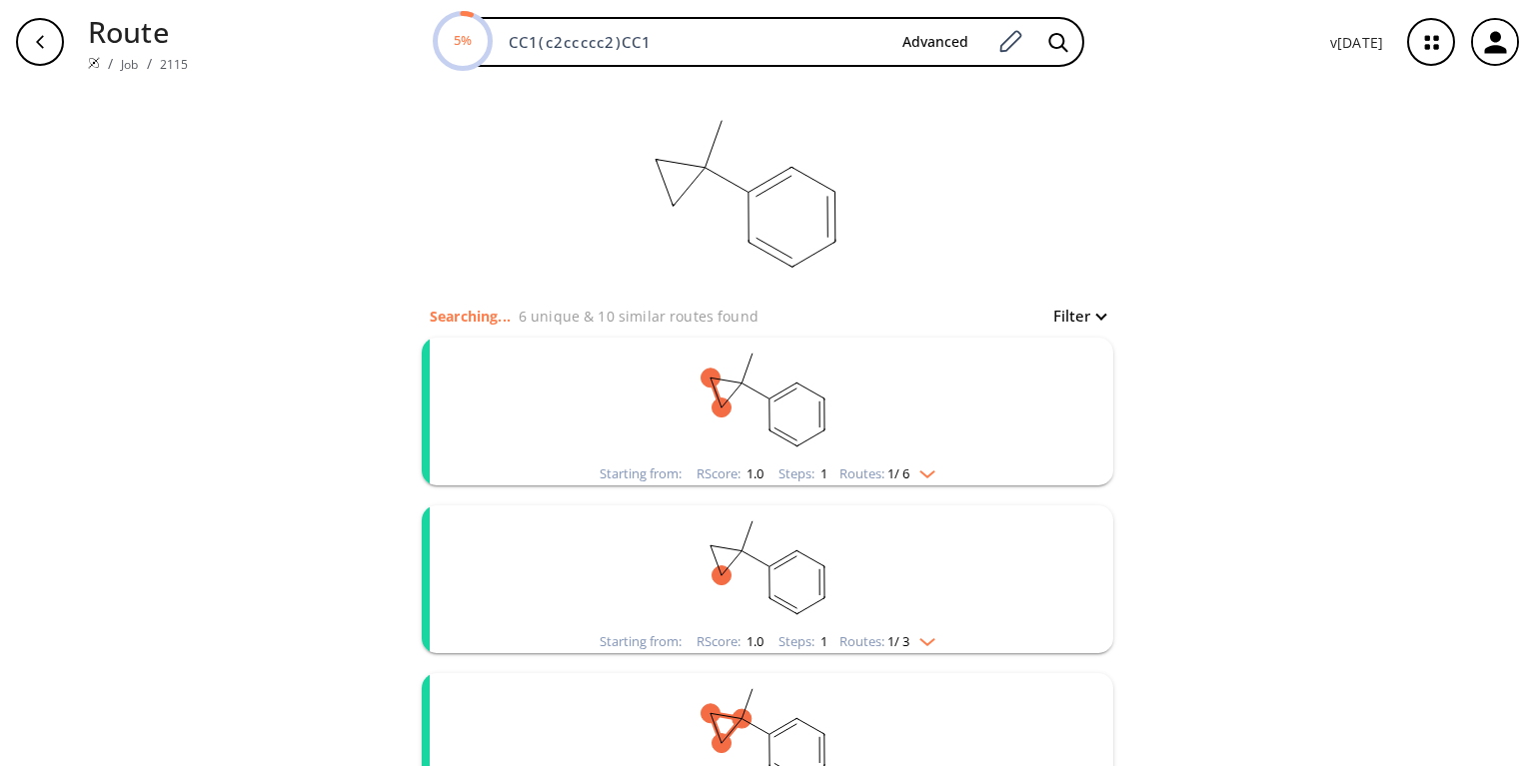
click at [581, 447] on rect "clusters" at bounding box center [768, 400] width 520 height 125
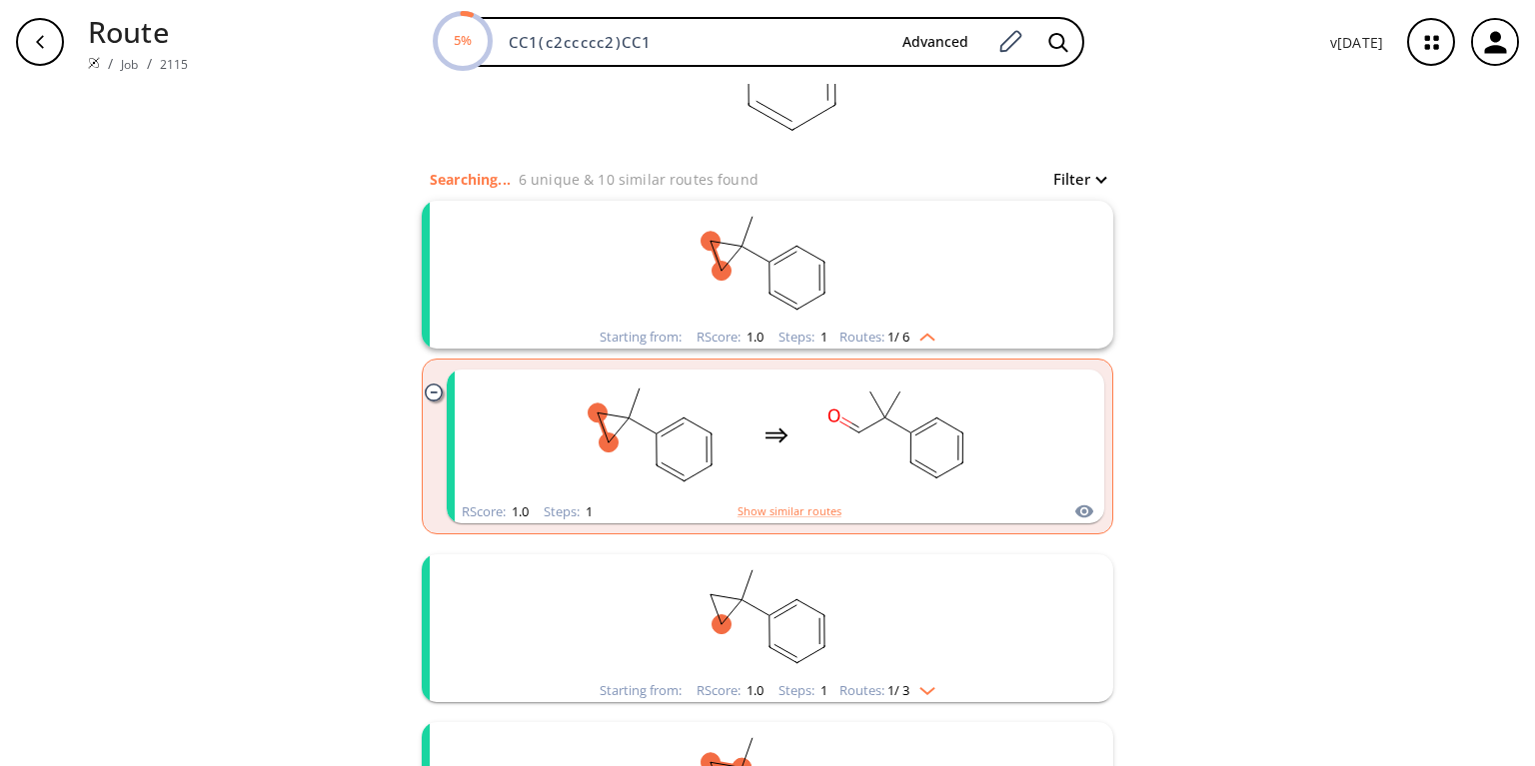
scroll to position [160, 0]
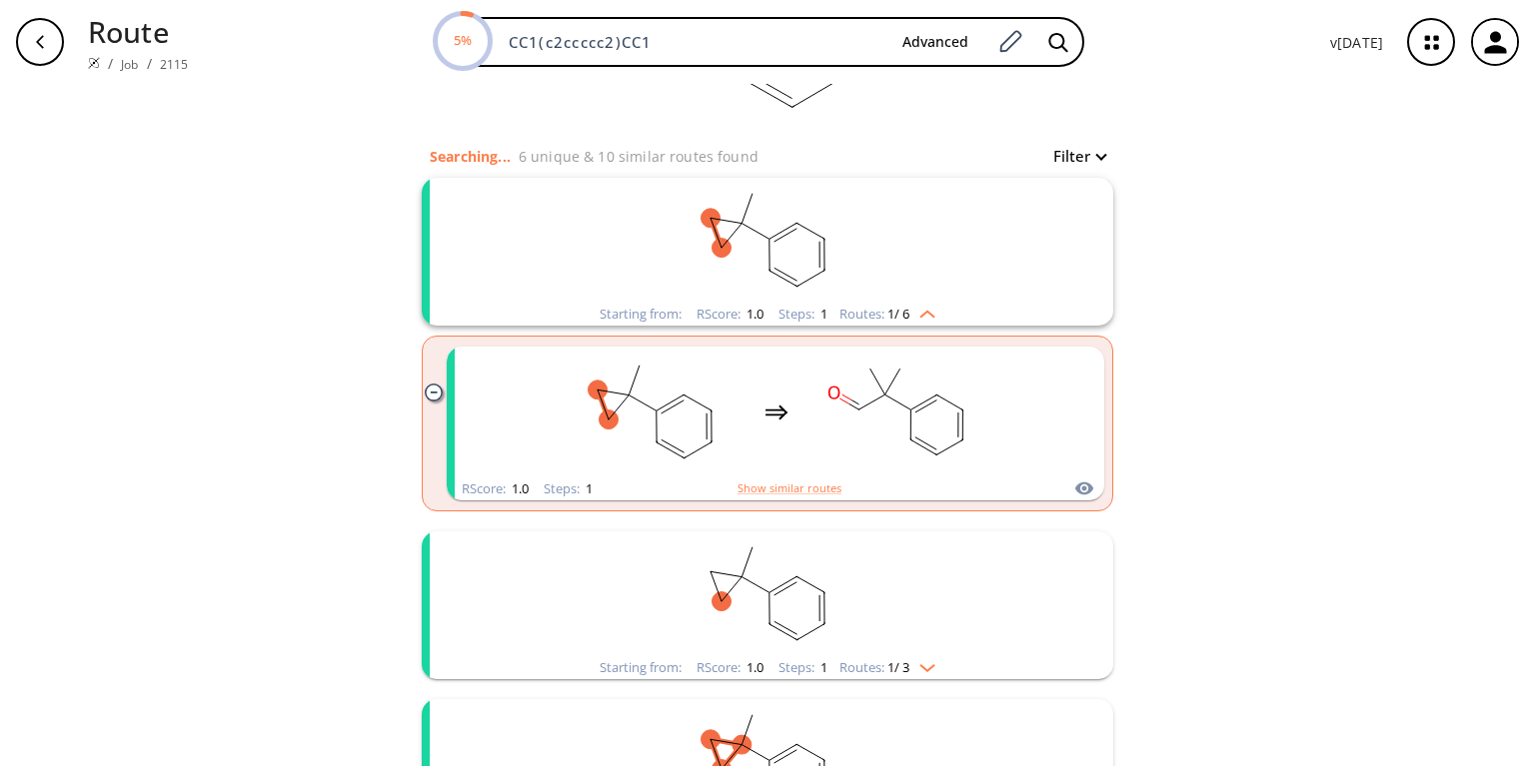
click at [718, 629] on rect "clusters" at bounding box center [768, 594] width 520 height 125
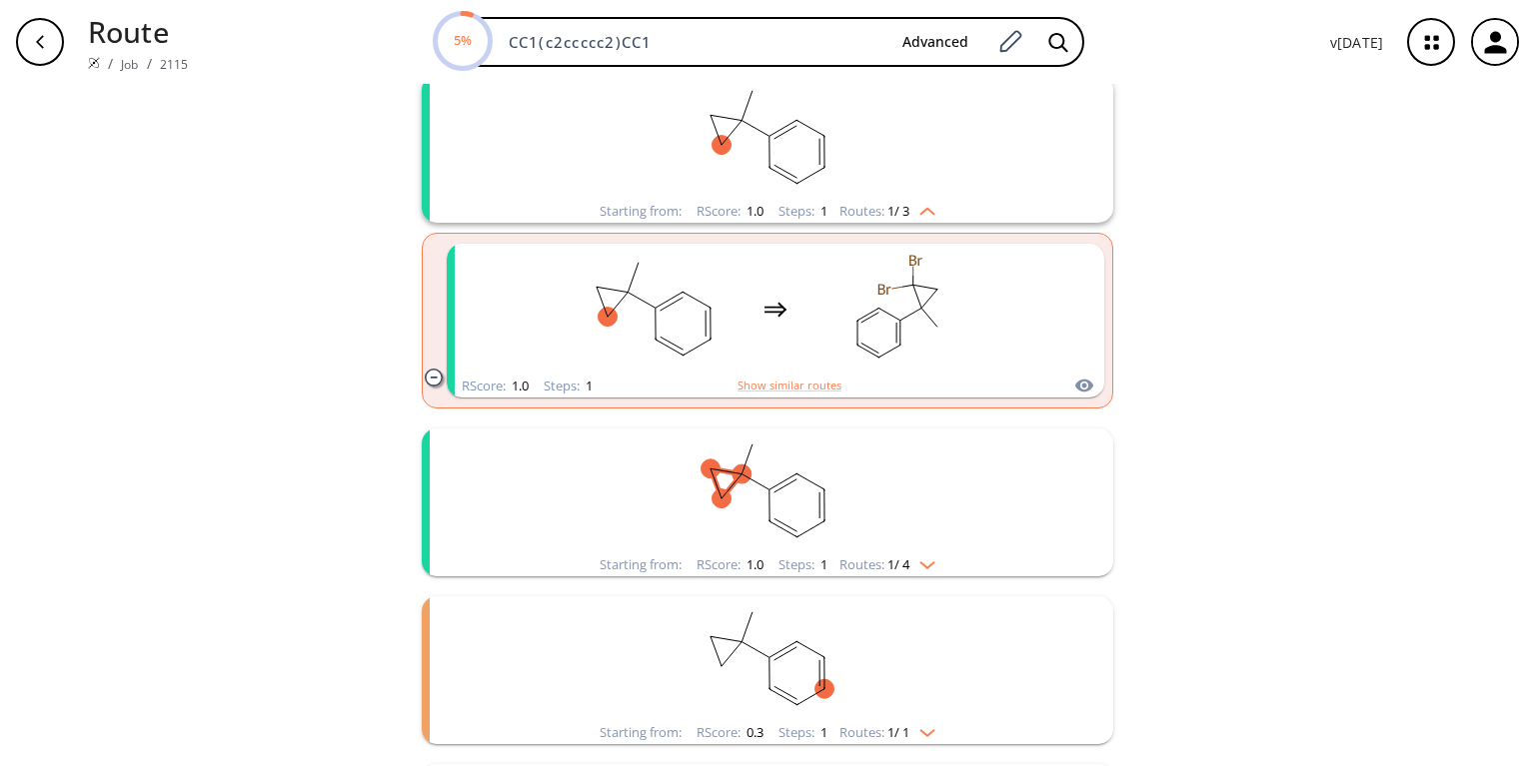
scroll to position [640, 0]
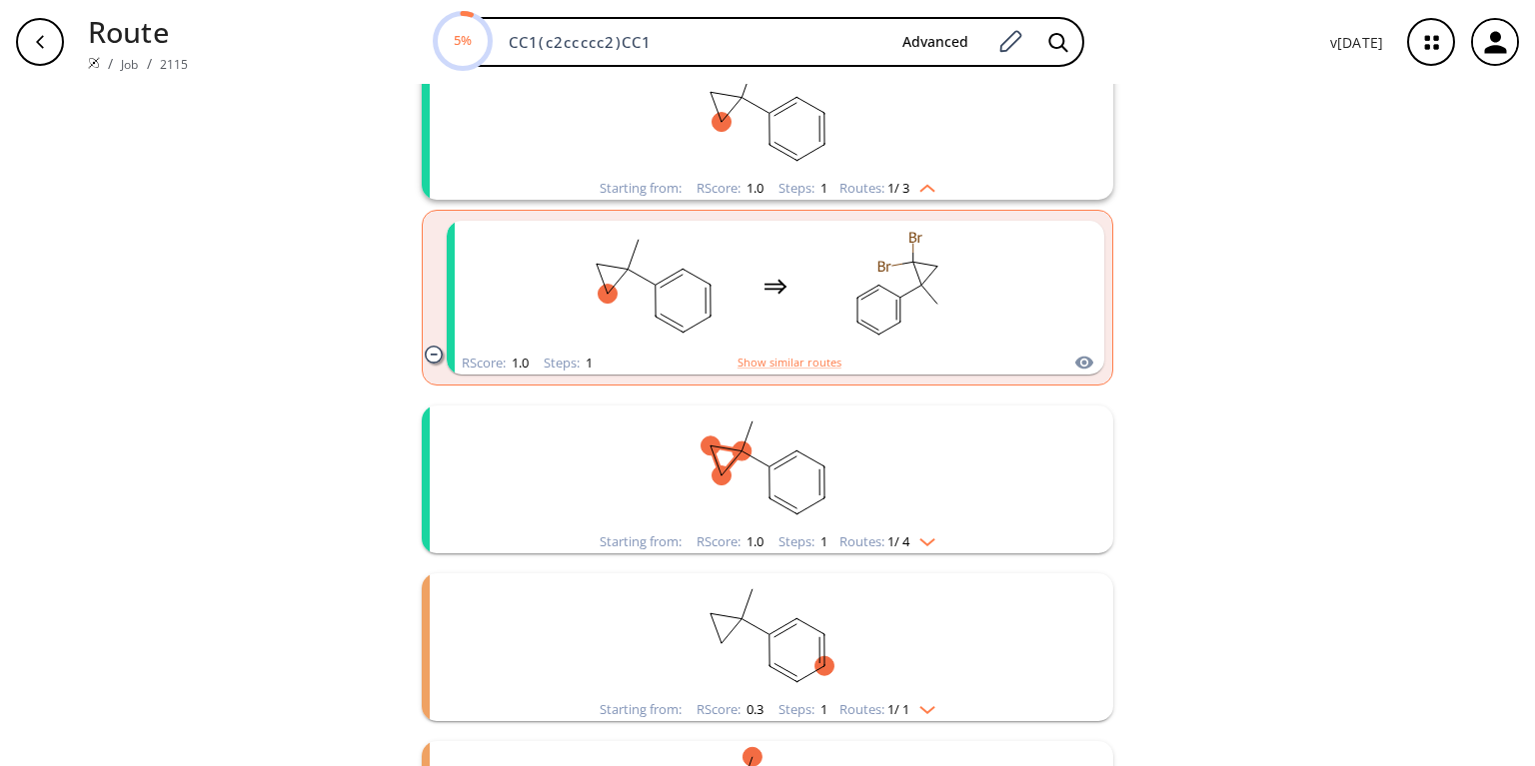
click at [686, 482] on rect "clusters" at bounding box center [768, 468] width 520 height 125
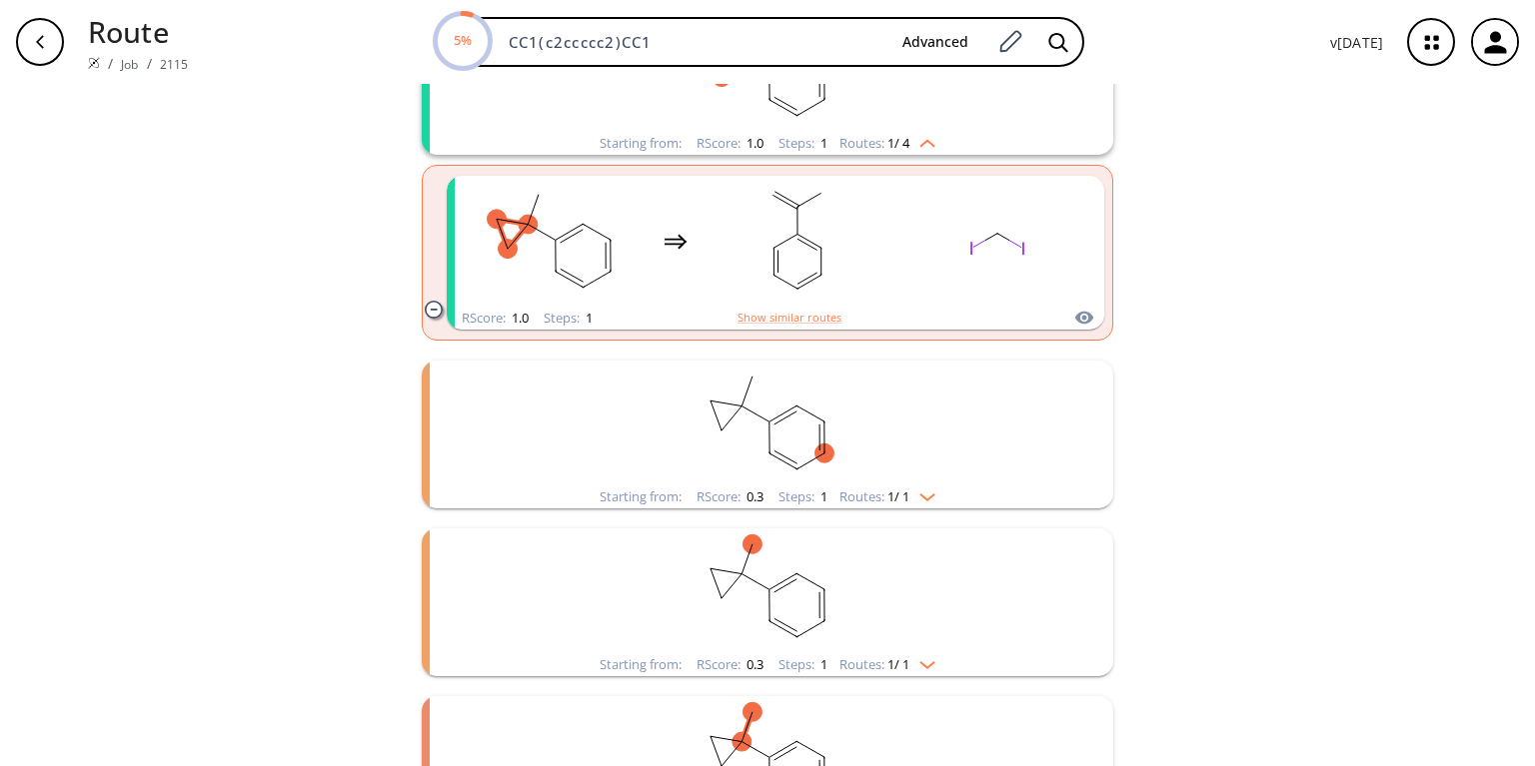
scroll to position [1039, 0]
click at [671, 436] on rect "clusters" at bounding box center [768, 422] width 520 height 125
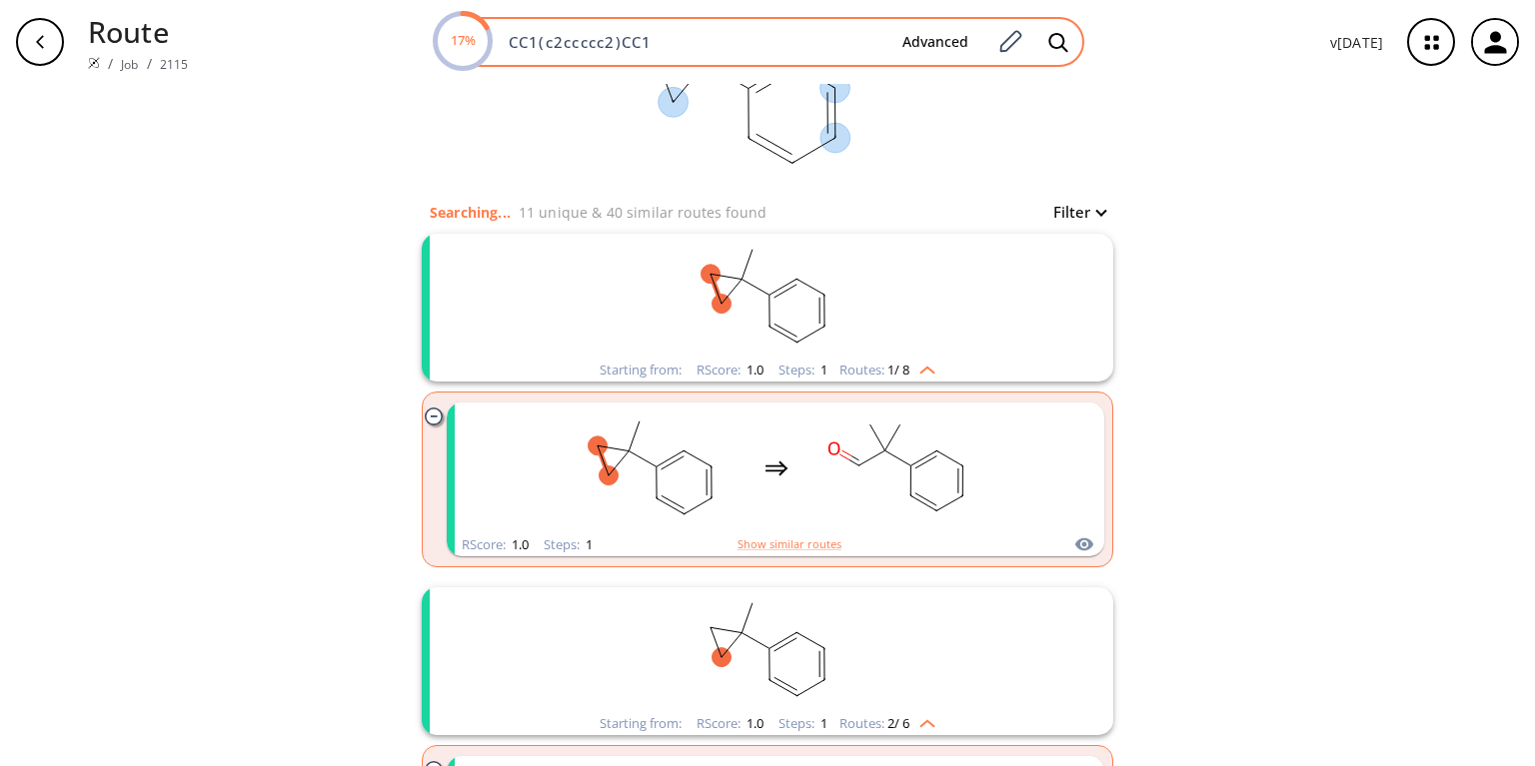
scroll to position [80, 0]
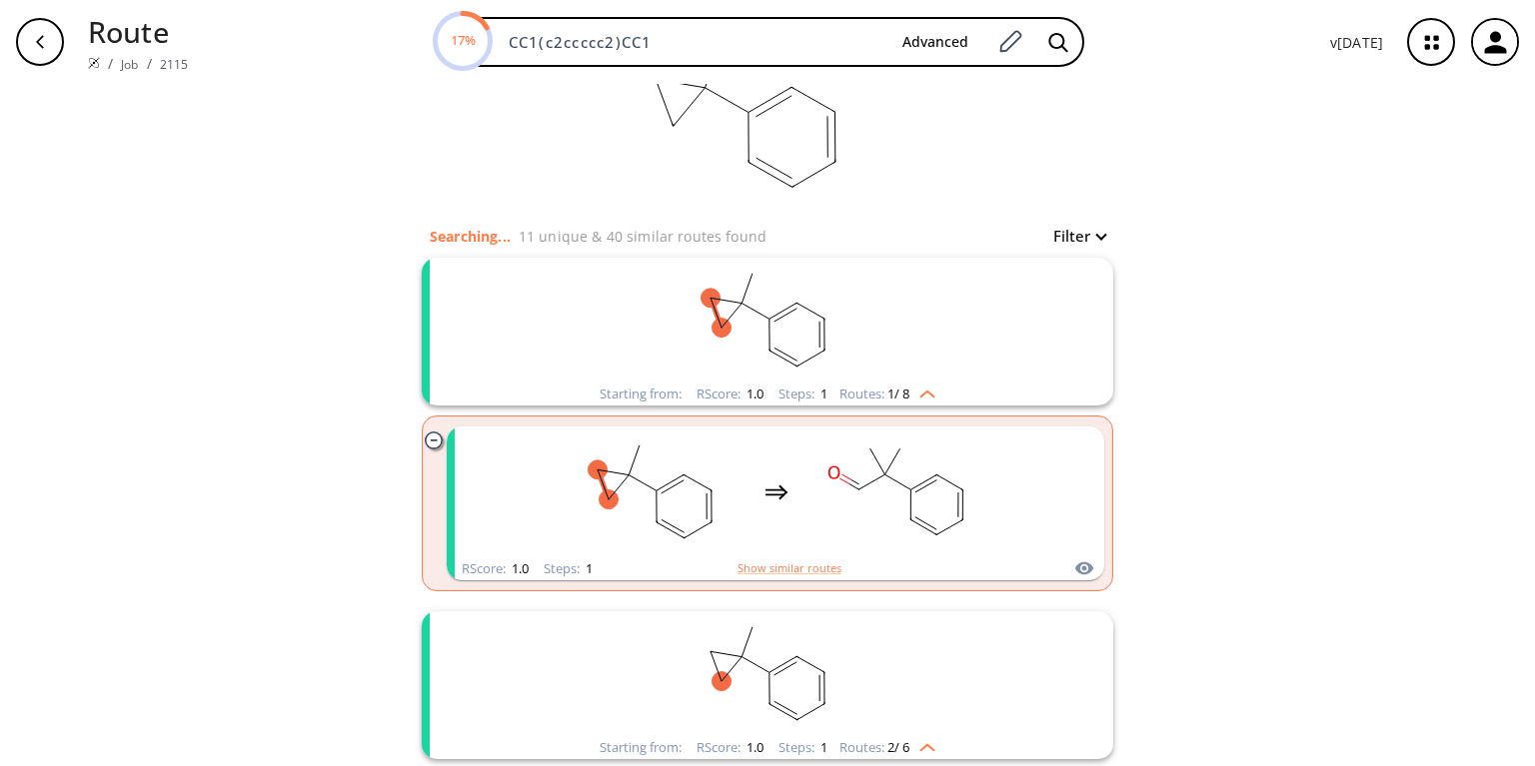
drag, startPoint x: 669, startPoint y: 39, endPoint x: 414, endPoint y: 36, distance: 255.8
click at [414, 36] on div "17% CC1(c2ccccc2)CC1 Advanced" at bounding box center [759, 42] width 1110 height 50
paste input "(CC=O)C1(C"
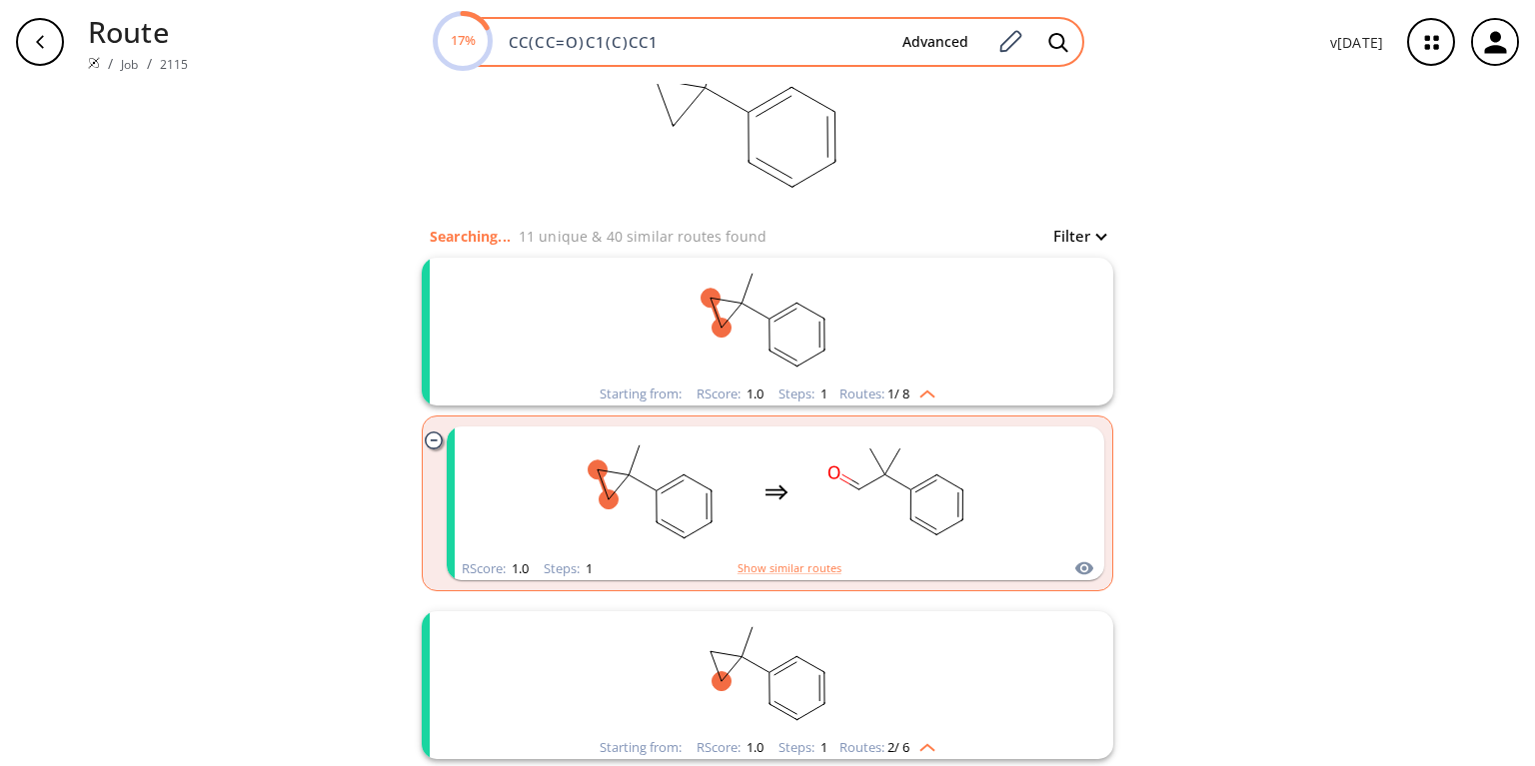
type input "CC(CC=O)C1(C)CC1"
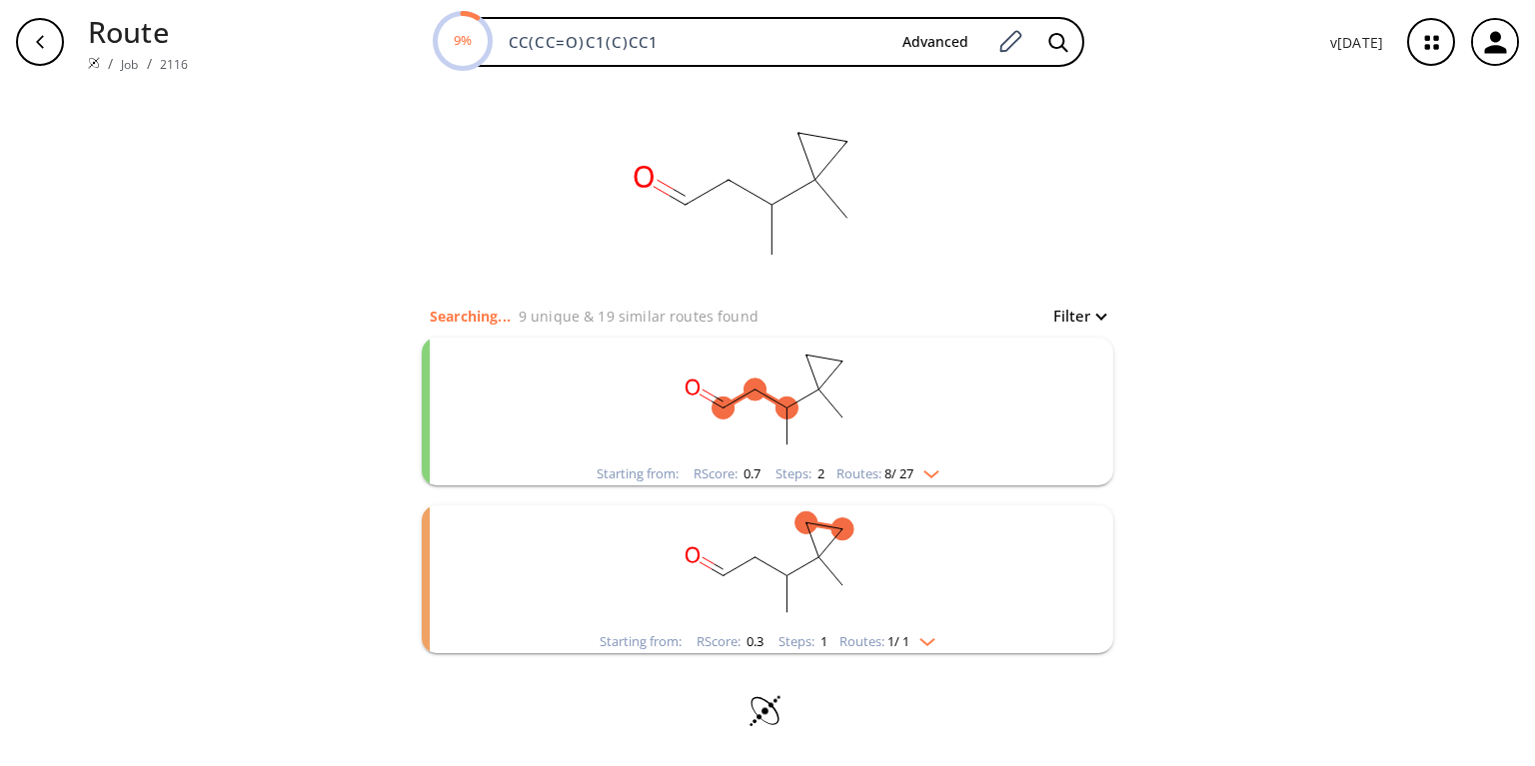
click at [524, 472] on div "Starting from: RScore : 0.7 Steps : 2 Routes: 8 / 27" at bounding box center [767, 412] width 691 height 148
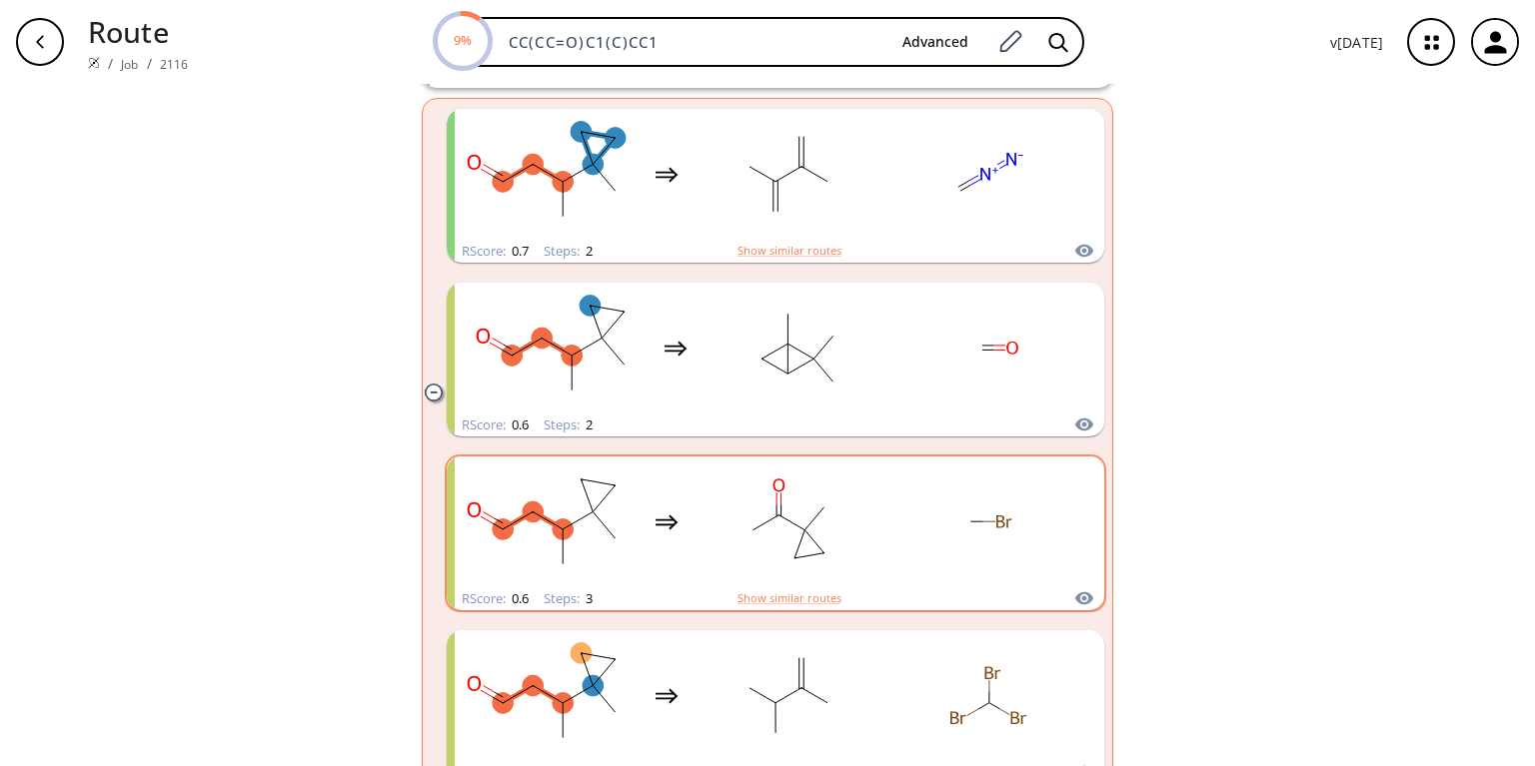
scroll to position [400, 0]
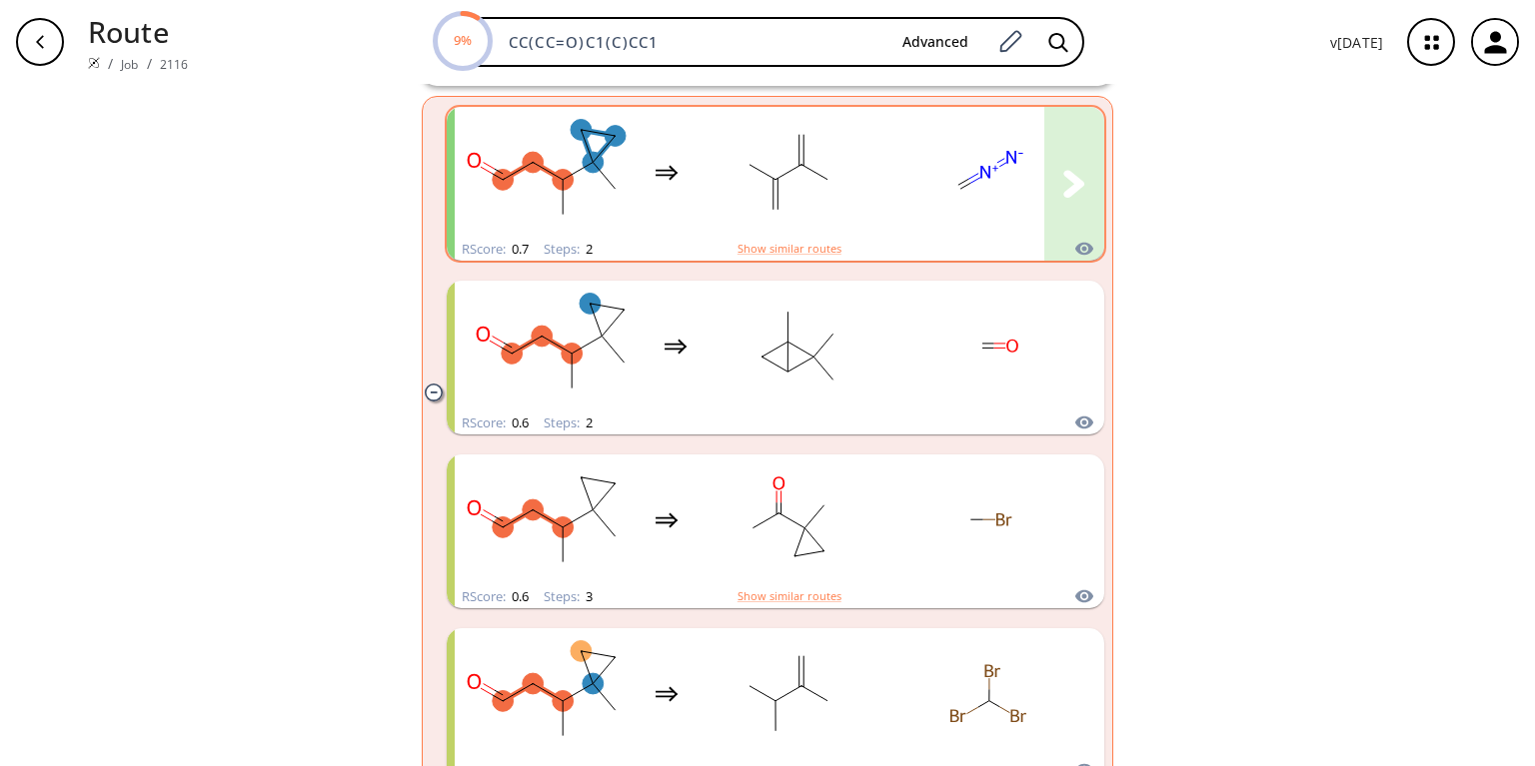
click at [711, 168] on rect "clusters" at bounding box center [788, 172] width 180 height 125
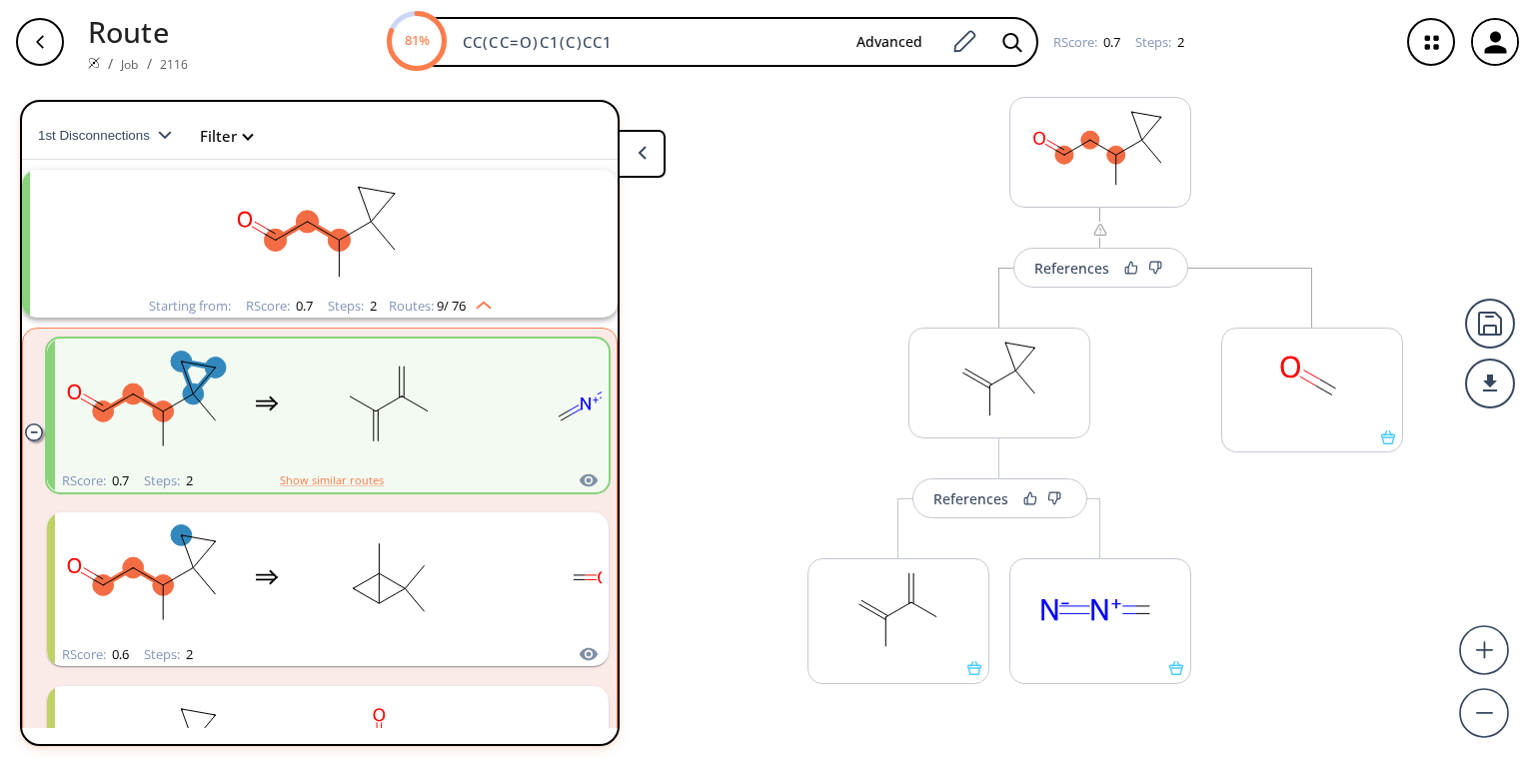
scroll to position [29, 0]
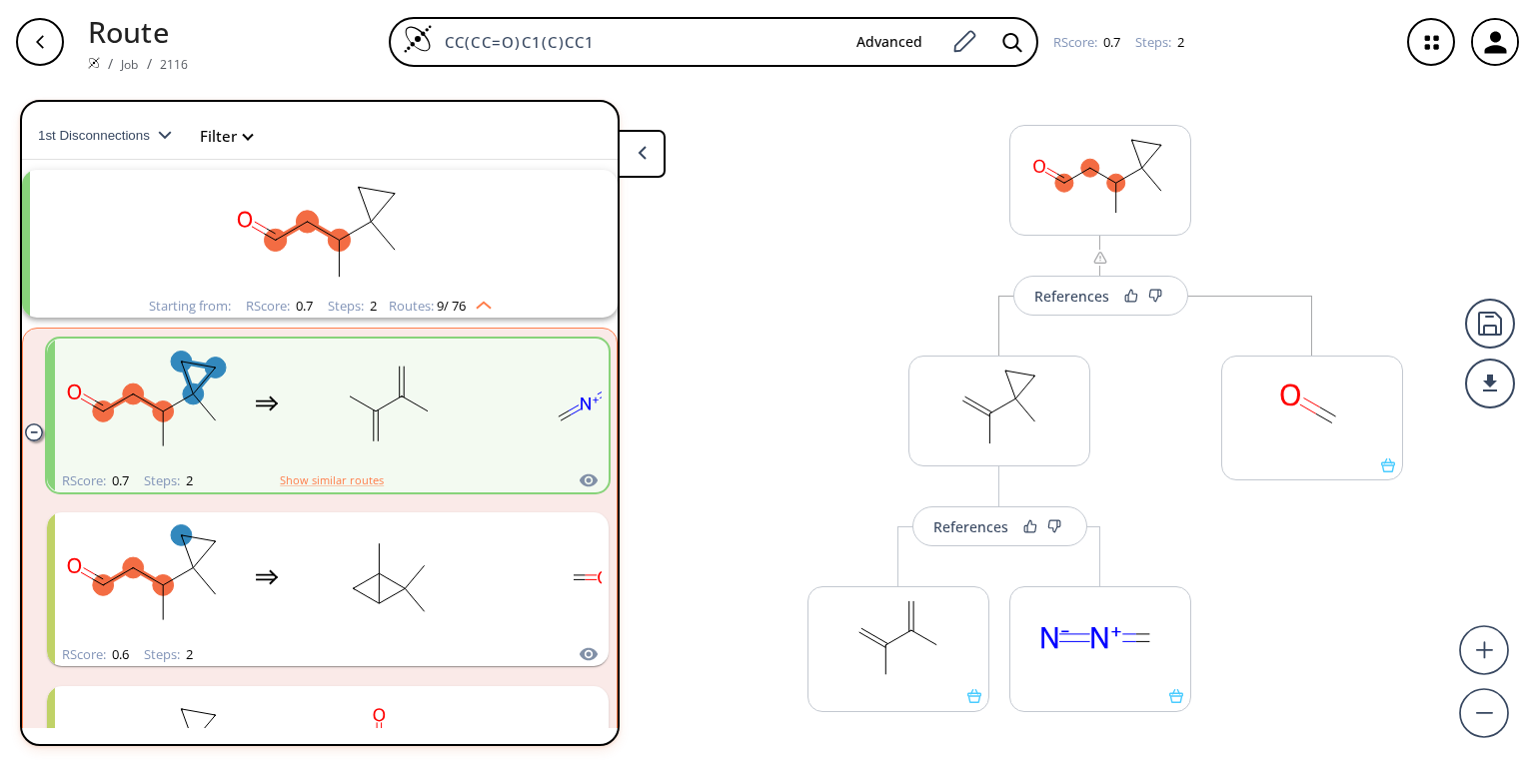
click at [7, 388] on div "References More routes from here References More routes from here More routes f…" at bounding box center [767, 417] width 1535 height 666
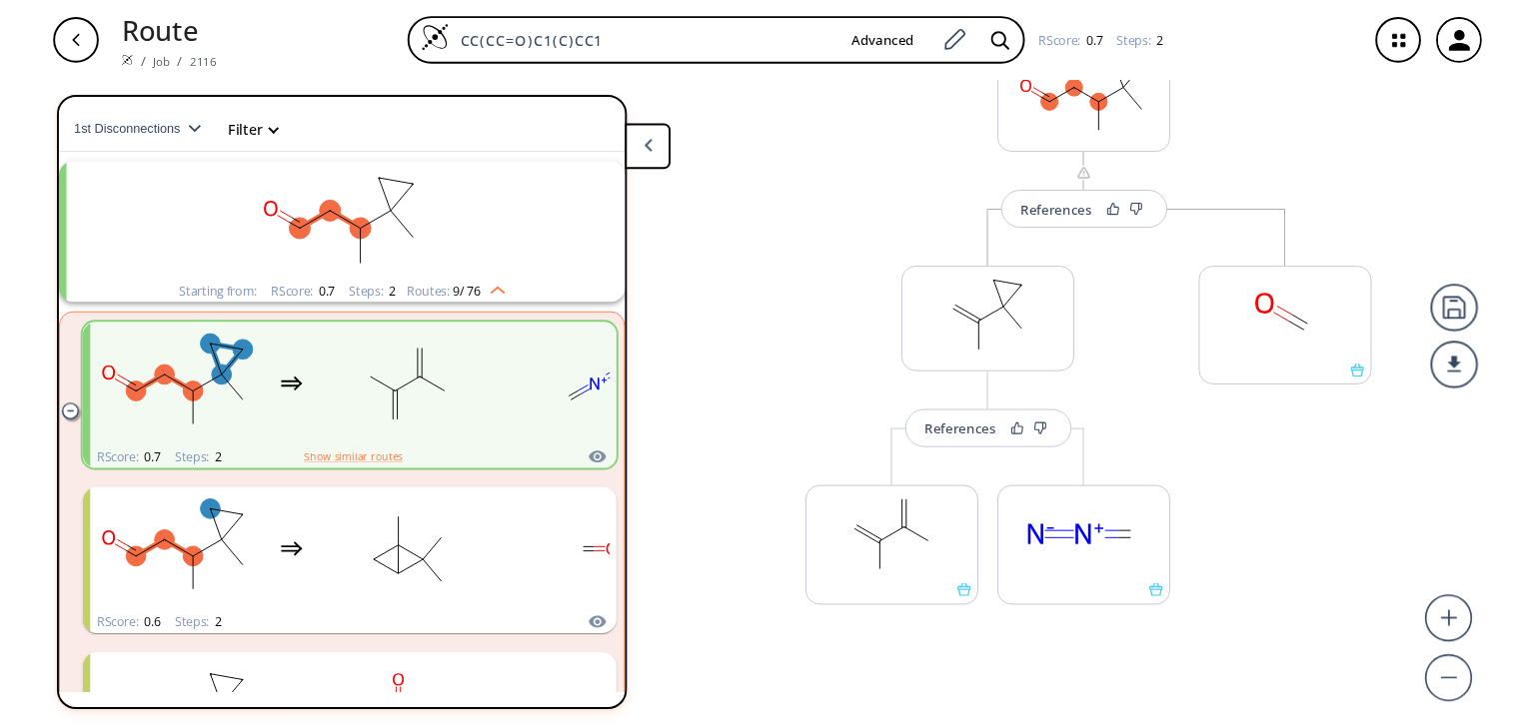
scroll to position [109, 0]
